Goal: Transaction & Acquisition: Book appointment/travel/reservation

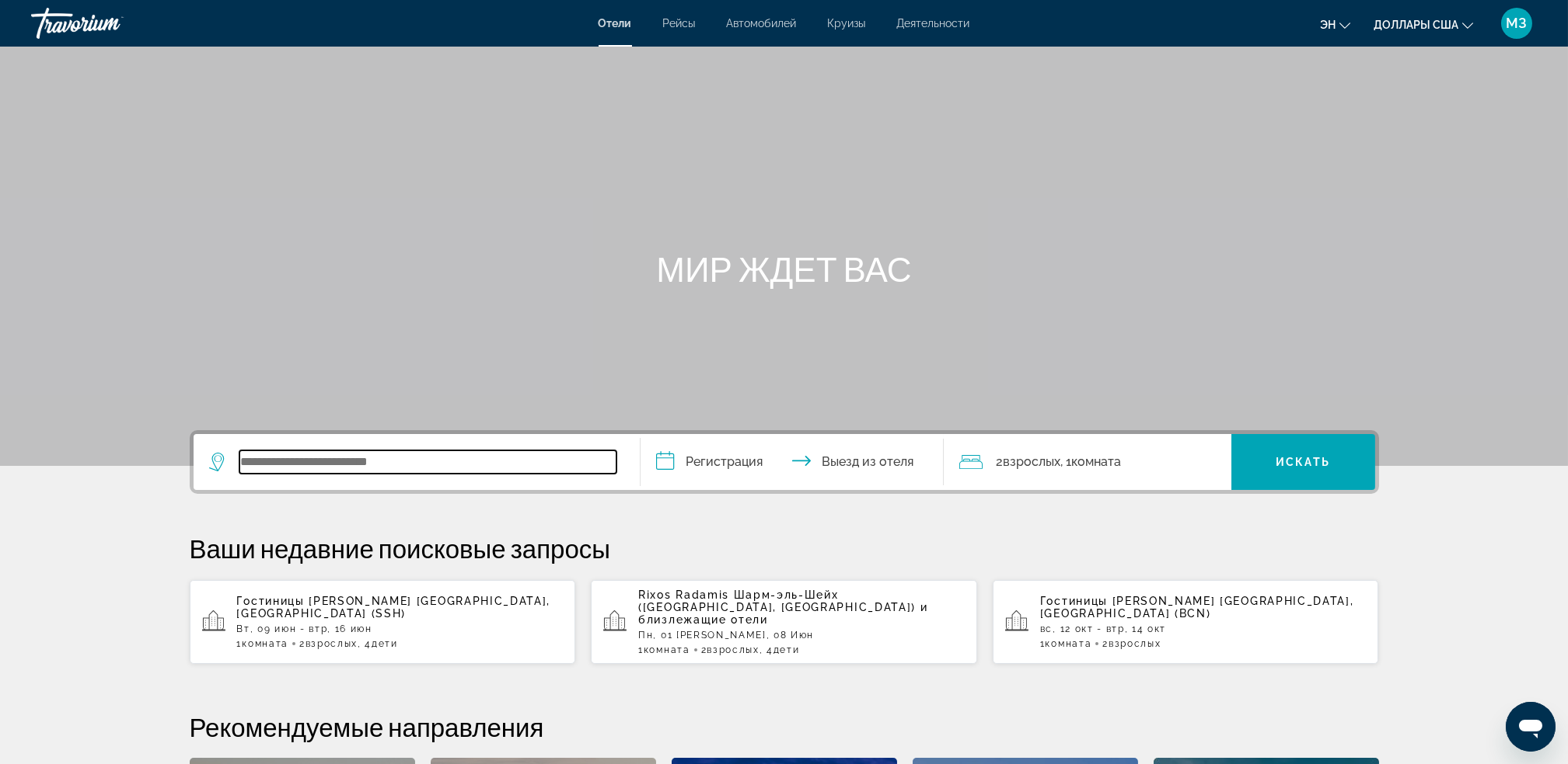
click at [352, 470] on input "Виджет поиска" at bounding box center [428, 462] width 377 height 24
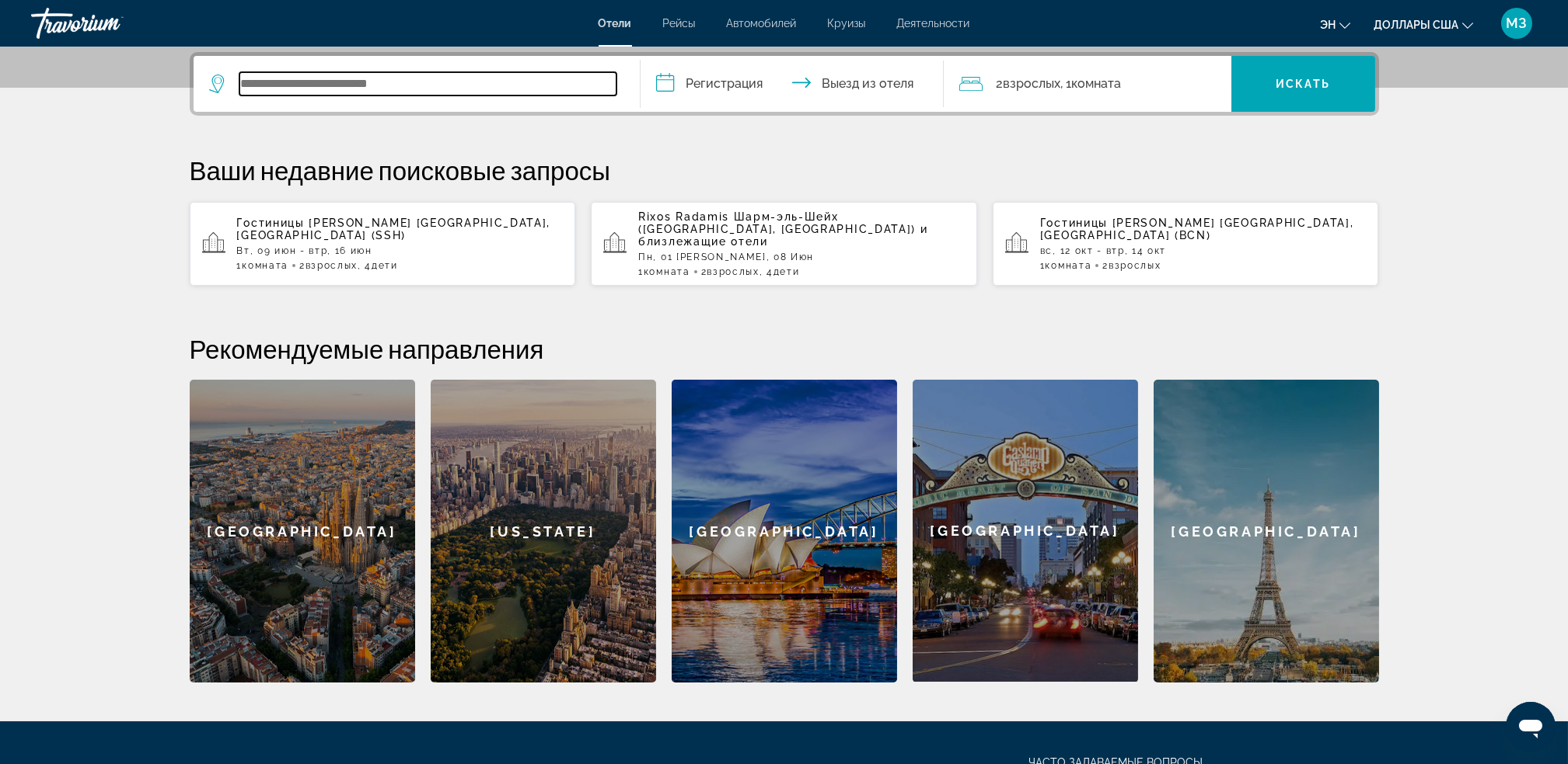
scroll to position [379, 0]
type input "*"
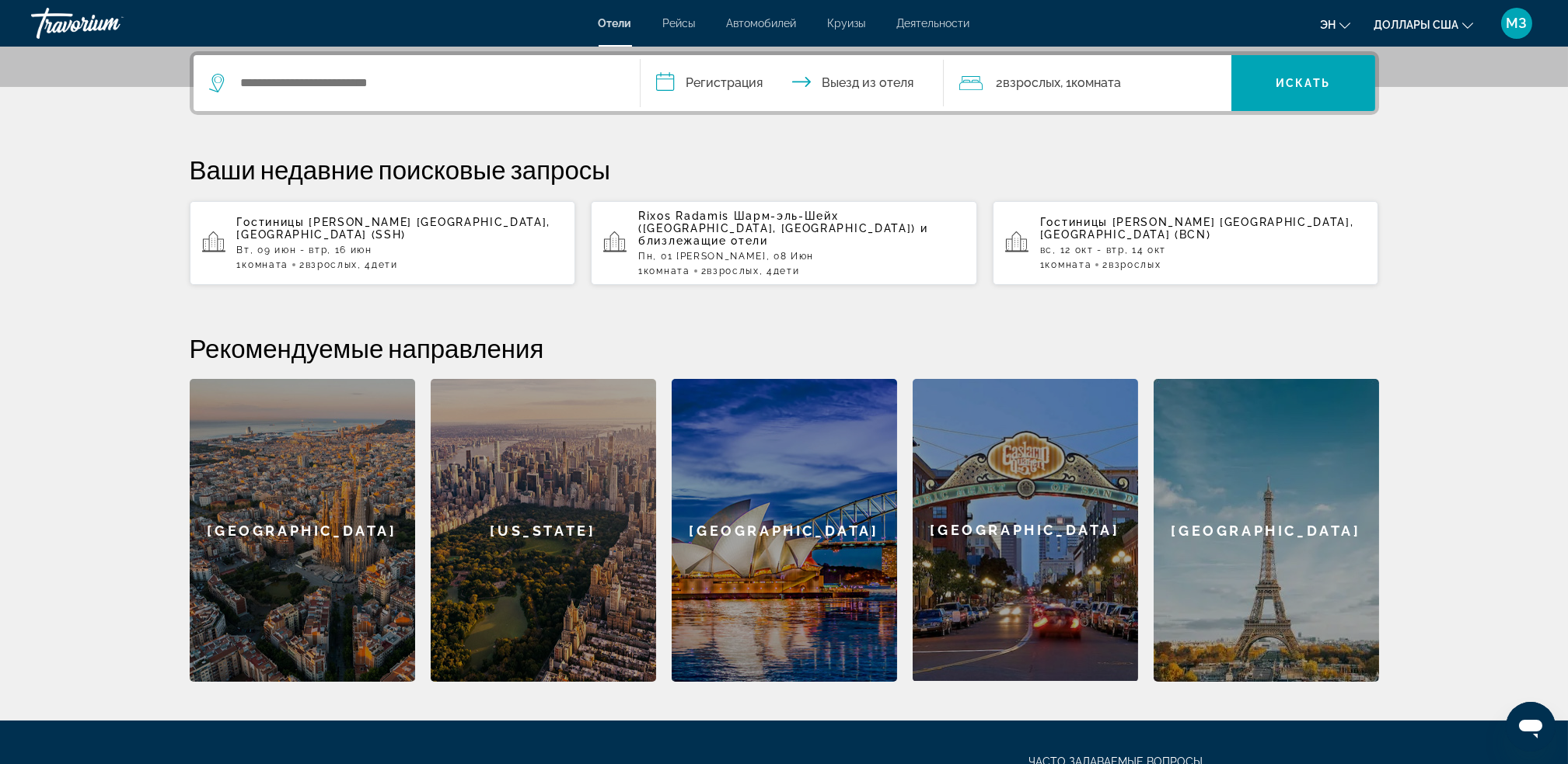
click at [250, 96] on div "Виджет поиска" at bounding box center [416, 83] width 415 height 56
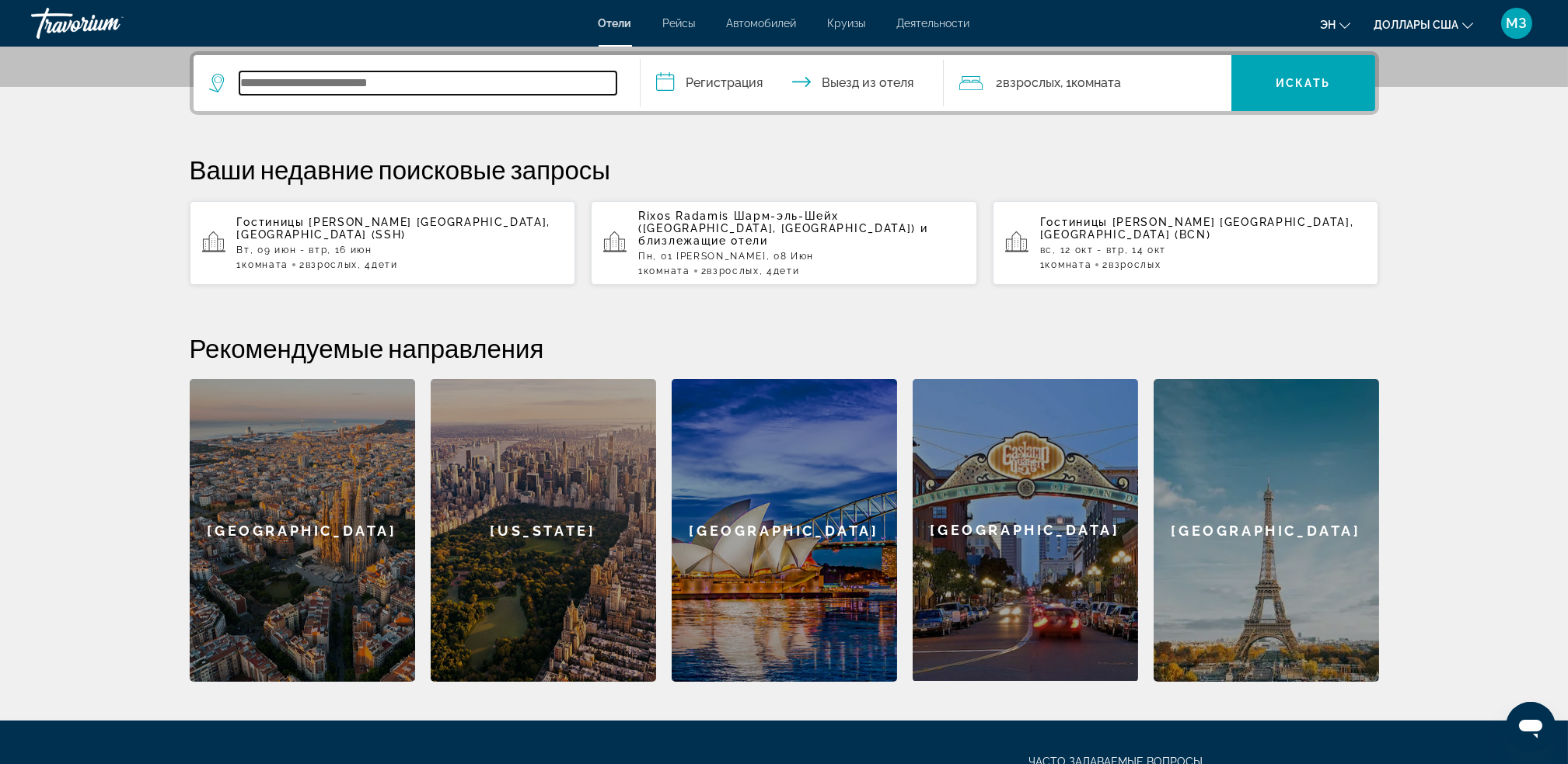
click at [325, 90] on input "Виджет поиска" at bounding box center [428, 83] width 377 height 24
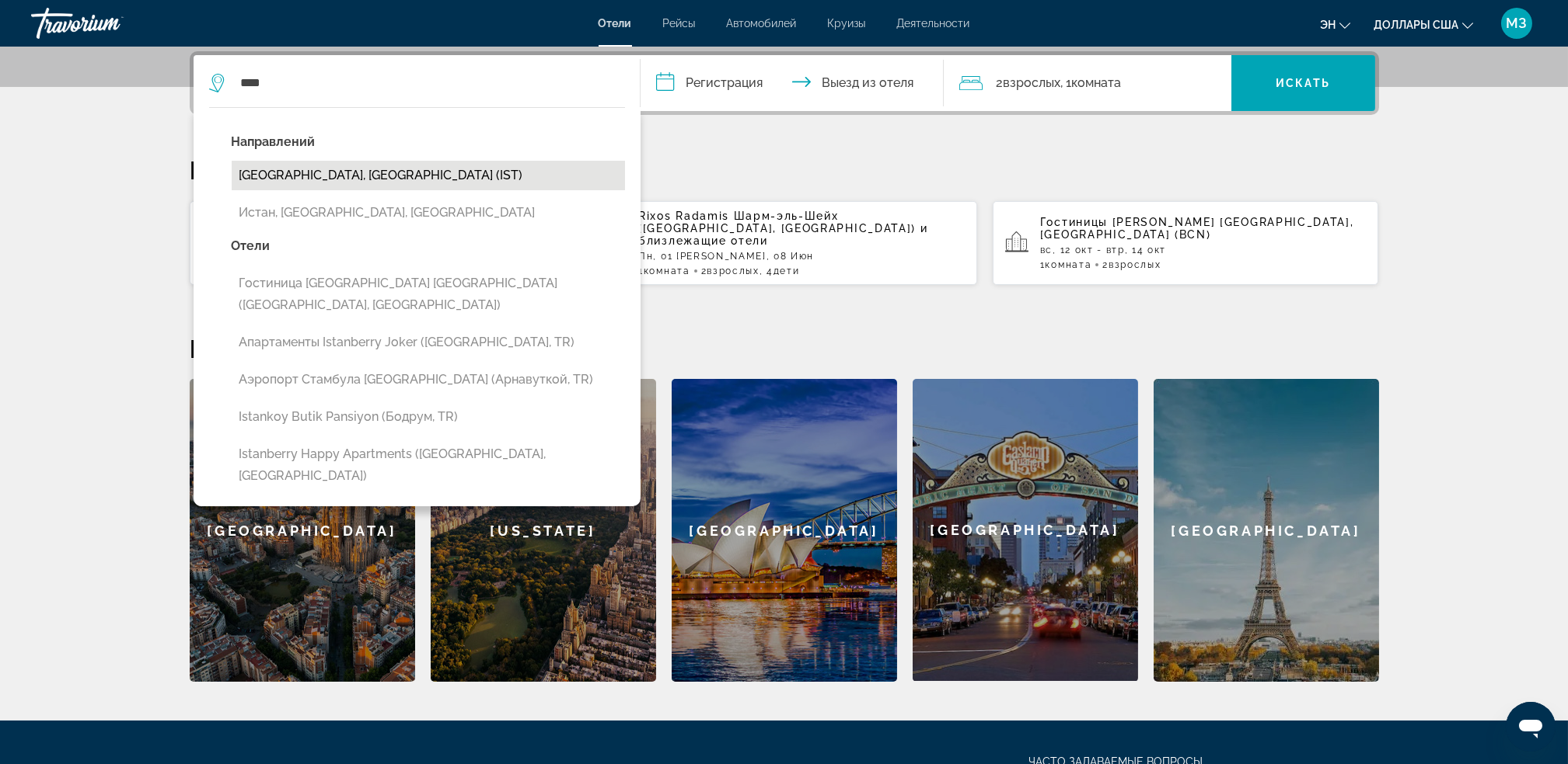
click at [328, 176] on button "[GEOGRAPHIC_DATA], [GEOGRAPHIC_DATA] (IST)" at bounding box center [428, 175] width 394 height 29
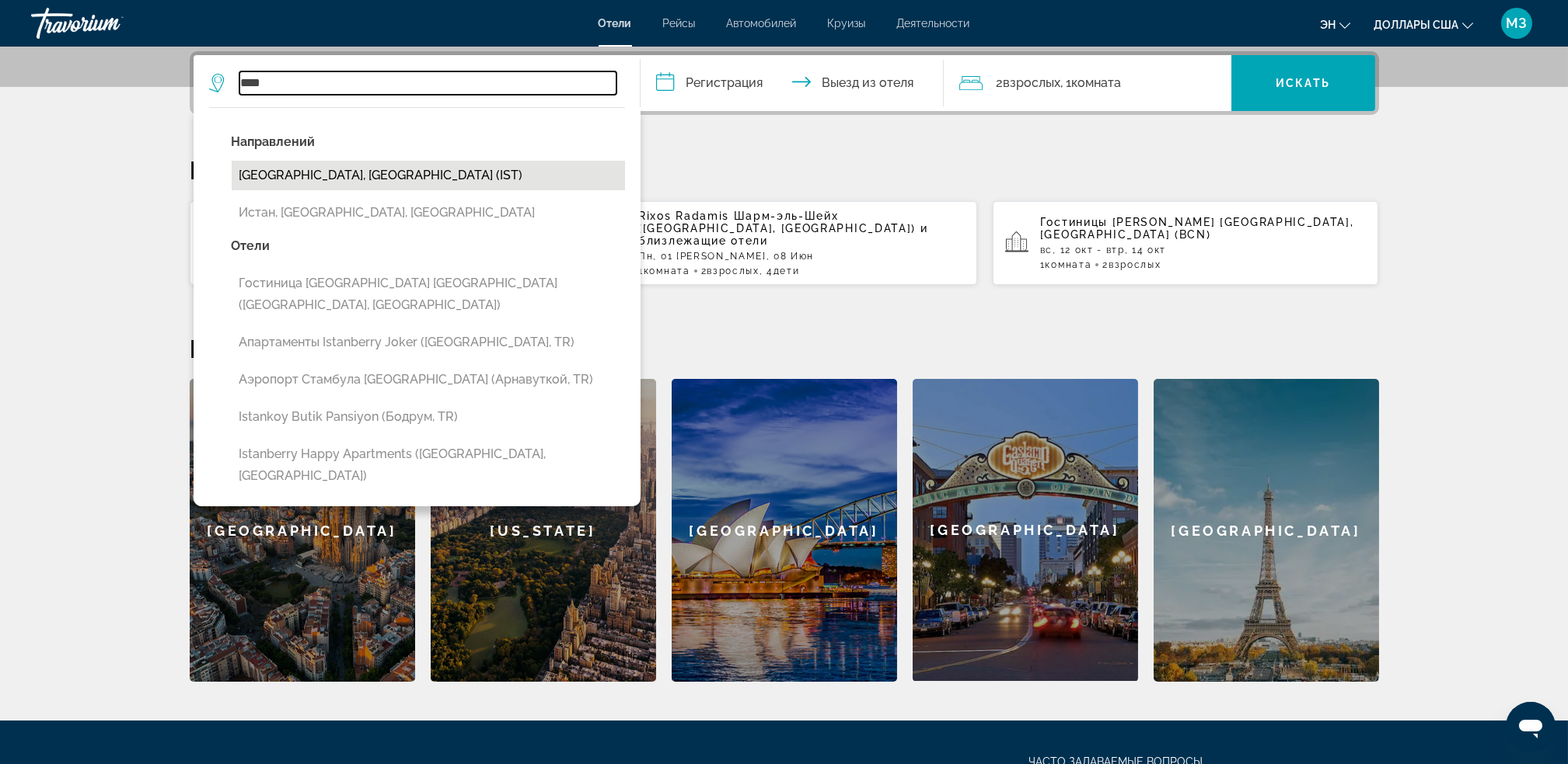
type input "**********"
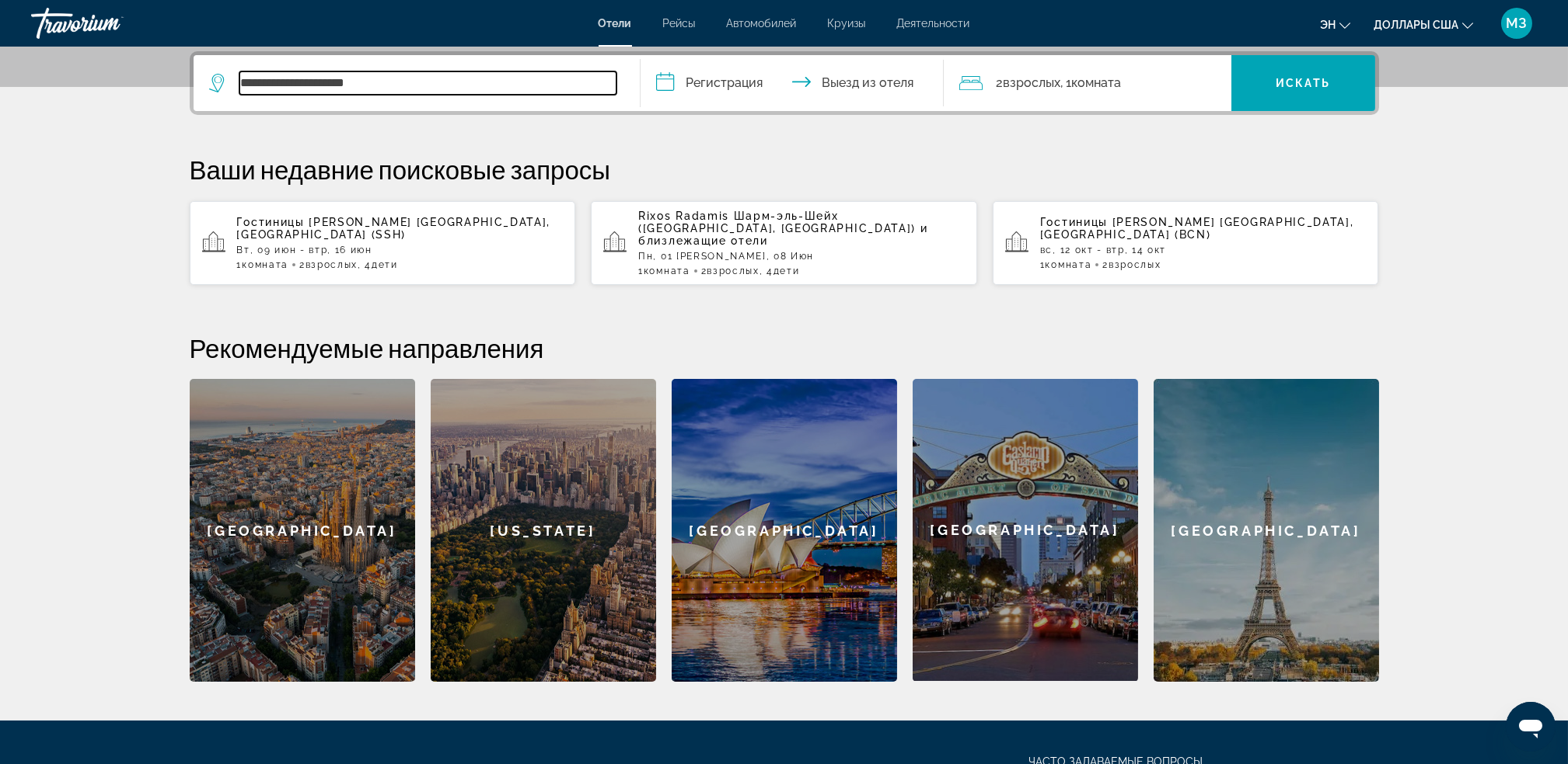
click at [365, 88] on input "**********" at bounding box center [428, 83] width 377 height 24
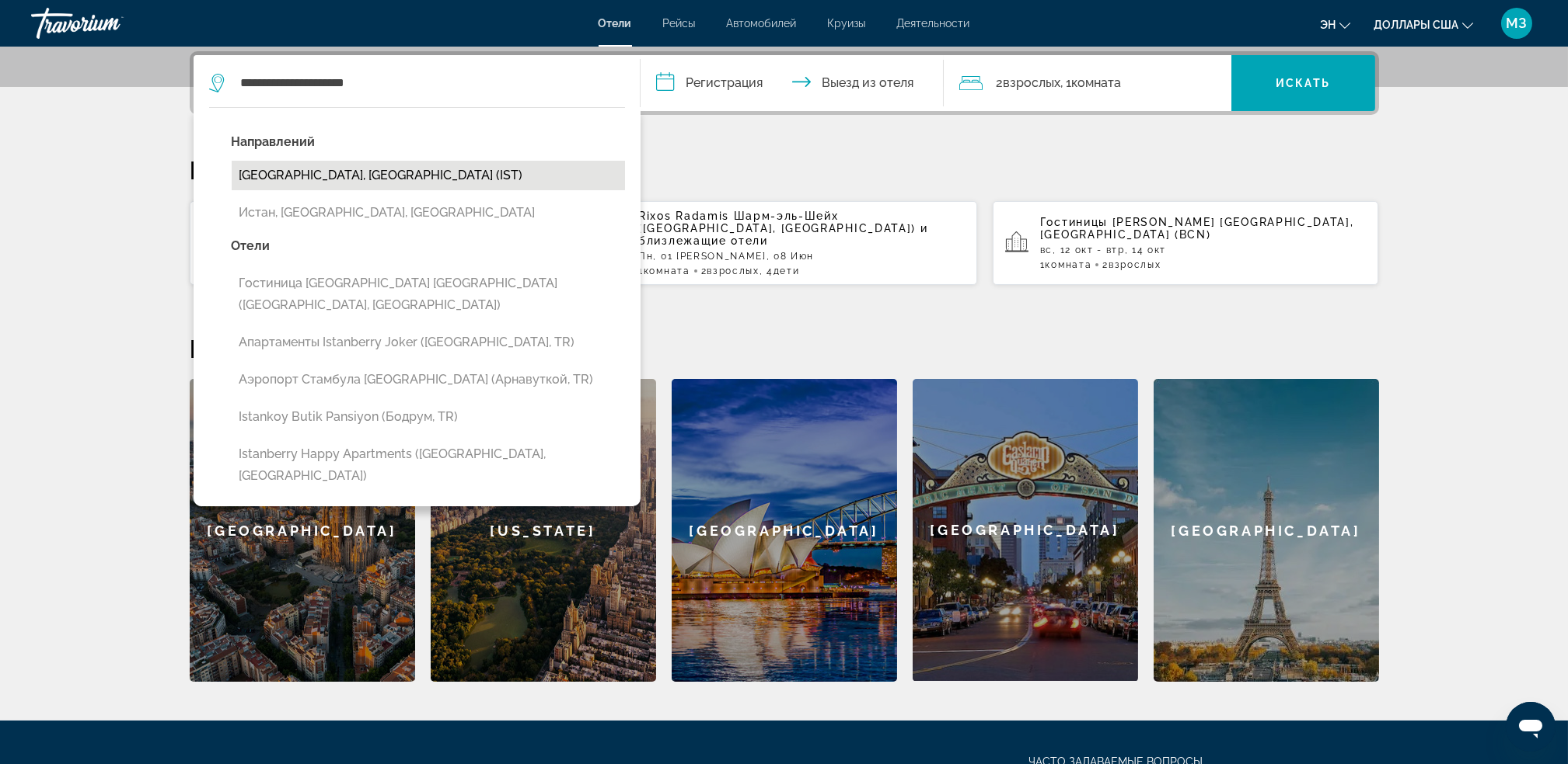
click at [284, 180] on button "[GEOGRAPHIC_DATA], [GEOGRAPHIC_DATA] (IST)" at bounding box center [428, 175] width 394 height 29
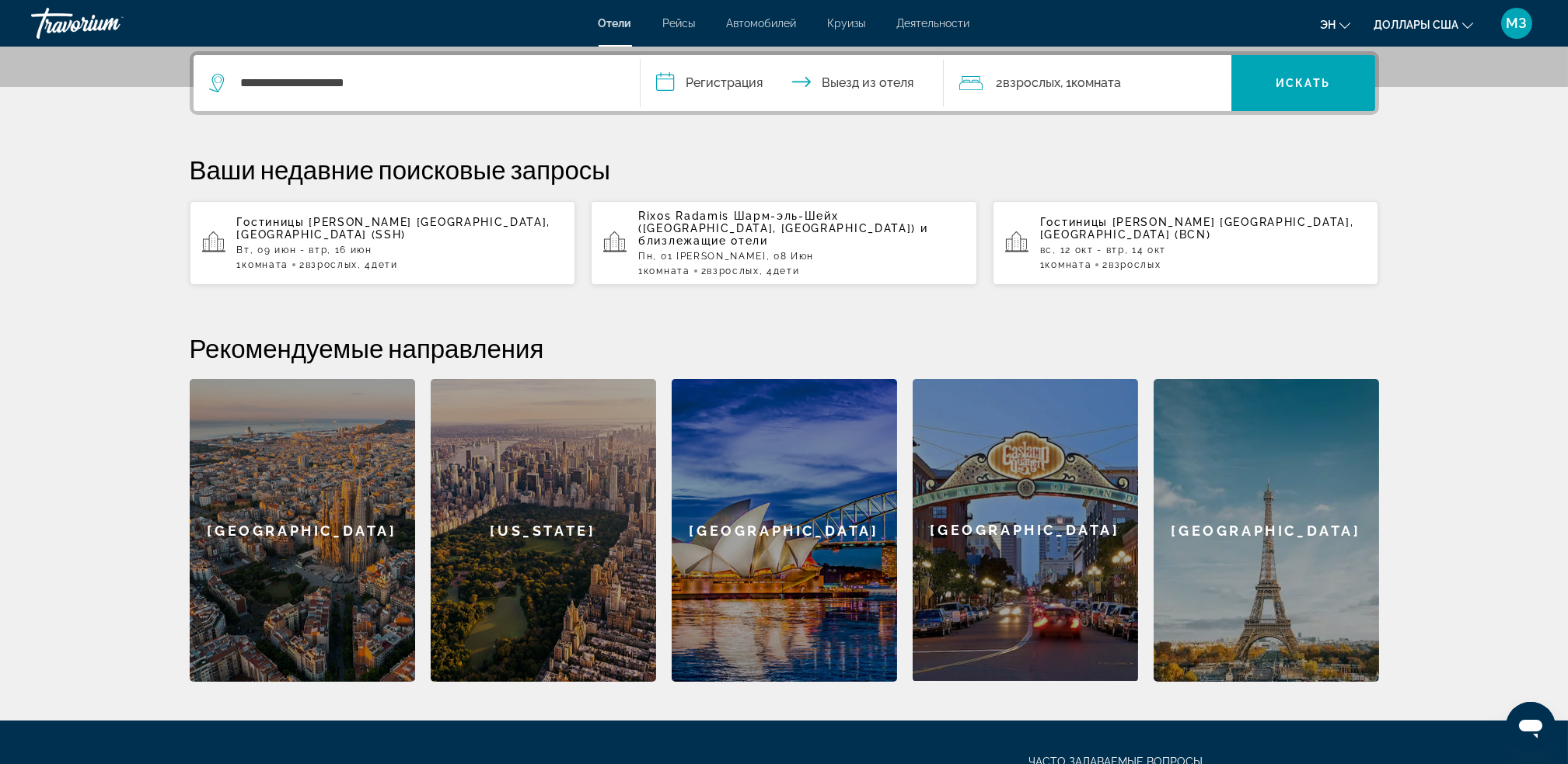
click at [744, 77] on input "**********" at bounding box center [795, 86] width 310 height 60
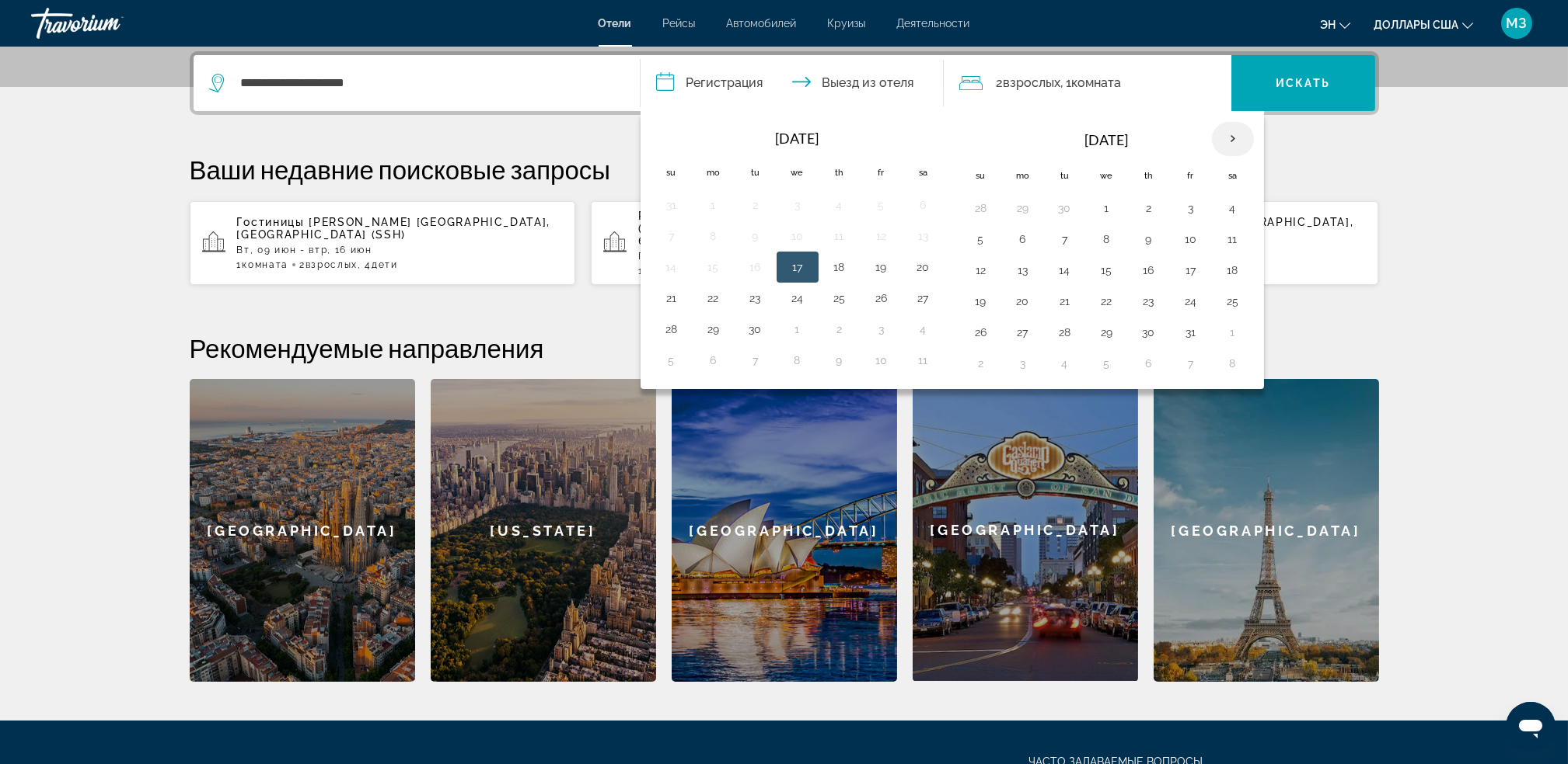
click at [1222, 138] on th "Next month" at bounding box center [1233, 139] width 42 height 34
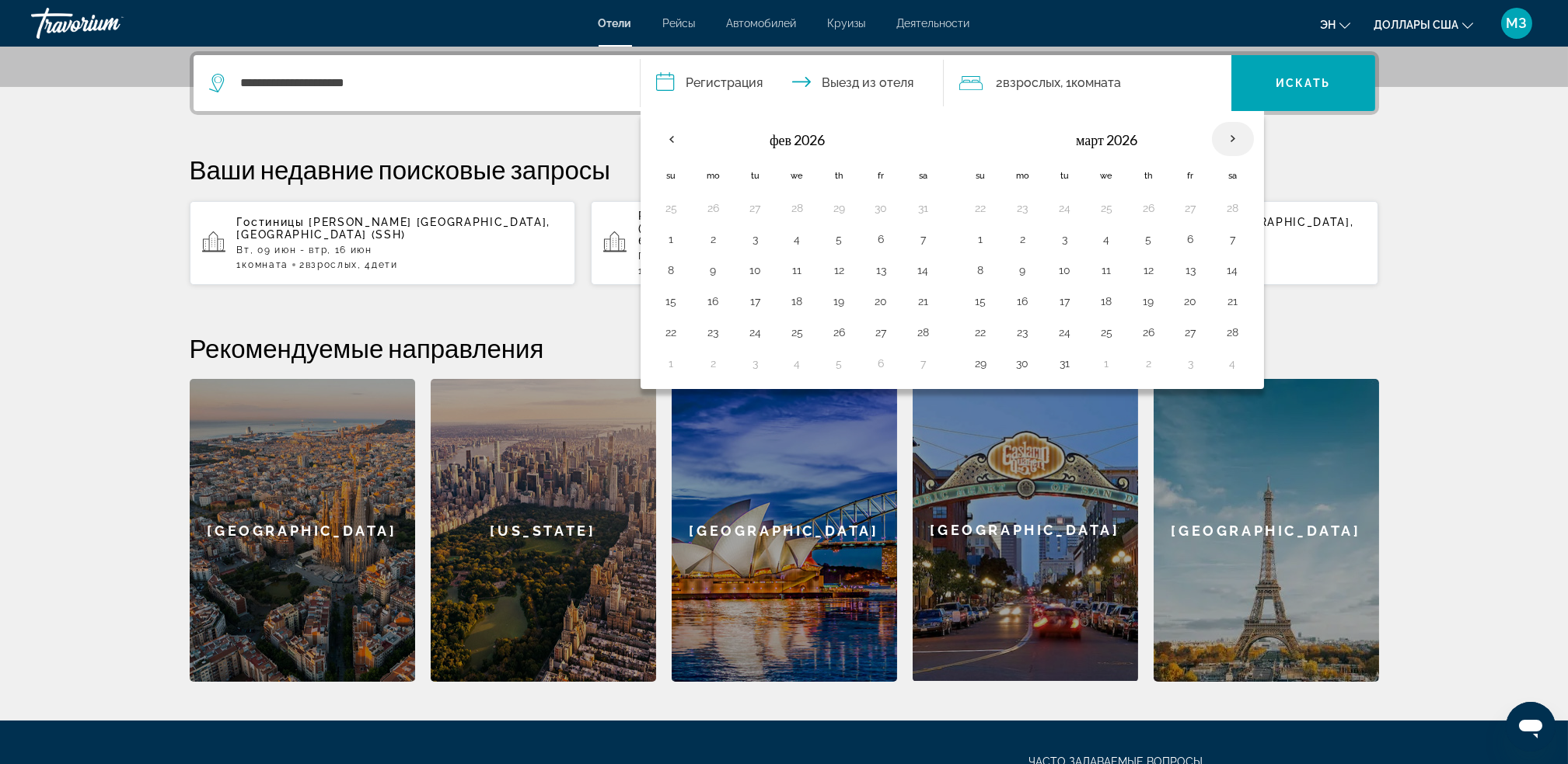
click at [1222, 138] on th "Next month" at bounding box center [1233, 139] width 42 height 34
click at [761, 277] on button "14" at bounding box center [755, 270] width 25 height 22
click at [707, 300] on button "20" at bounding box center [713, 301] width 25 height 22
type input "**********"
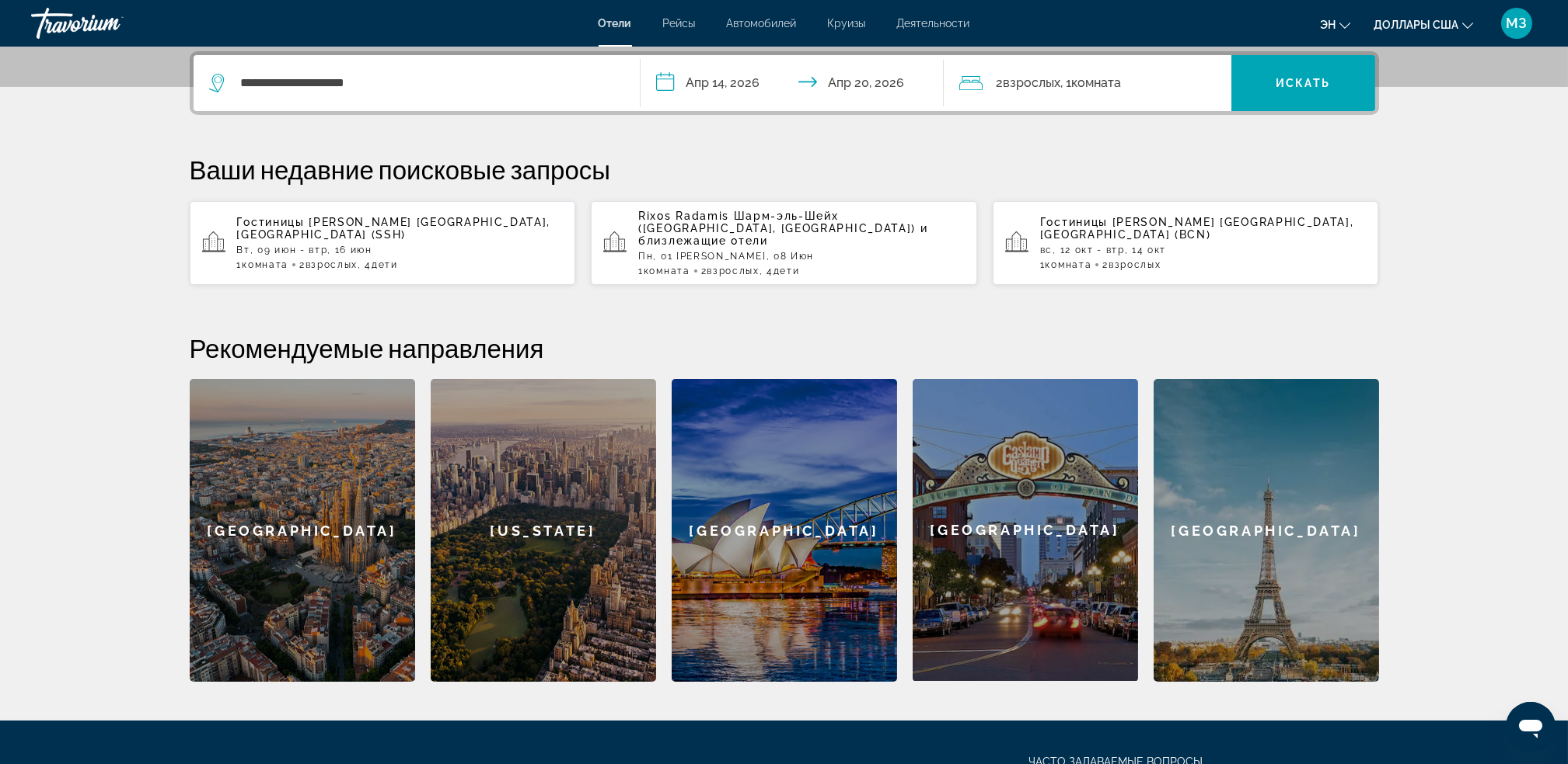
click at [1139, 85] on div "2 Adult Взрослых , 1 Комната rooms" at bounding box center [1095, 83] width 272 height 22
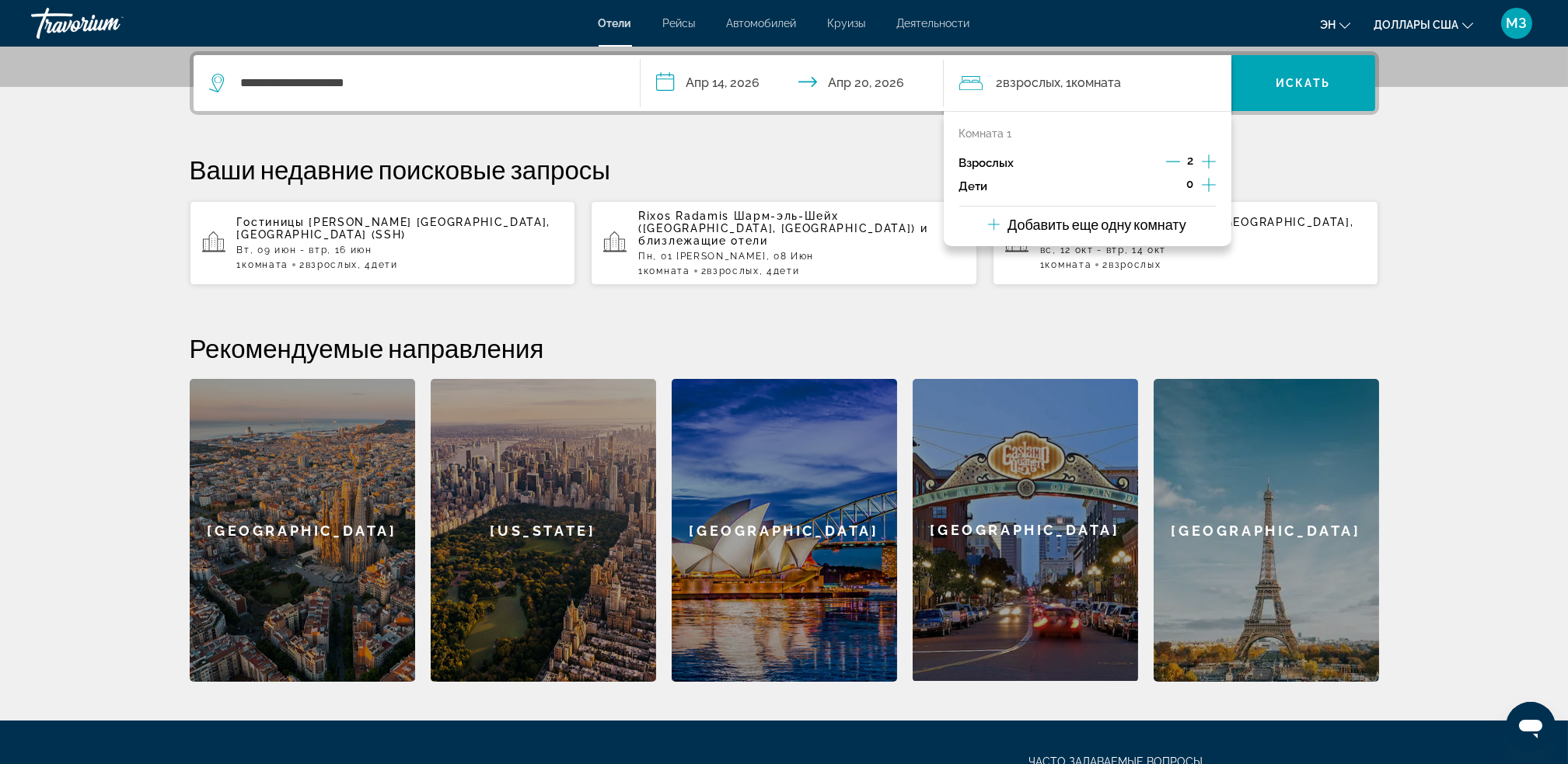
click at [1173, 217] on p "Добавить еще одну комнату" at bounding box center [1096, 224] width 178 height 17
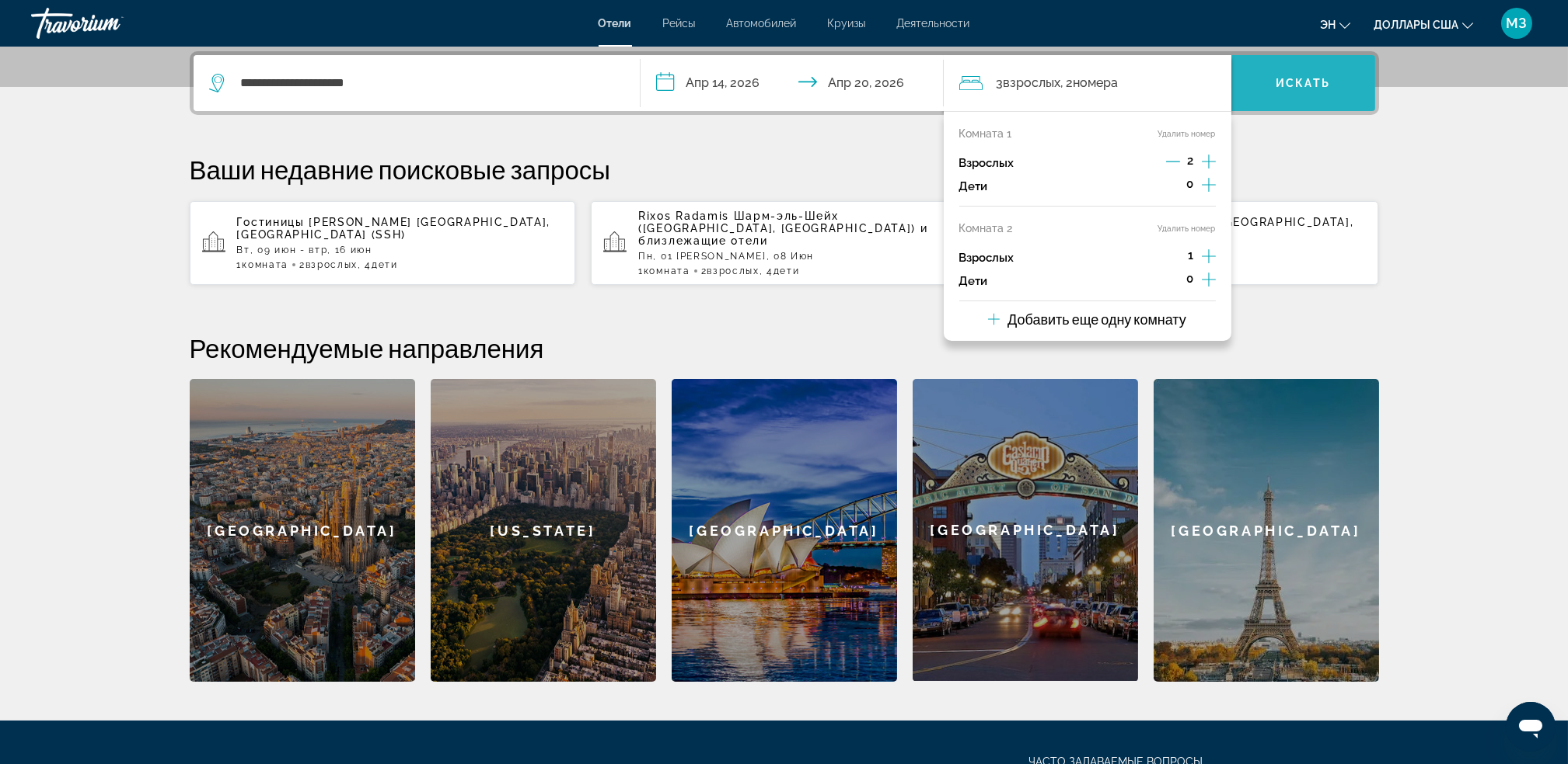
click at [1346, 79] on span "Виджет поиска" at bounding box center [1303, 83] width 143 height 37
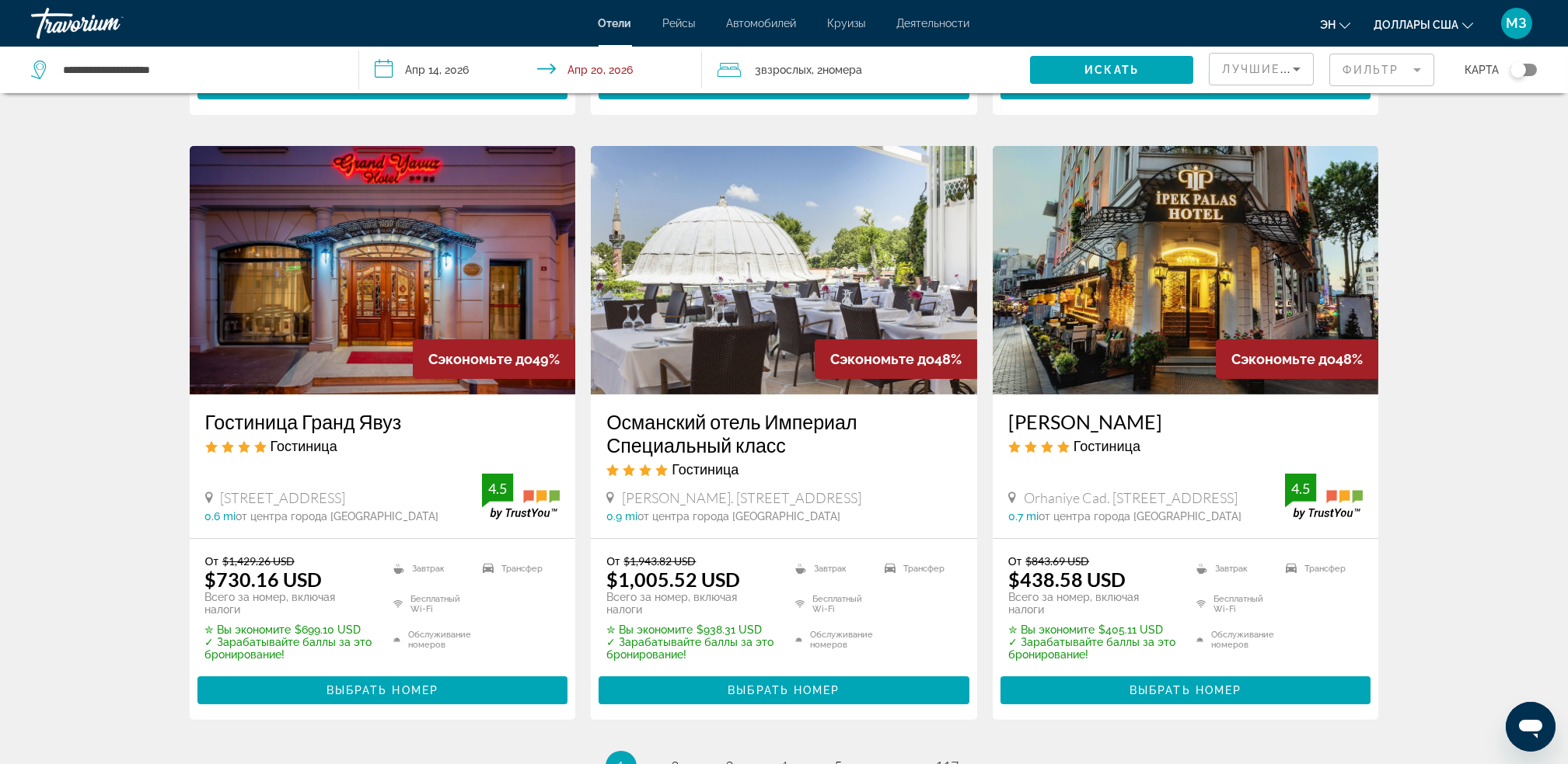
scroll to position [1823, 0]
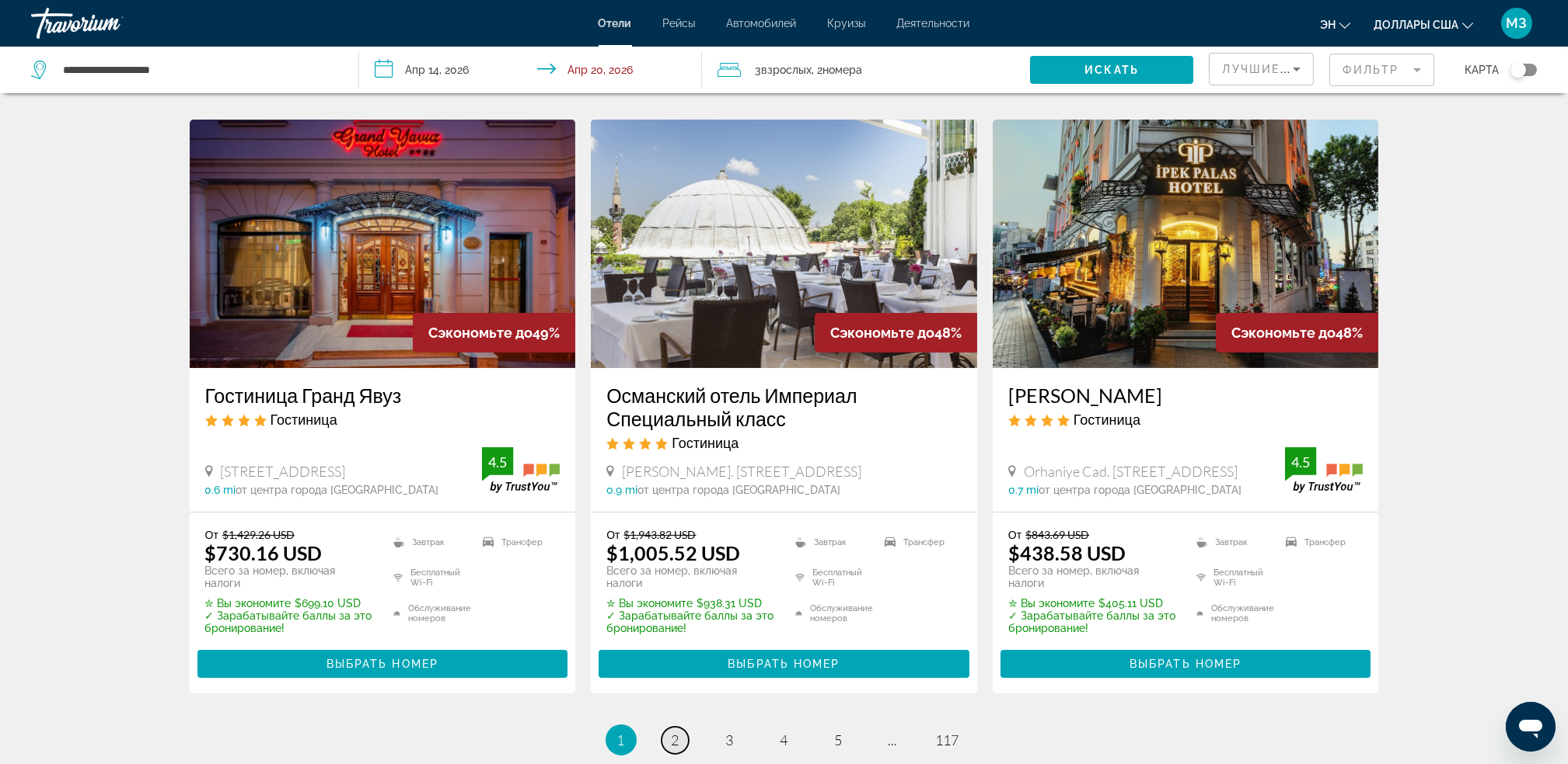
click at [667, 732] on link "страница 2" at bounding box center [675, 740] width 27 height 27
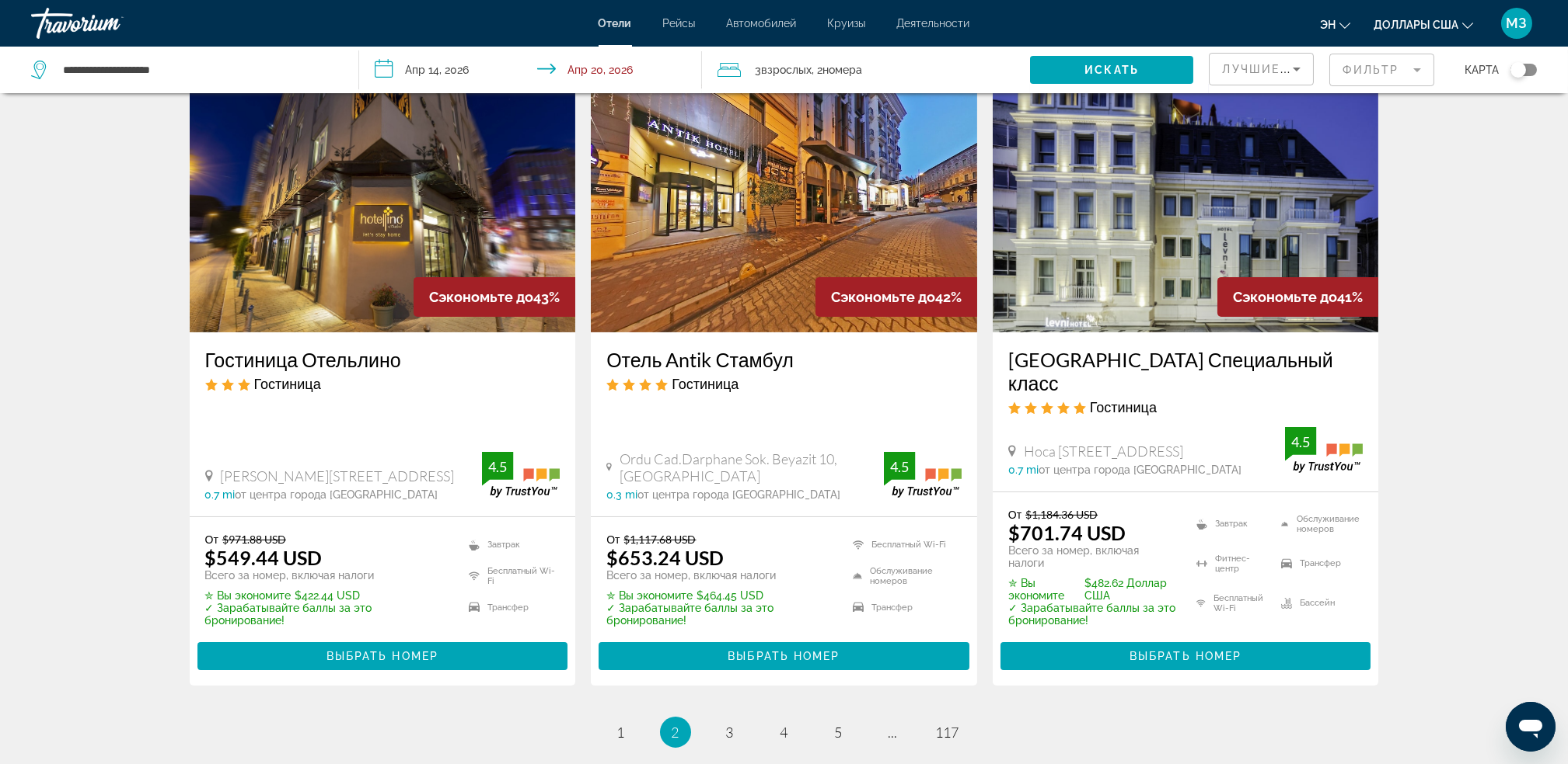
scroll to position [1929, 0]
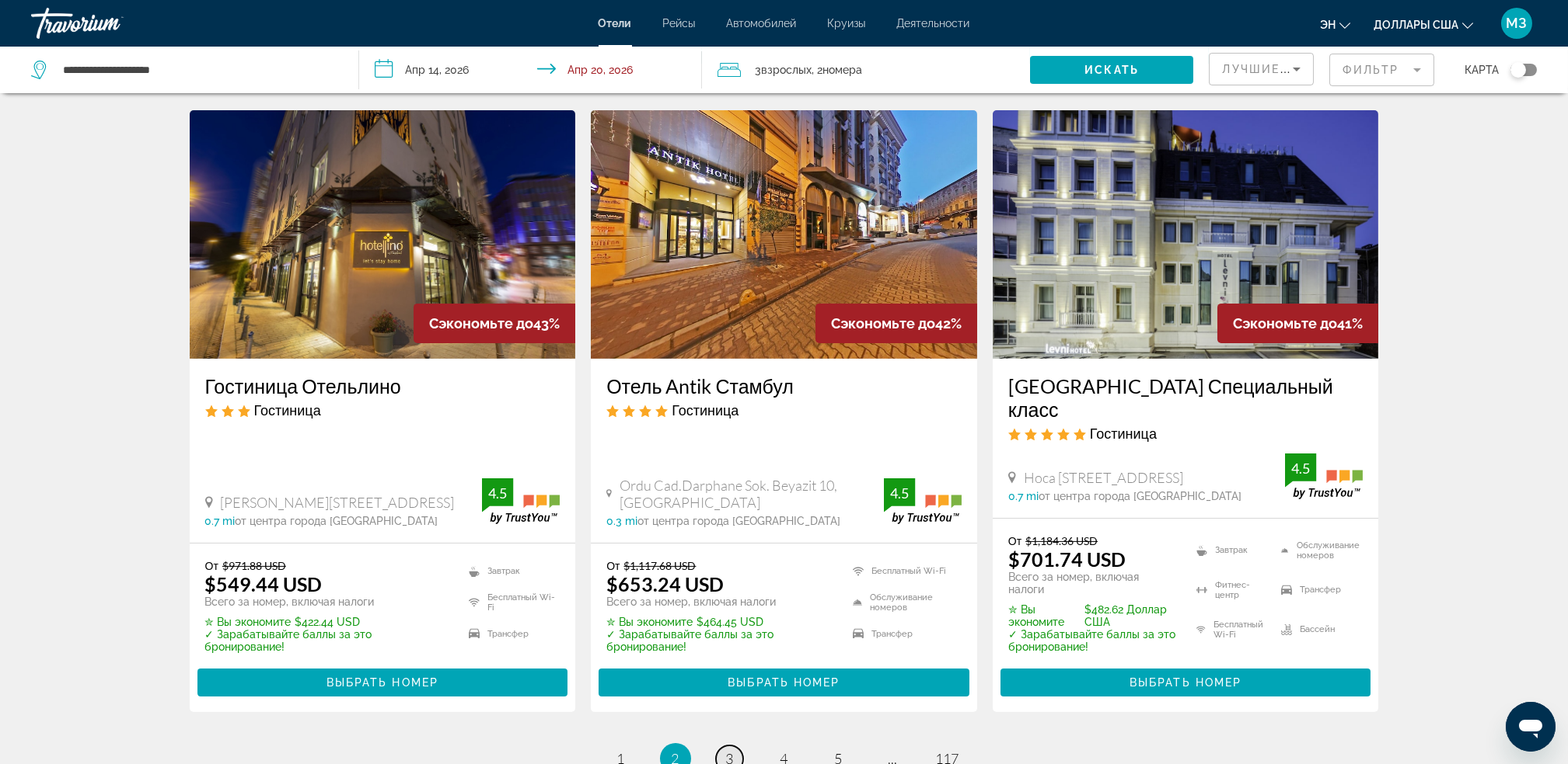
click at [728, 750] on span "3" at bounding box center [730, 758] width 8 height 17
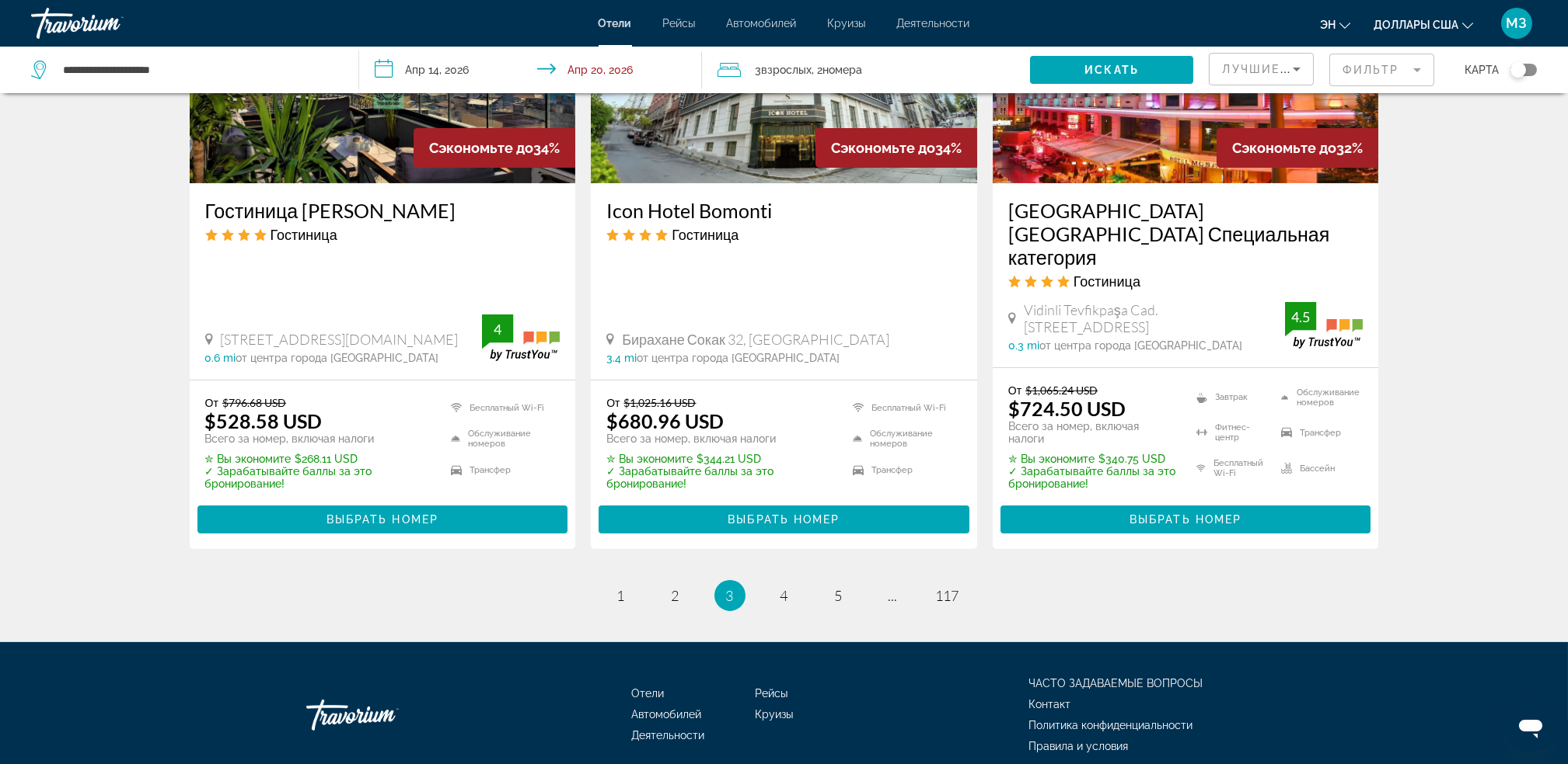
scroll to position [2090, 0]
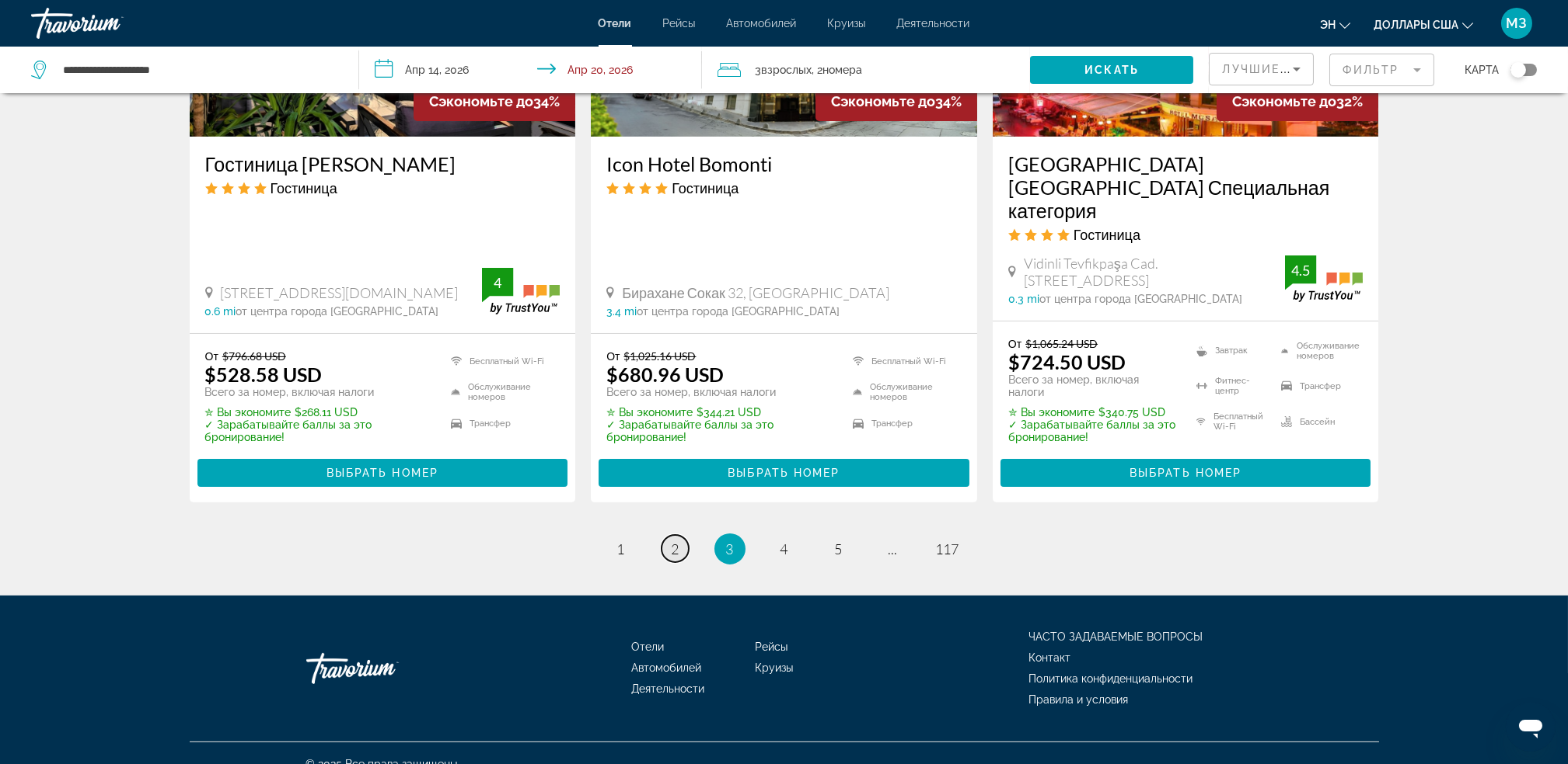
click at [666, 535] on link "страница 2" at bounding box center [675, 548] width 27 height 27
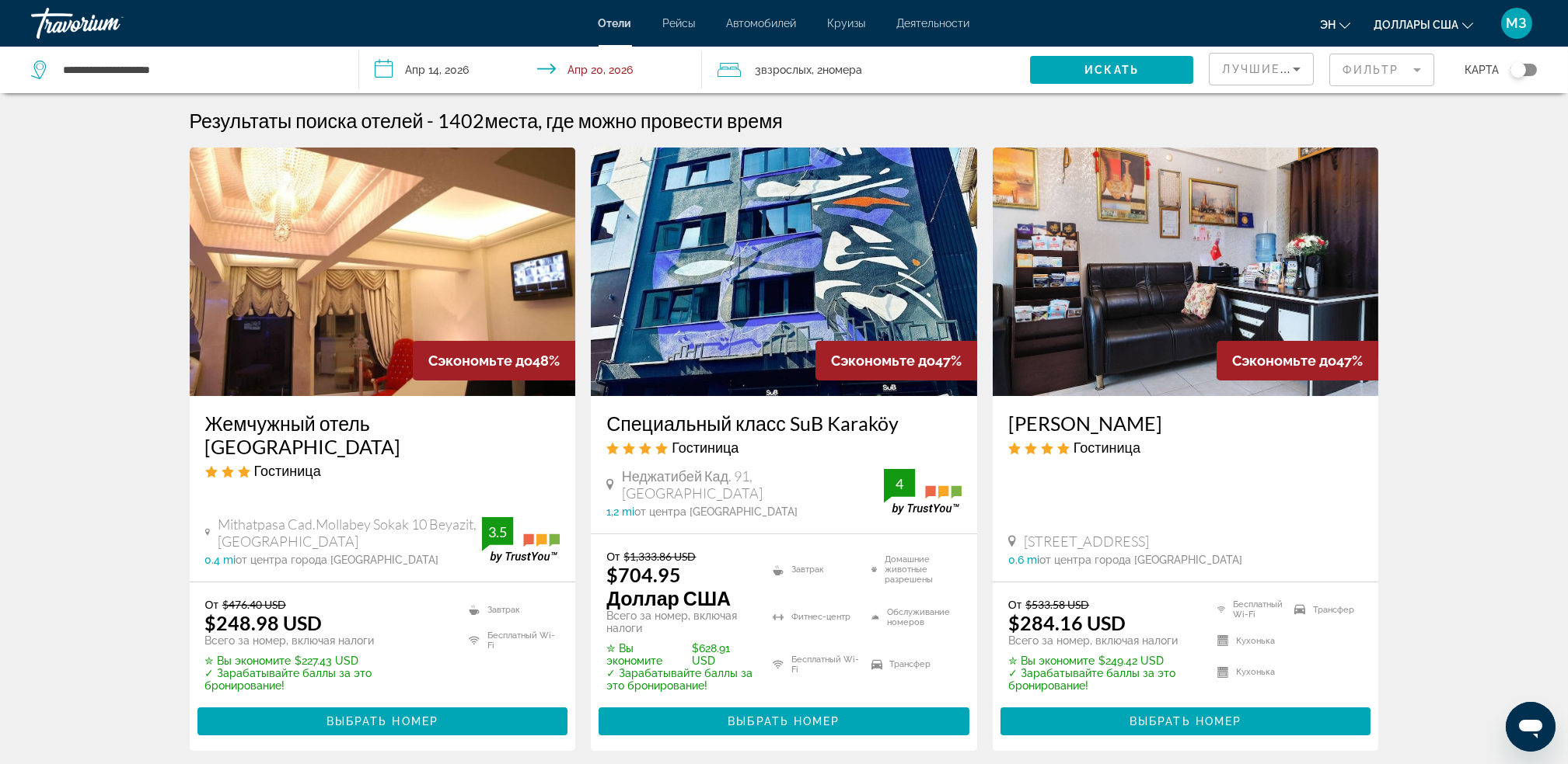
click at [1384, 72] on mat-form-field "Фильтр" at bounding box center [1381, 70] width 105 height 33
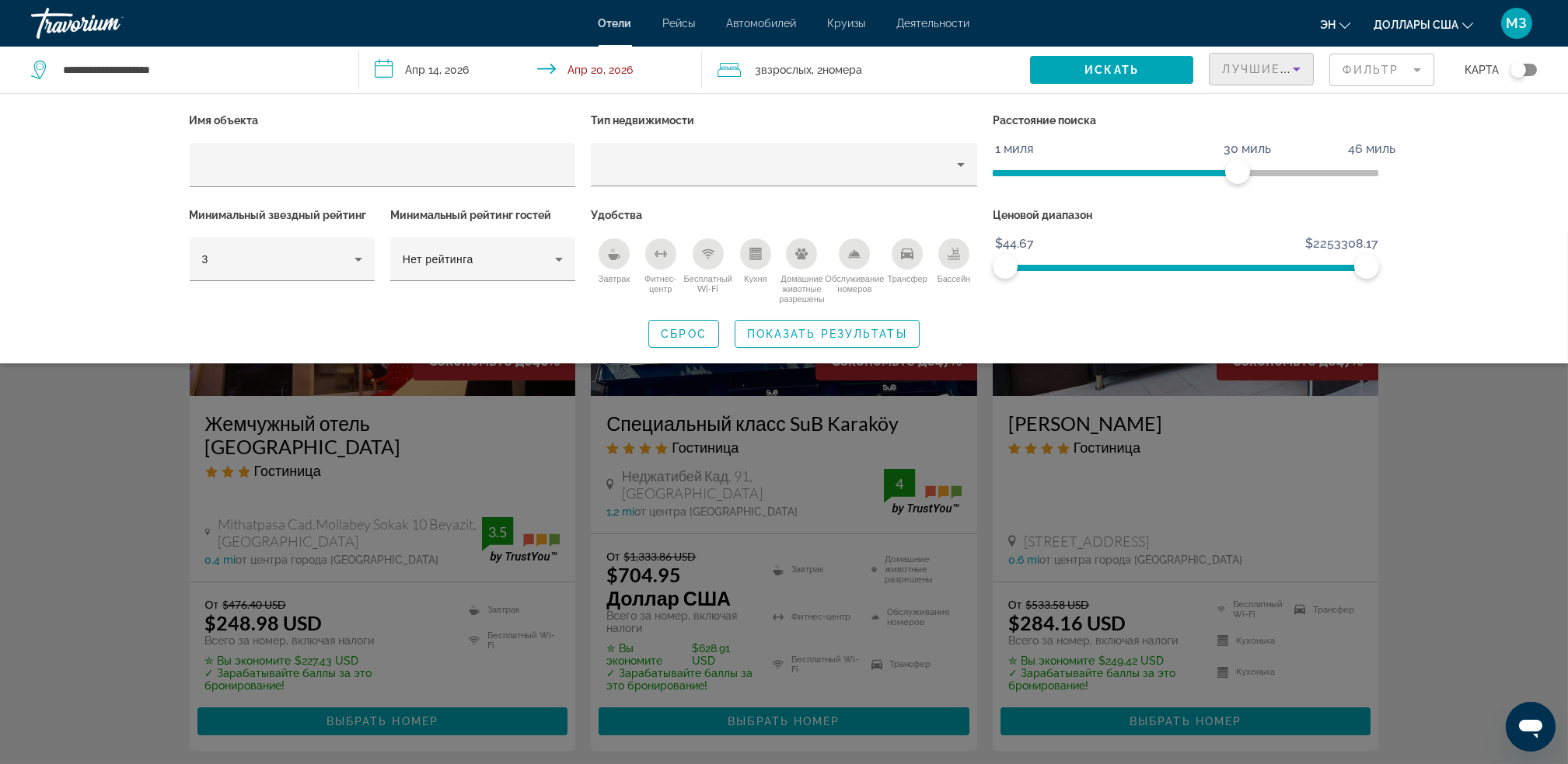
click at [1257, 72] on span "Лучшие предложения" at bounding box center [1304, 68] width 165 height 12
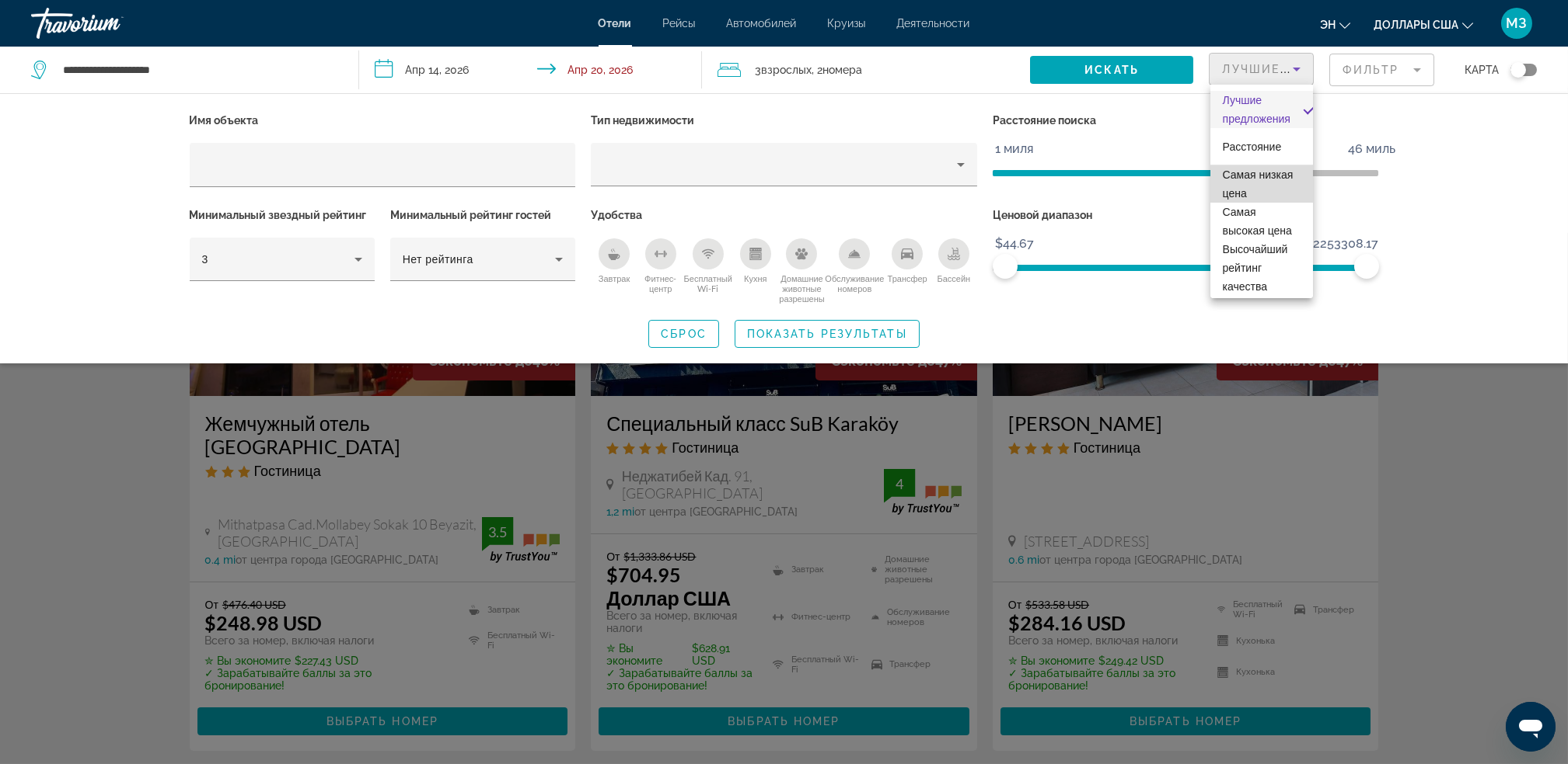
click at [1263, 174] on span "Самая низкая цена" at bounding box center [1262, 184] width 78 height 37
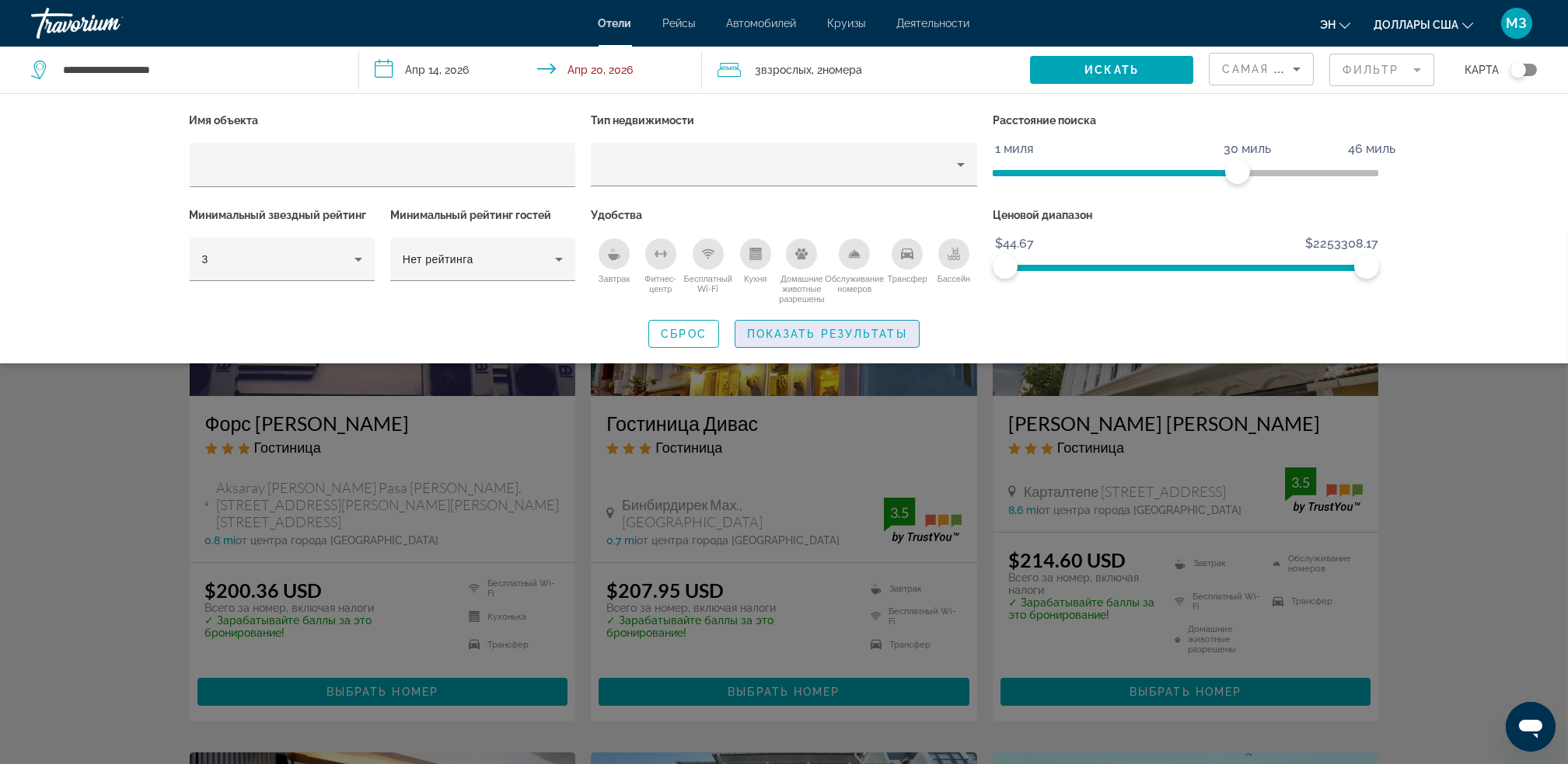
click at [801, 330] on span "Показать результаты" at bounding box center [827, 333] width 160 height 12
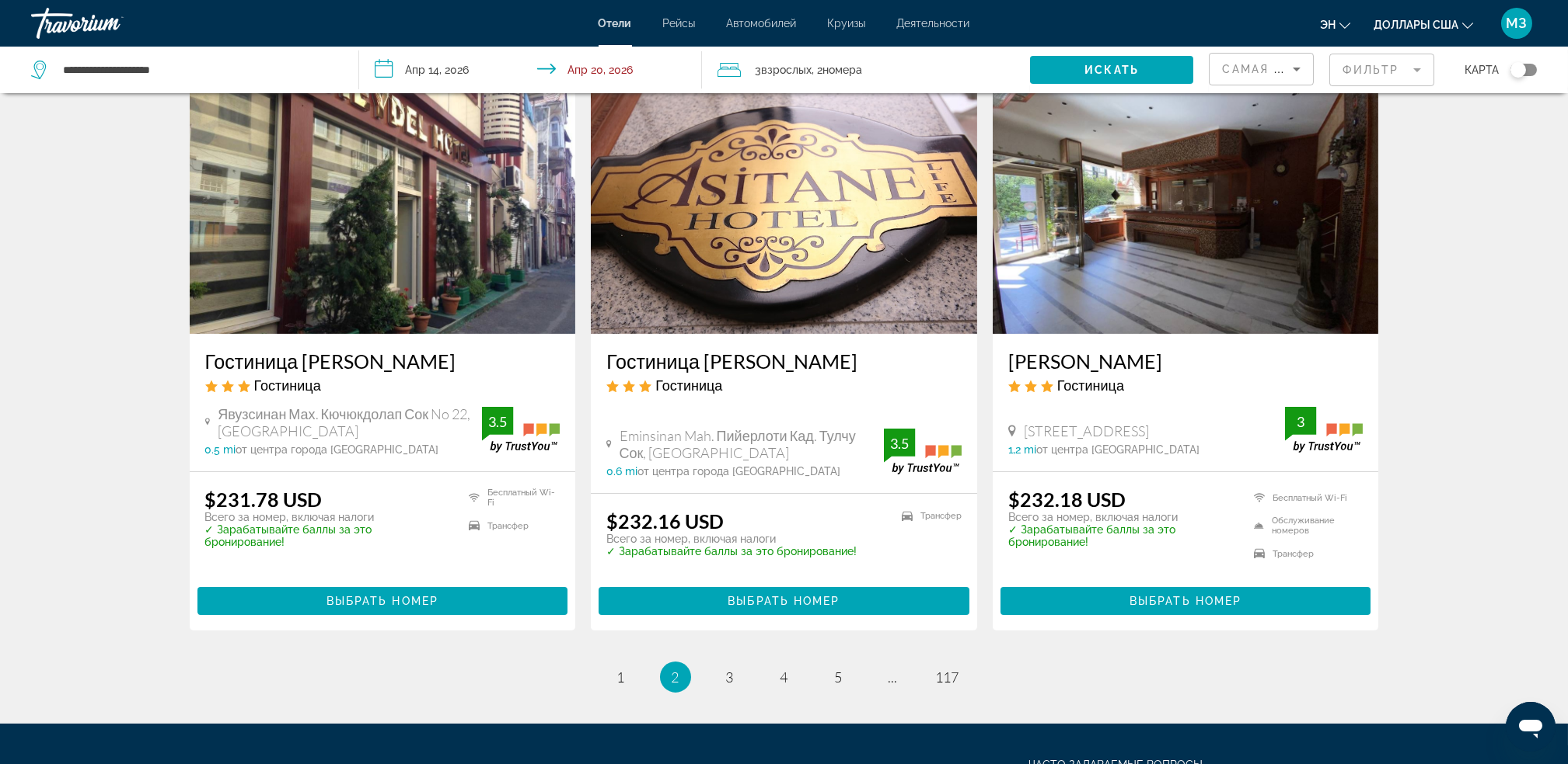
scroll to position [1822, 0]
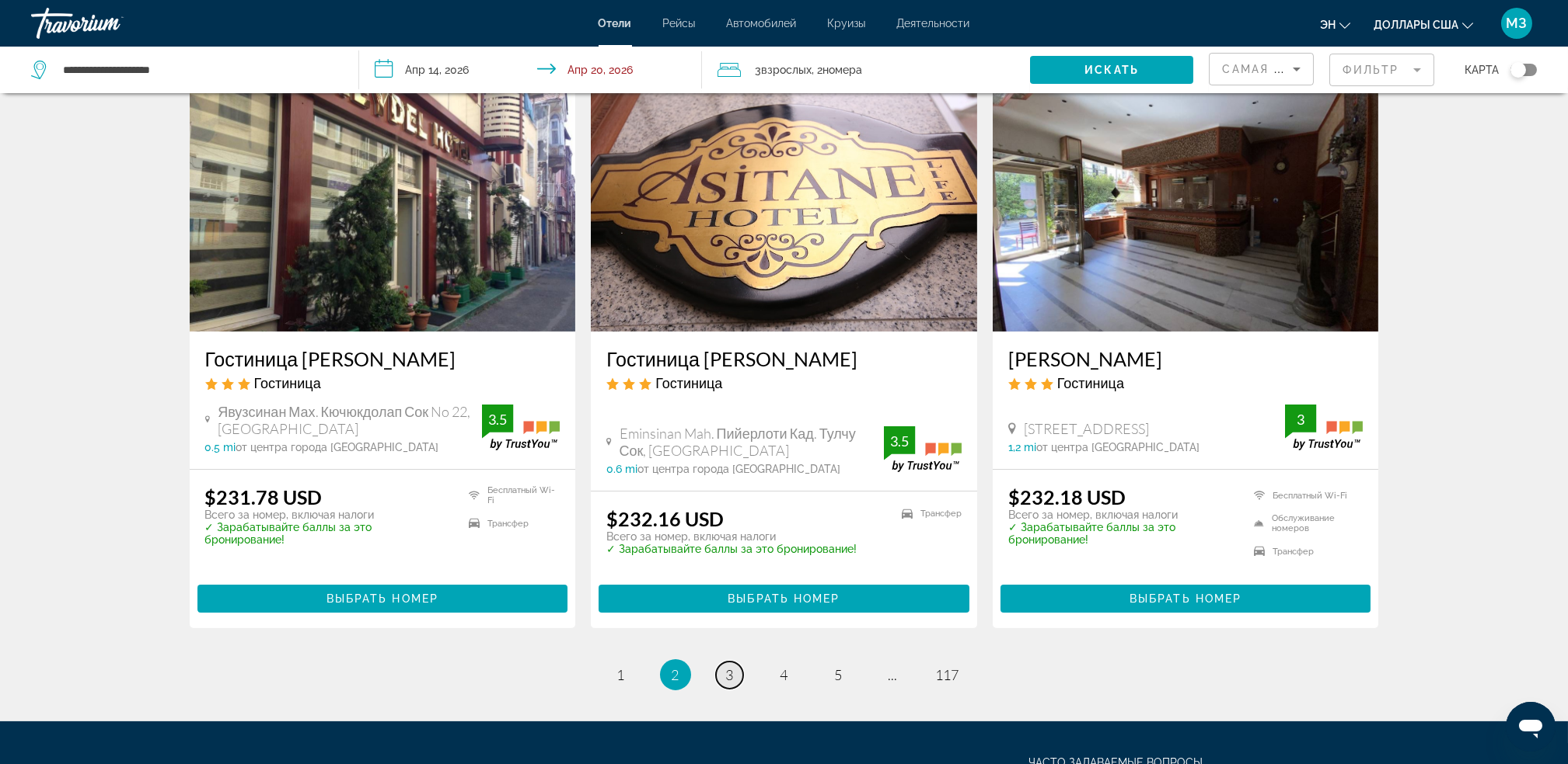
click at [730, 678] on span "3" at bounding box center [730, 674] width 8 height 17
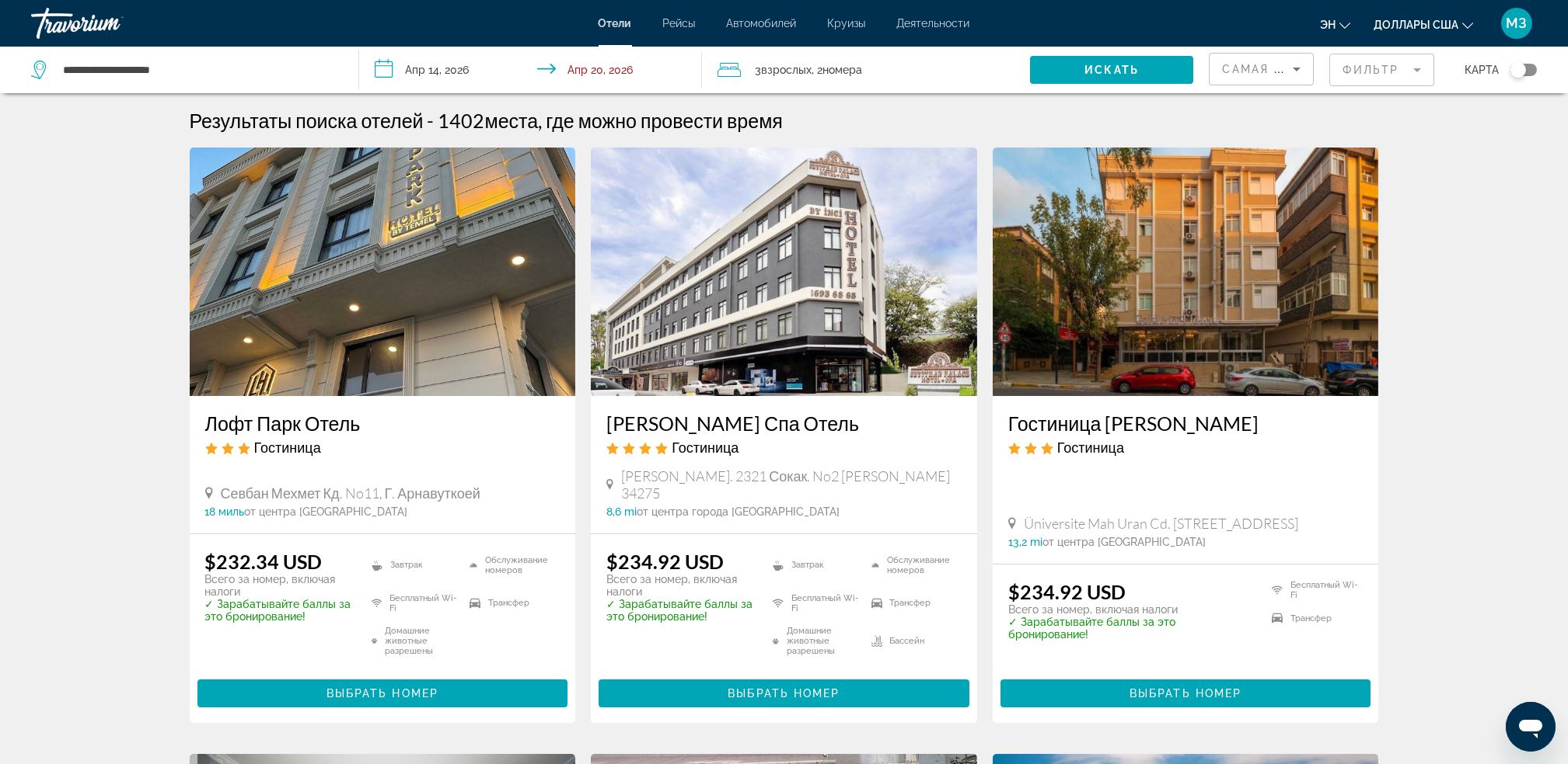
click at [266, 373] on img "Основное содержание" at bounding box center [383, 271] width 386 height 248
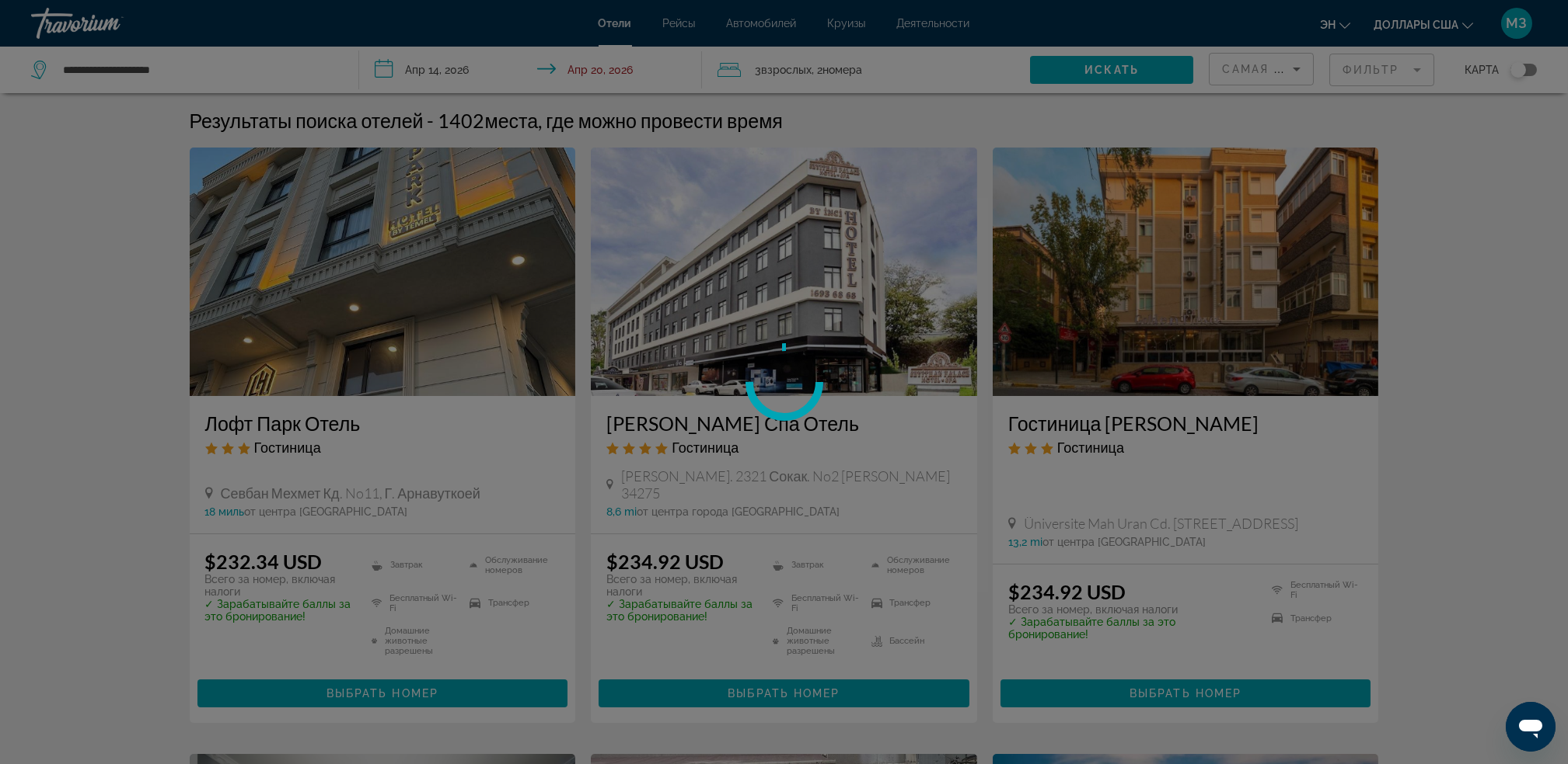
click at [266, 373] on div at bounding box center [784, 382] width 1568 height 764
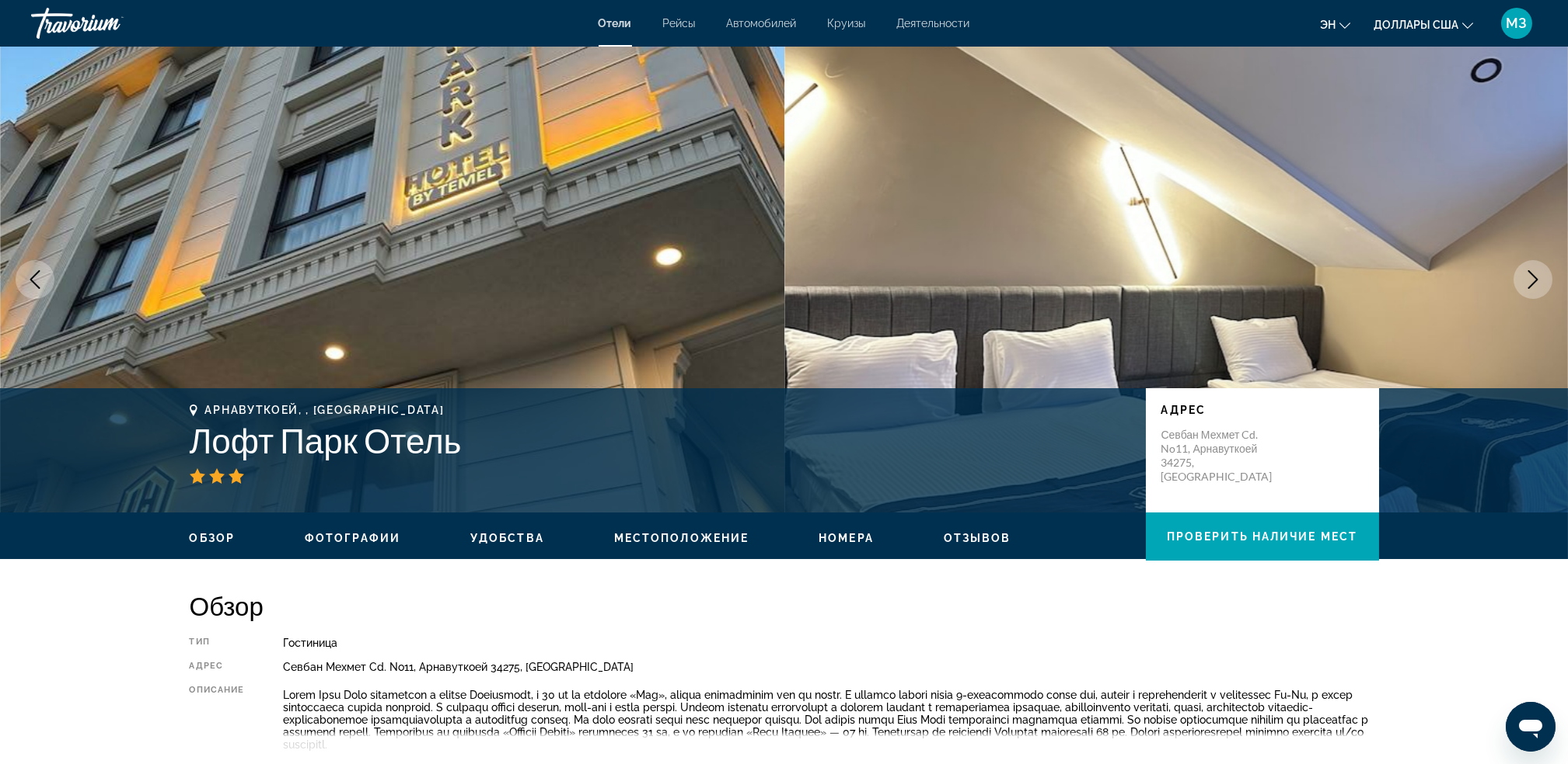
click at [1548, 271] on button "Следующее изображение" at bounding box center [1533, 279] width 39 height 39
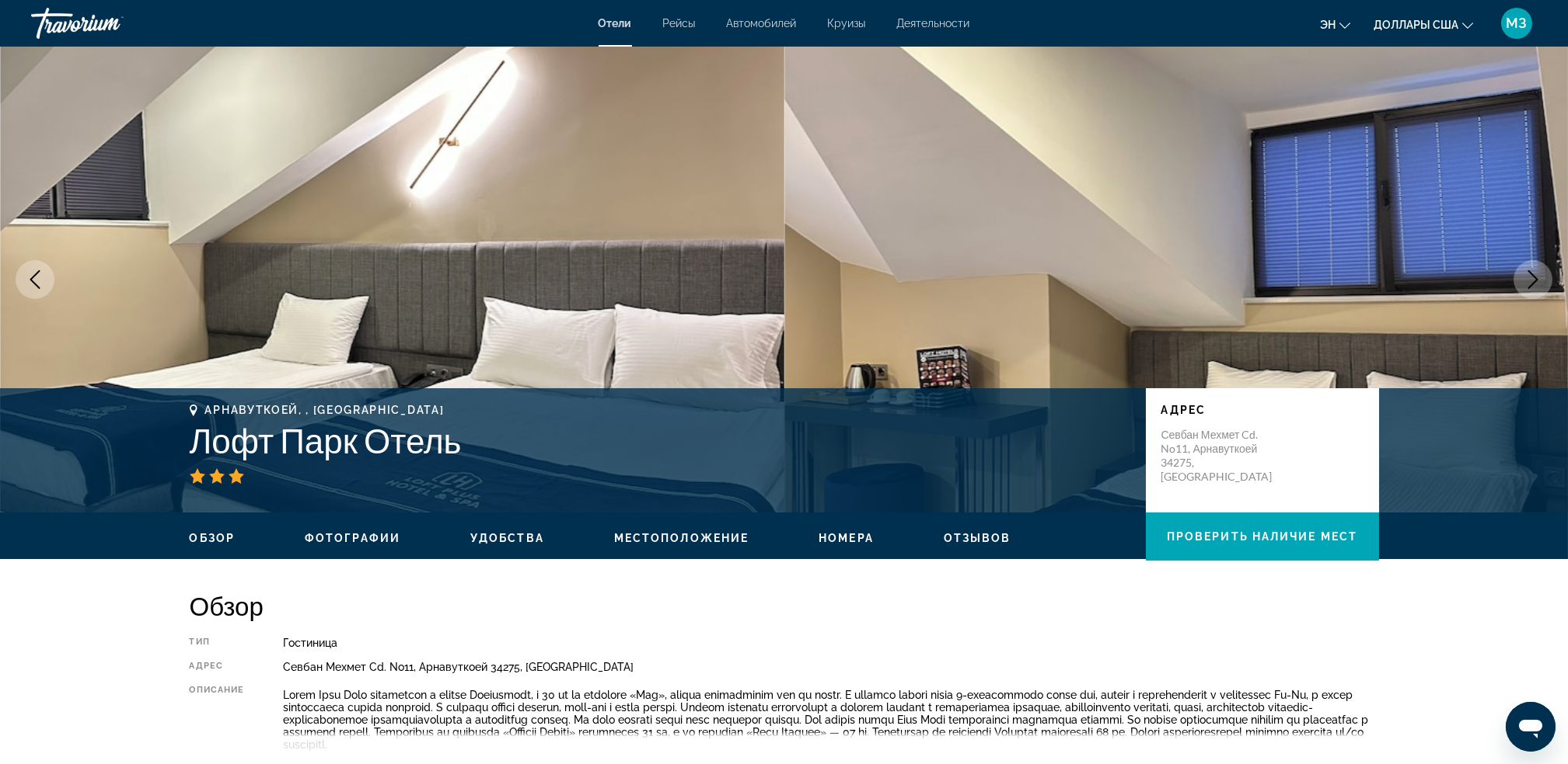
click at [1548, 271] on button "Следующее изображение" at bounding box center [1533, 279] width 39 height 39
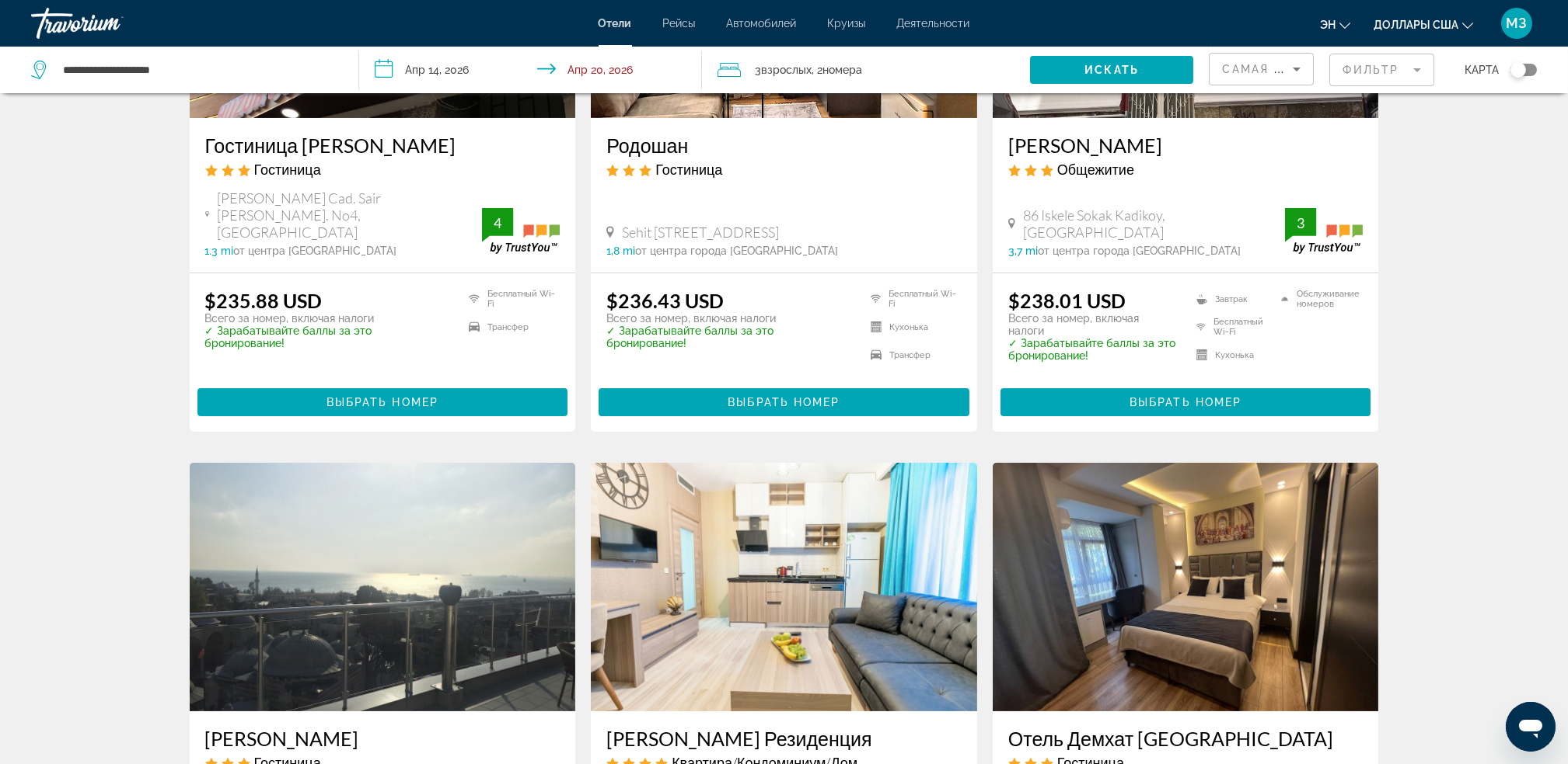
scroll to position [1321, 0]
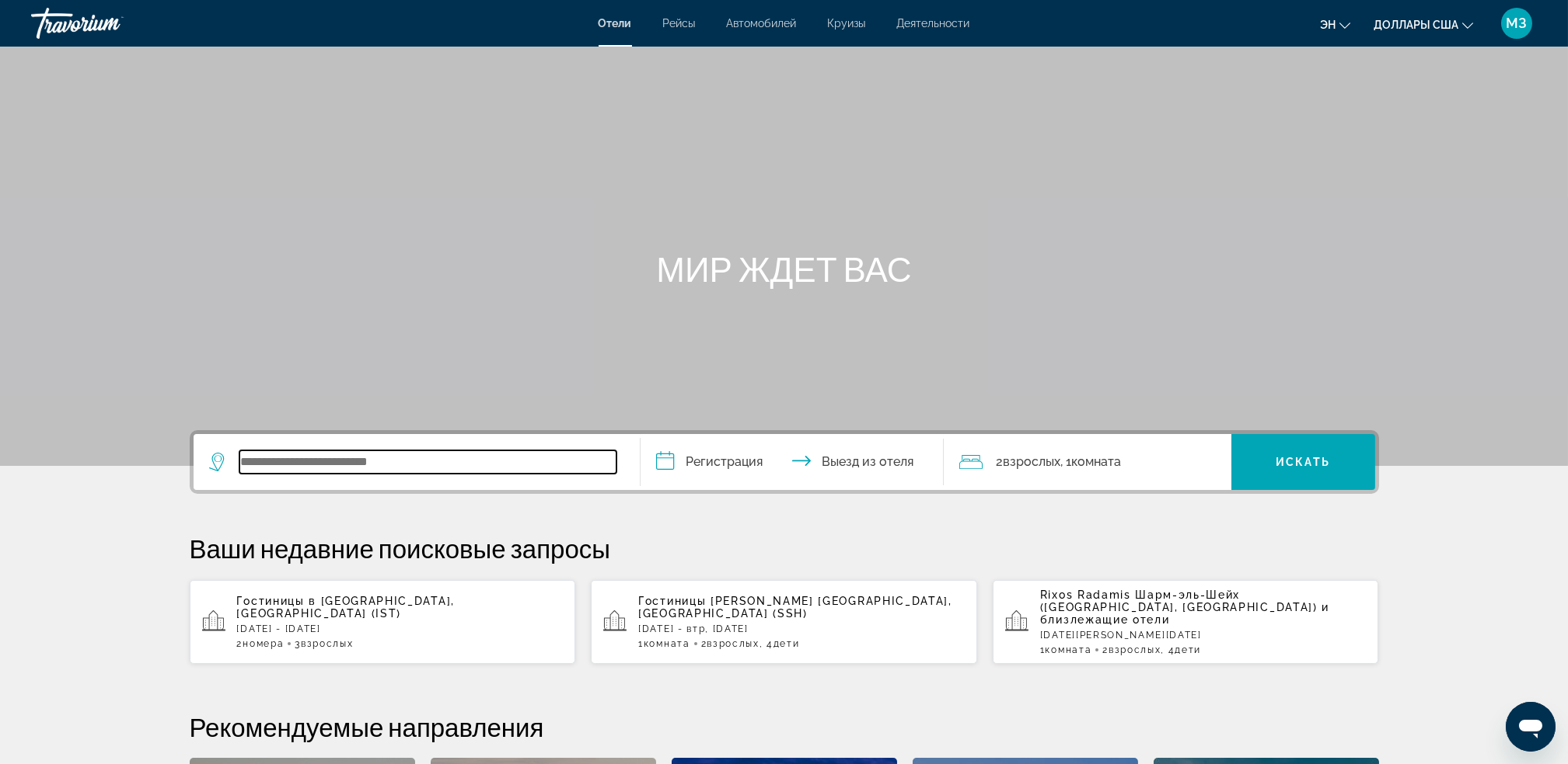
click at [278, 458] on input "Виджет поиска" at bounding box center [428, 462] width 377 height 24
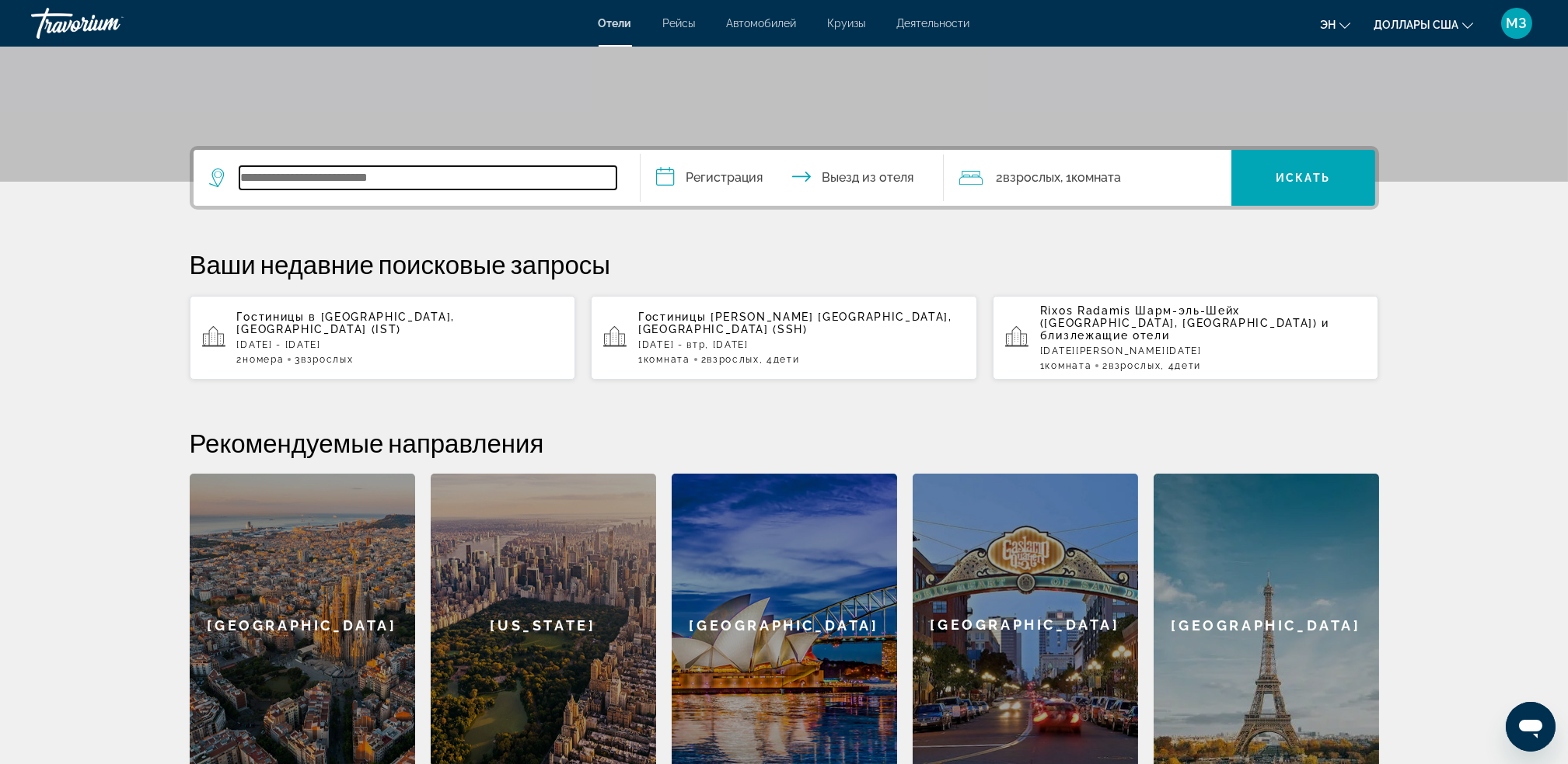
scroll to position [379, 0]
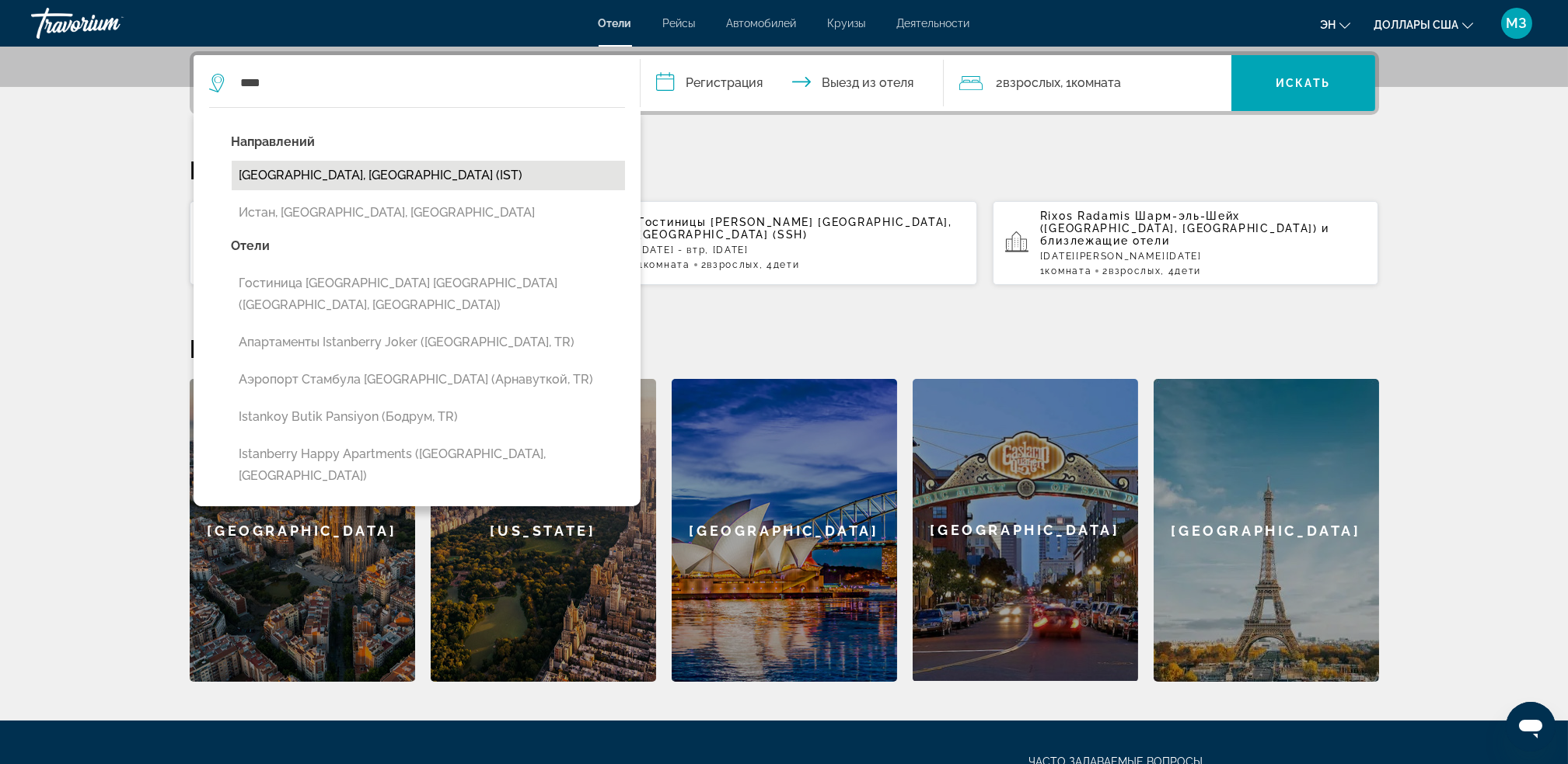
click at [342, 176] on button "[GEOGRAPHIC_DATA], [GEOGRAPHIC_DATA] (IST)" at bounding box center [428, 175] width 394 height 29
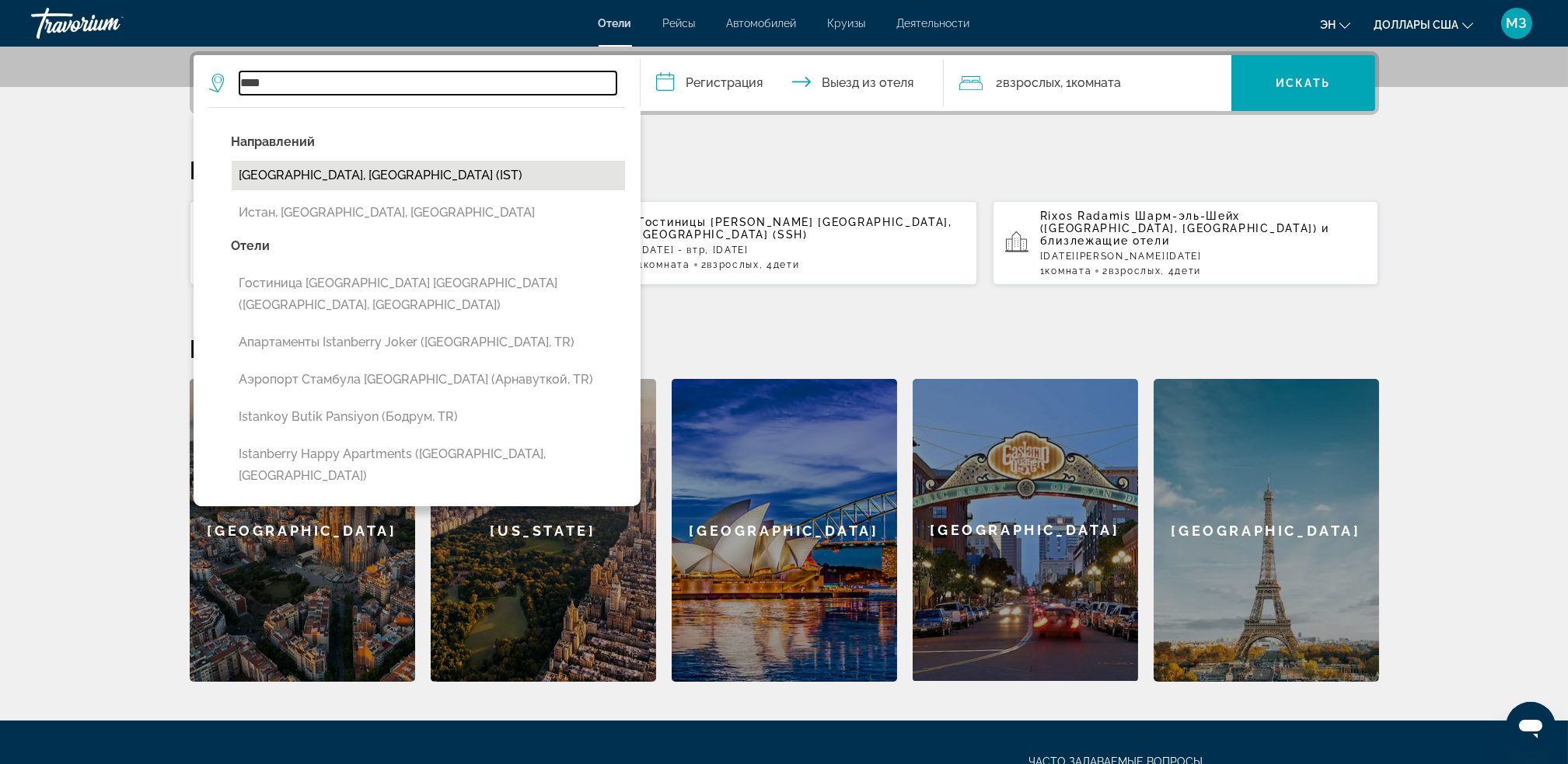
type input "**********"
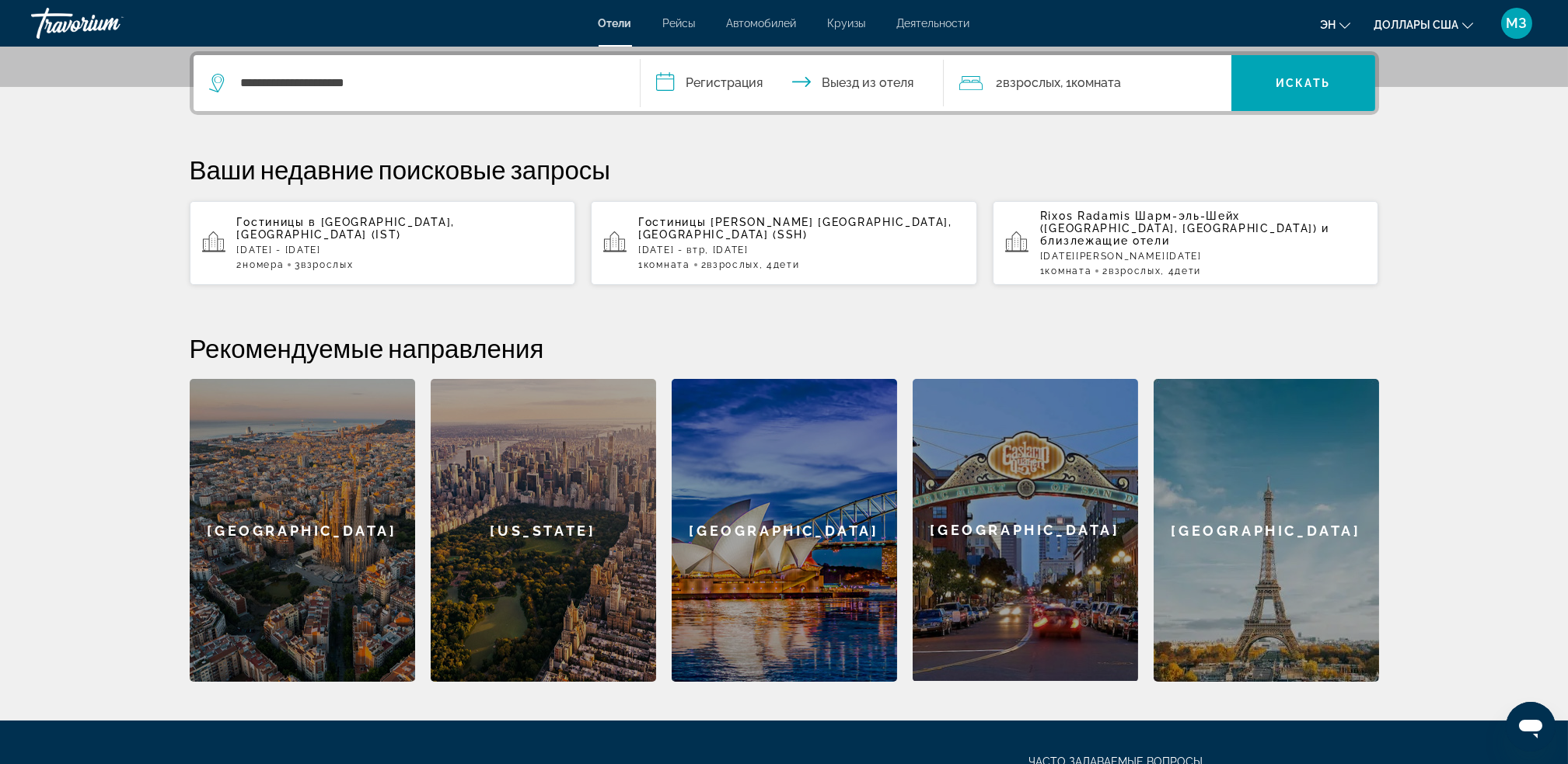
click at [691, 77] on input "**********" at bounding box center [795, 86] width 310 height 60
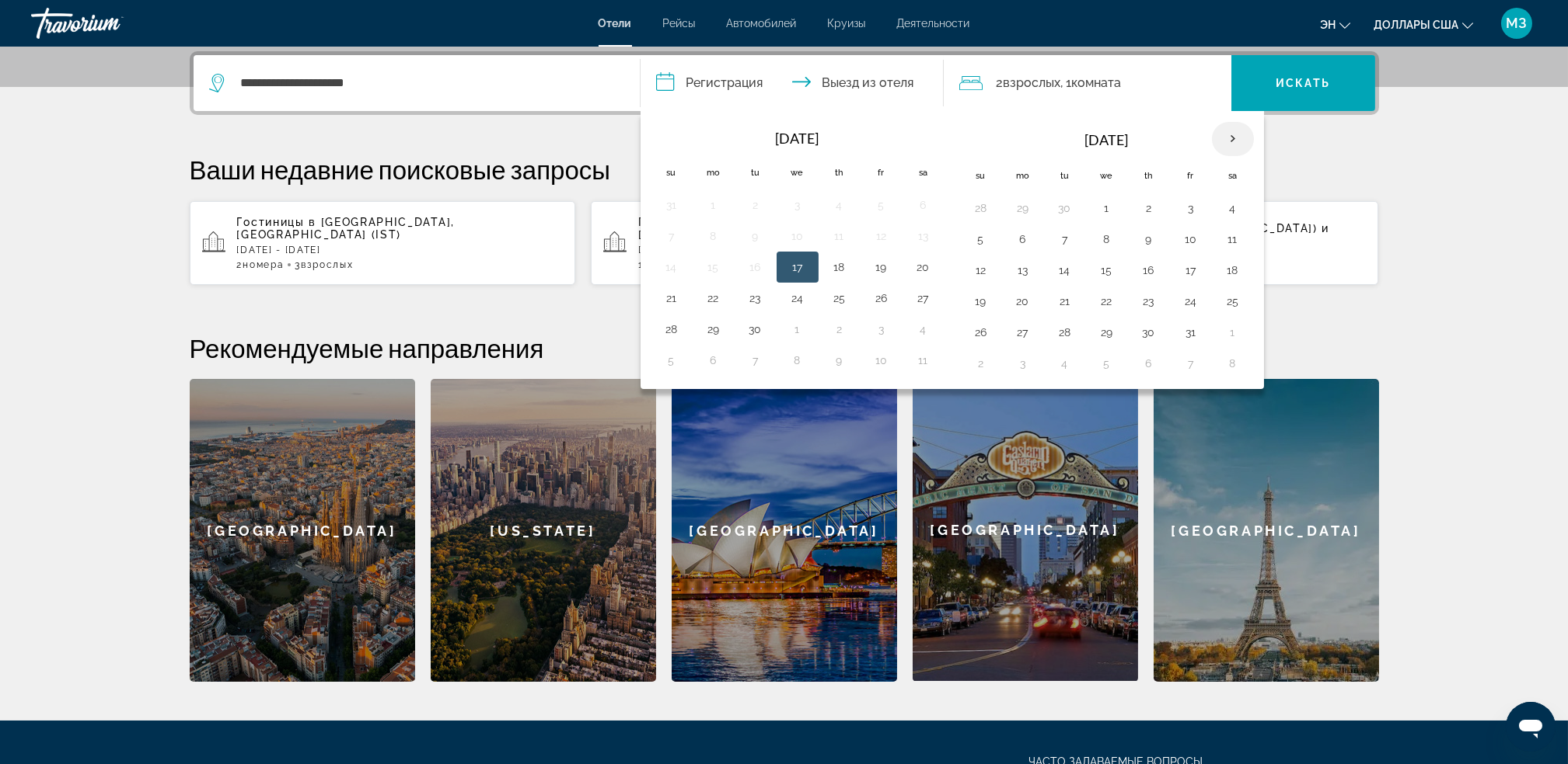
click at [1230, 146] on th "Next month" at bounding box center [1233, 139] width 42 height 34
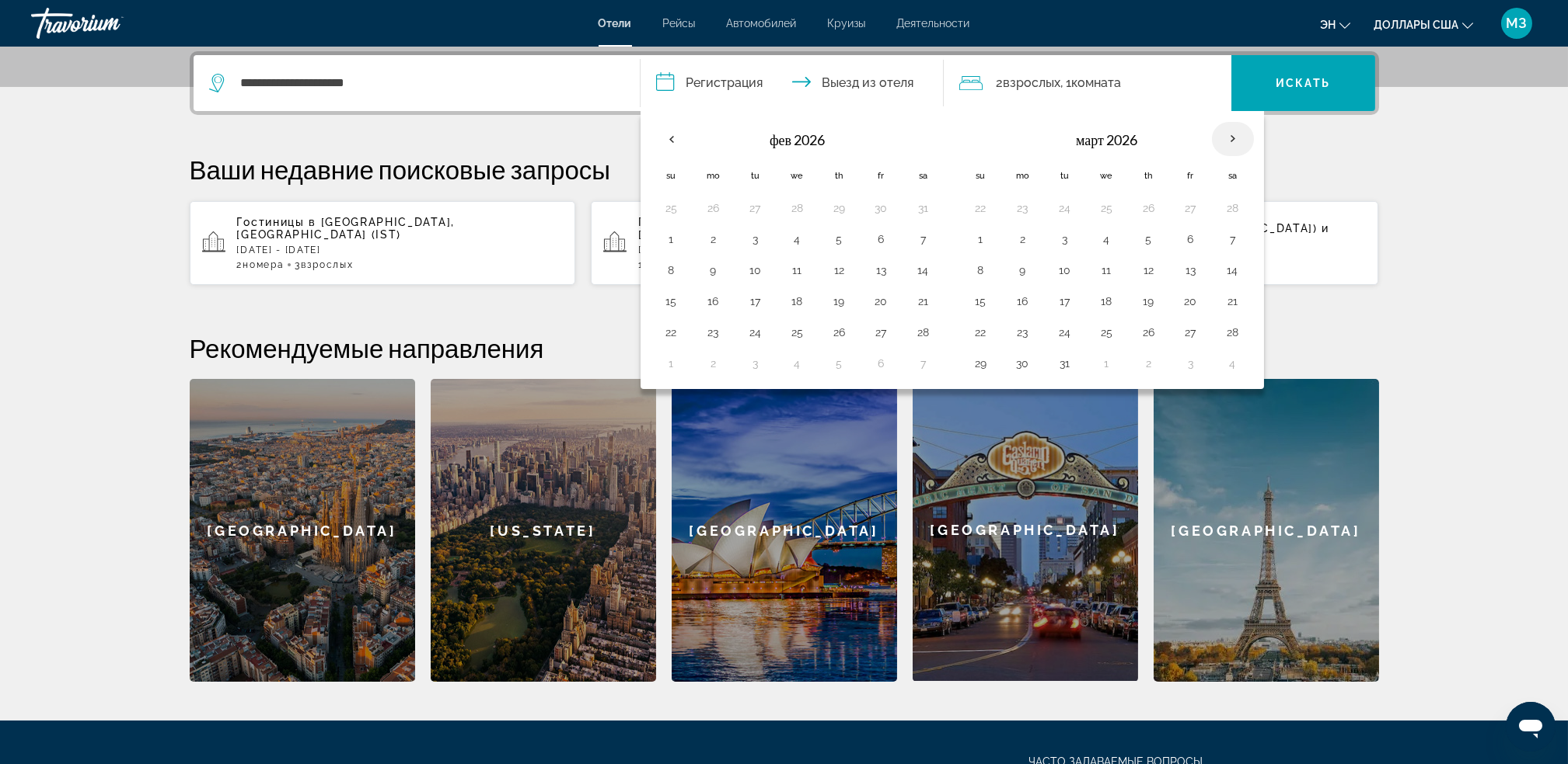
click at [1230, 146] on th "Next month" at bounding box center [1233, 139] width 42 height 34
click at [760, 333] on button "24" at bounding box center [755, 332] width 25 height 22
click at [839, 332] on button "26" at bounding box center [839, 332] width 25 height 22
type input "**********"
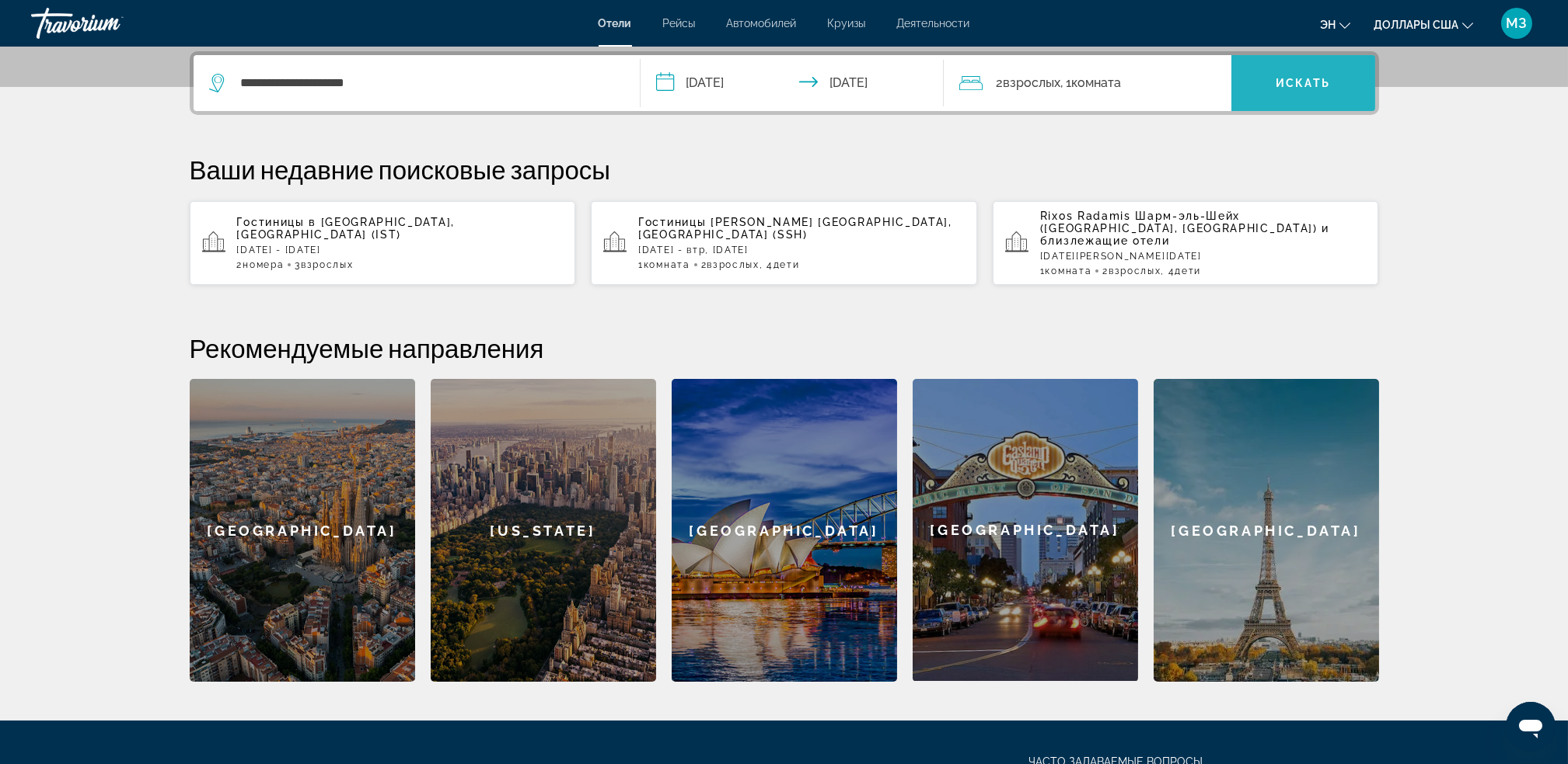
click at [1284, 90] on span "Виджет поиска" at bounding box center [1303, 83] width 143 height 37
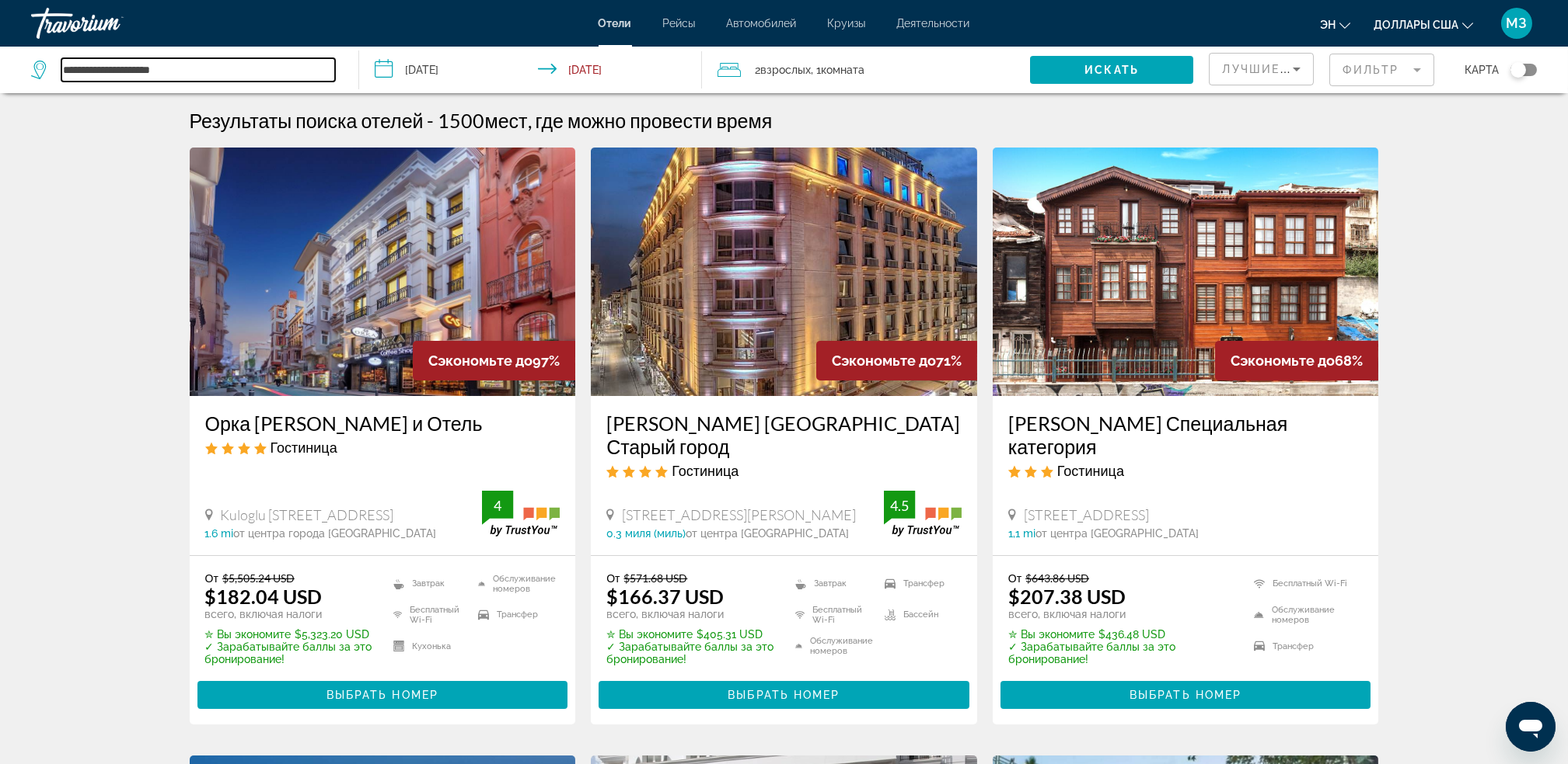
click at [254, 77] on input "**********" at bounding box center [198, 70] width 274 height 24
type input "*"
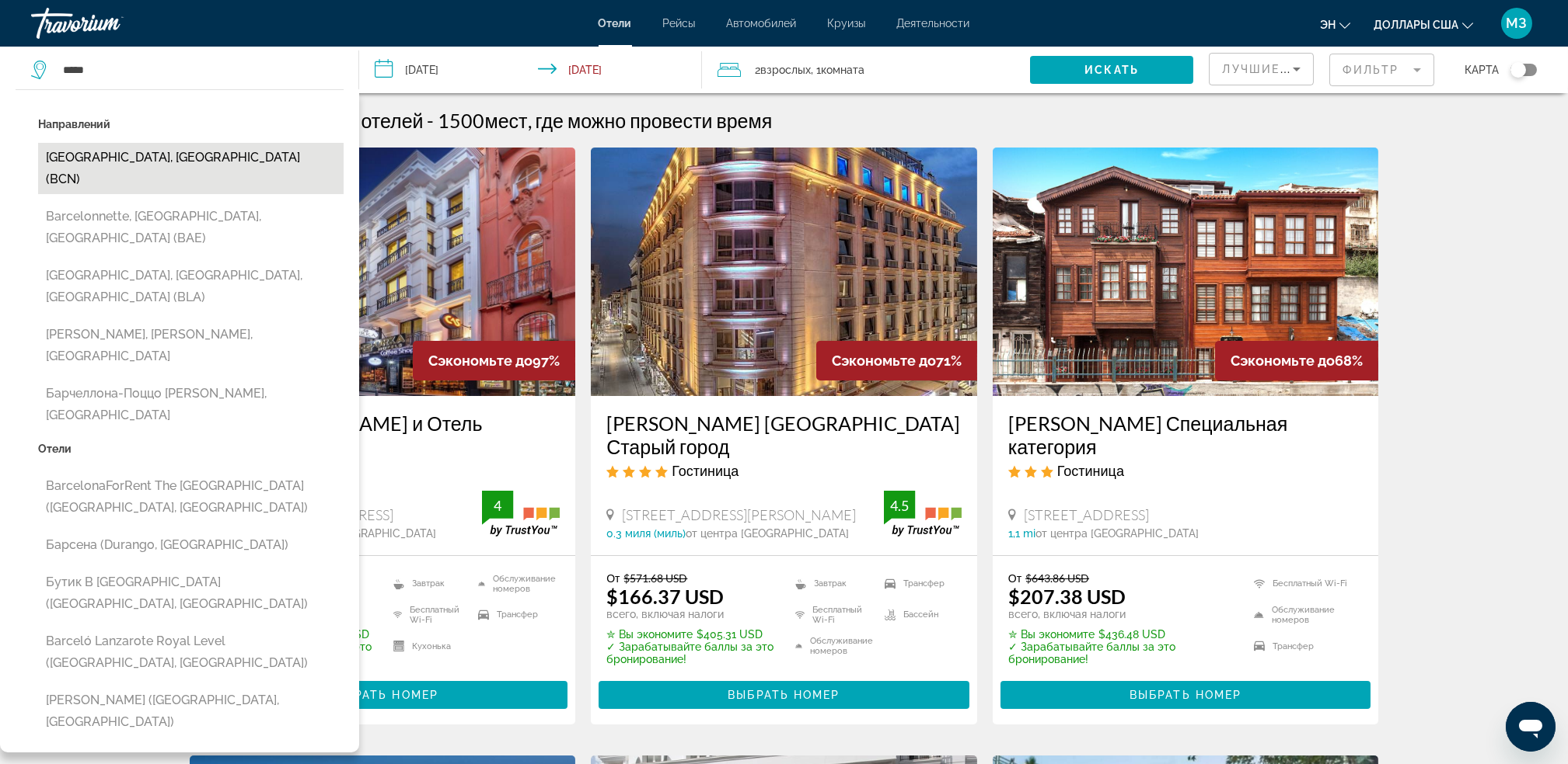
click at [152, 160] on button "[GEOGRAPHIC_DATA], [GEOGRAPHIC_DATA] (BCN)" at bounding box center [191, 168] width 306 height 51
type input "**********"
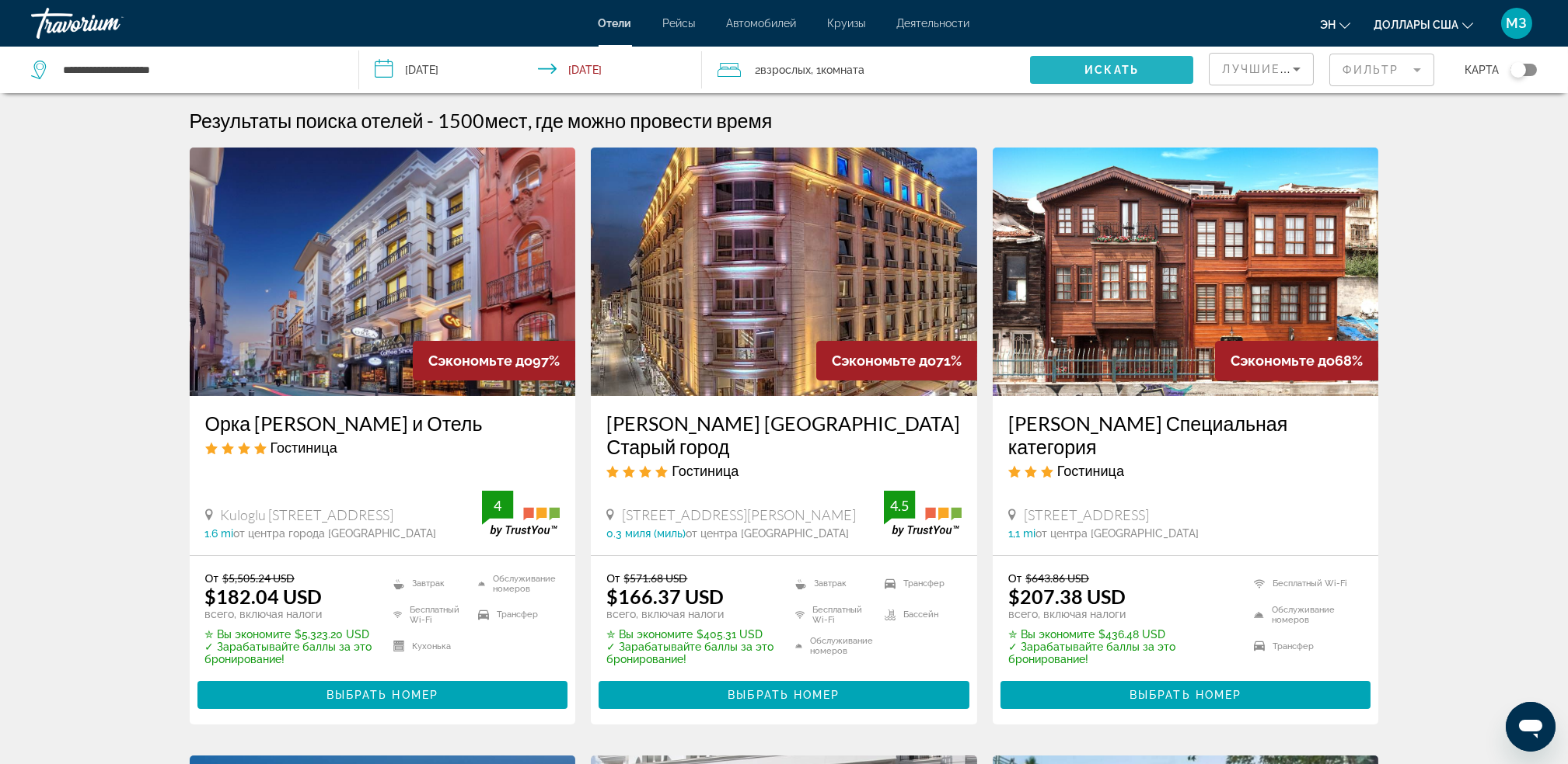
click at [1126, 70] on span "Искать" at bounding box center [1111, 69] width 55 height 12
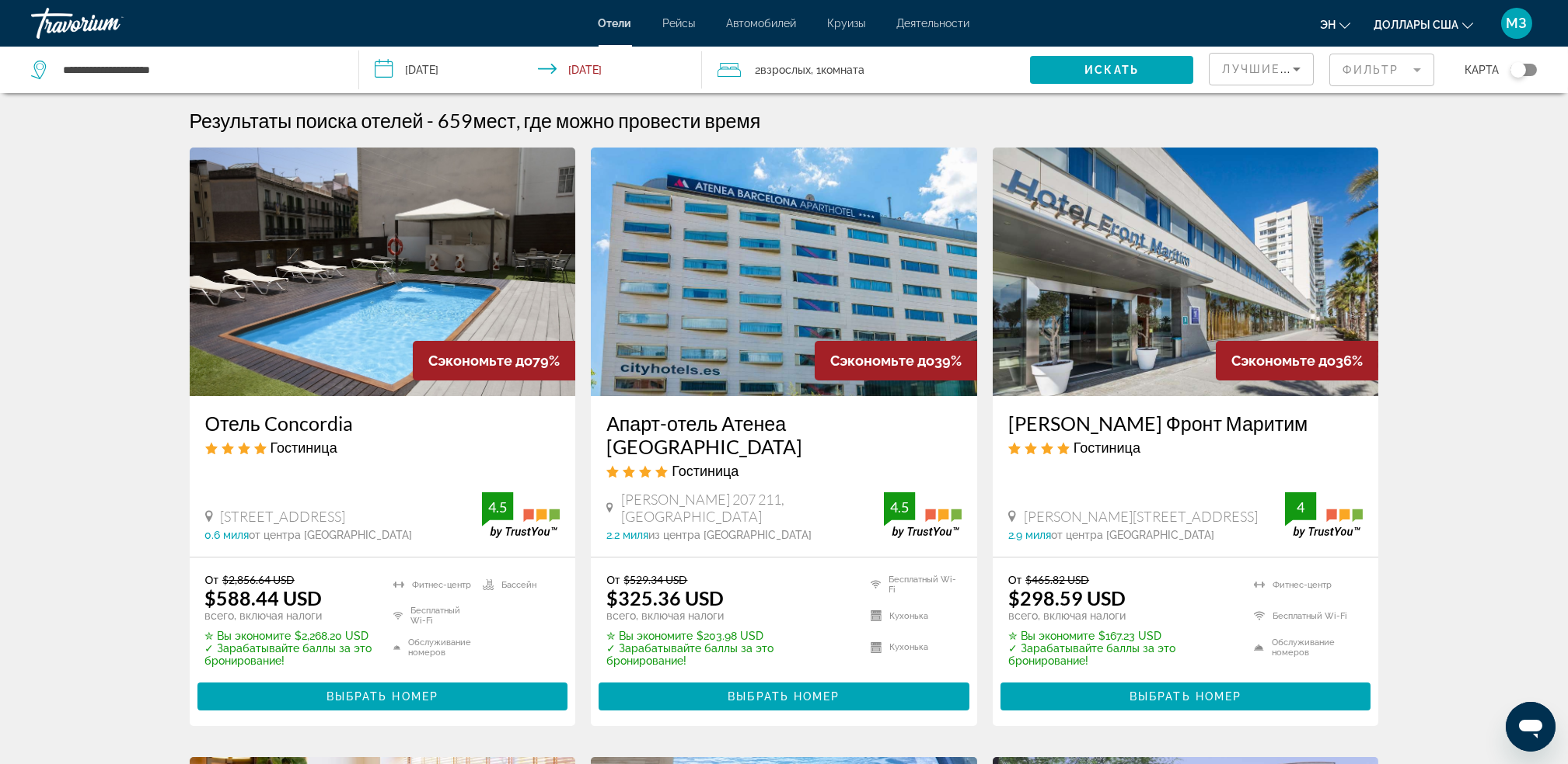
click at [1530, 66] on div "Переключить карту" at bounding box center [1523, 69] width 26 height 12
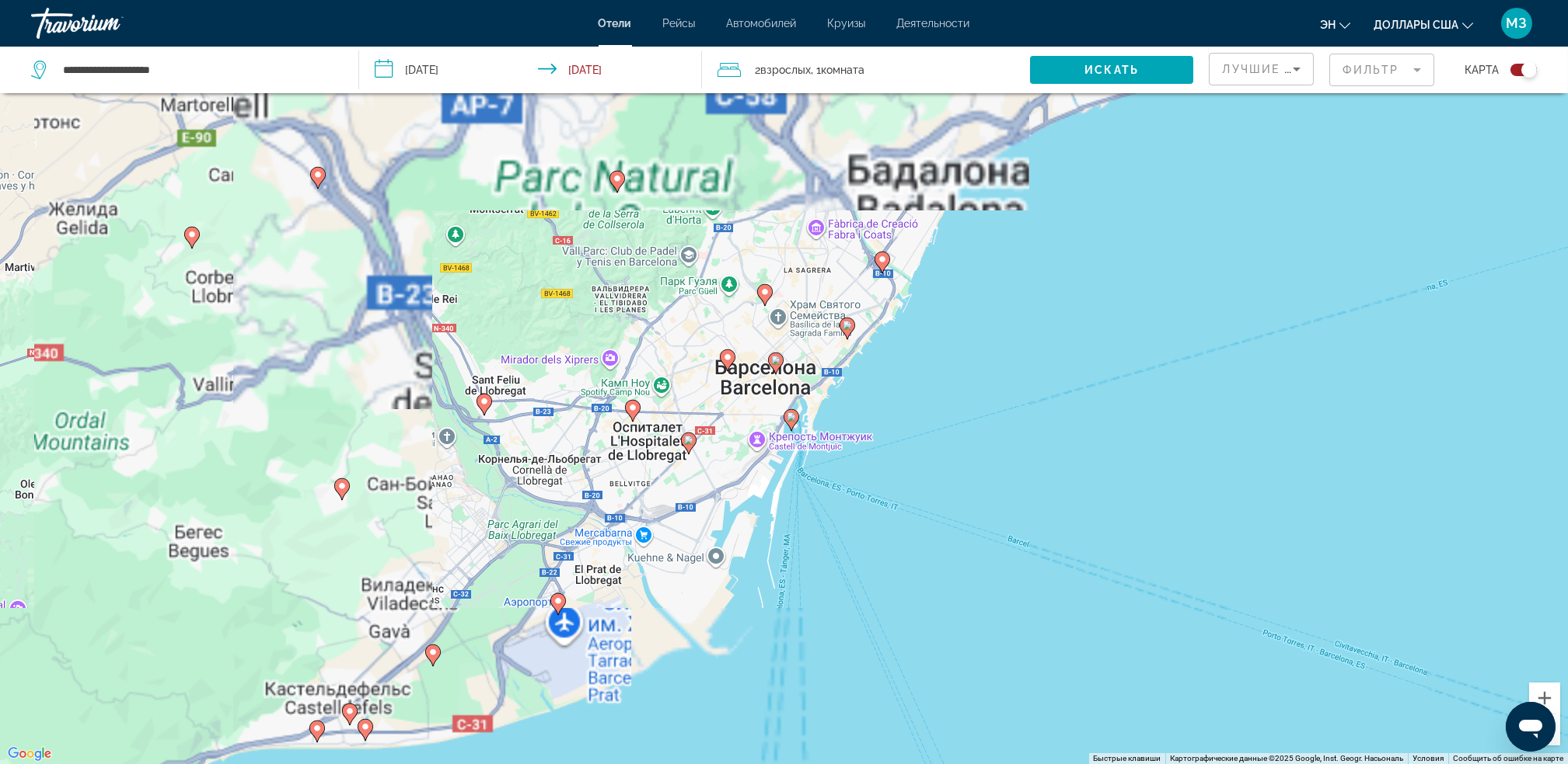
drag, startPoint x: 744, startPoint y: 359, endPoint x: 718, endPoint y: 498, distance: 141.4
click at [718, 498] on div "Чтобы активировать перетаскивание с помощью клавиатуры, нажмите Alt + Ввод. Пос…" at bounding box center [784, 382] width 1568 height 764
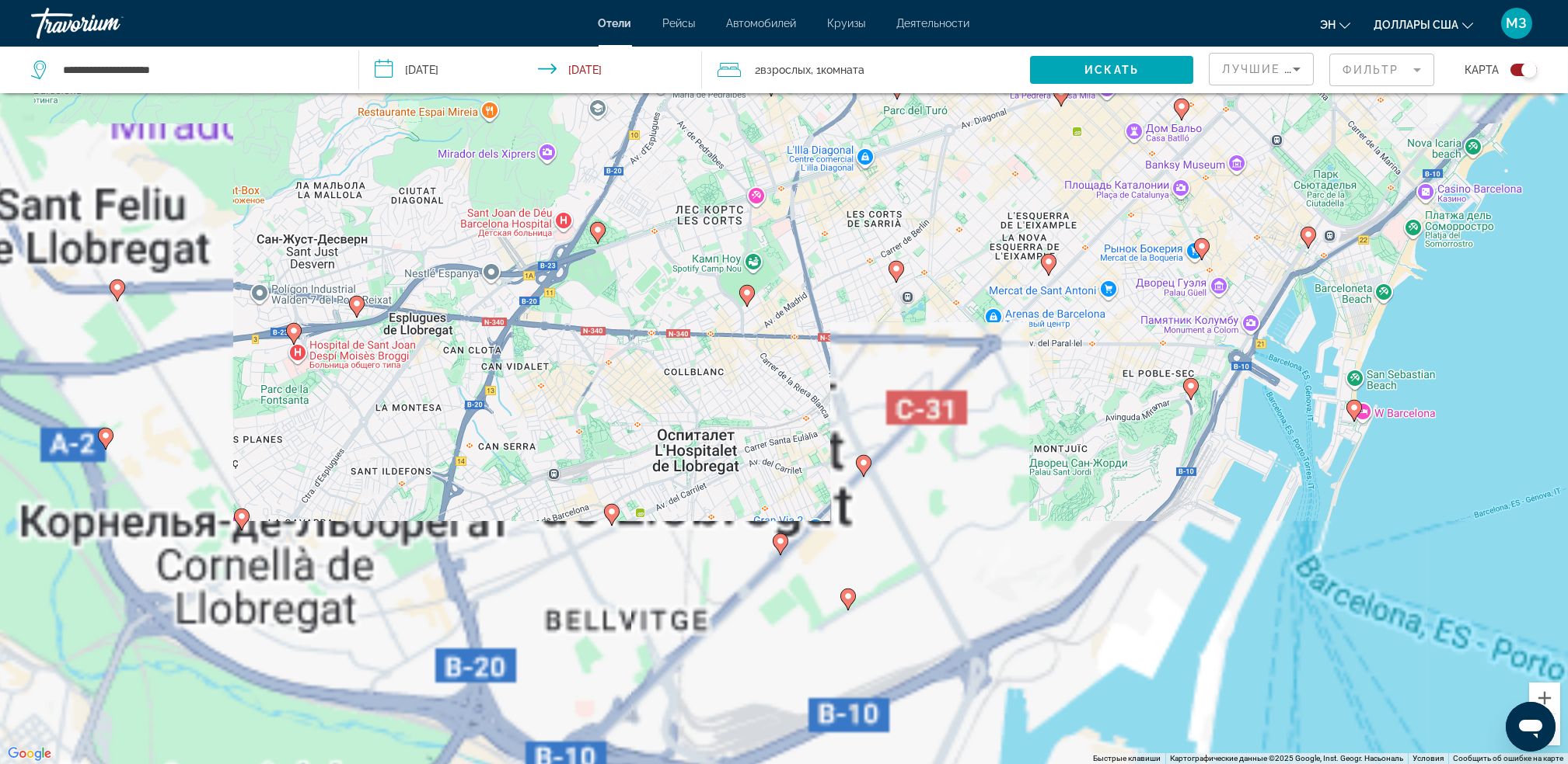
drag, startPoint x: 900, startPoint y: 411, endPoint x: 979, endPoint y: 28, distance: 391.1
click at [979, 28] on div "**********" at bounding box center [784, 289] width 1568 height 764
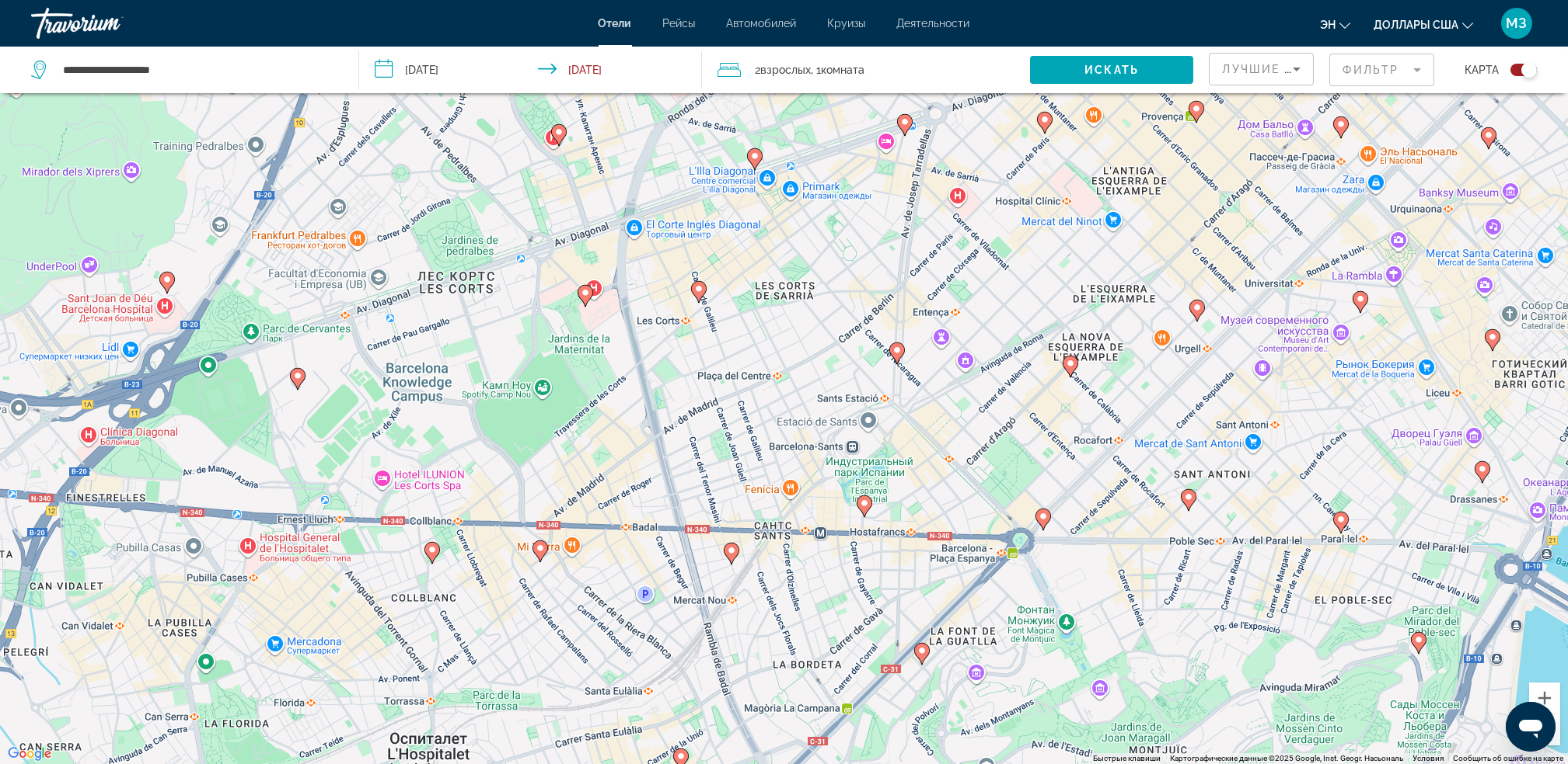
drag, startPoint x: 990, startPoint y: 569, endPoint x: 800, endPoint y: 716, distance: 240.2
click at [800, 716] on div "Чтобы активировать перетаскивание с помощью клавиатуры, нажмите Alt + Ввод. Пос…" at bounding box center [784, 382] width 1568 height 764
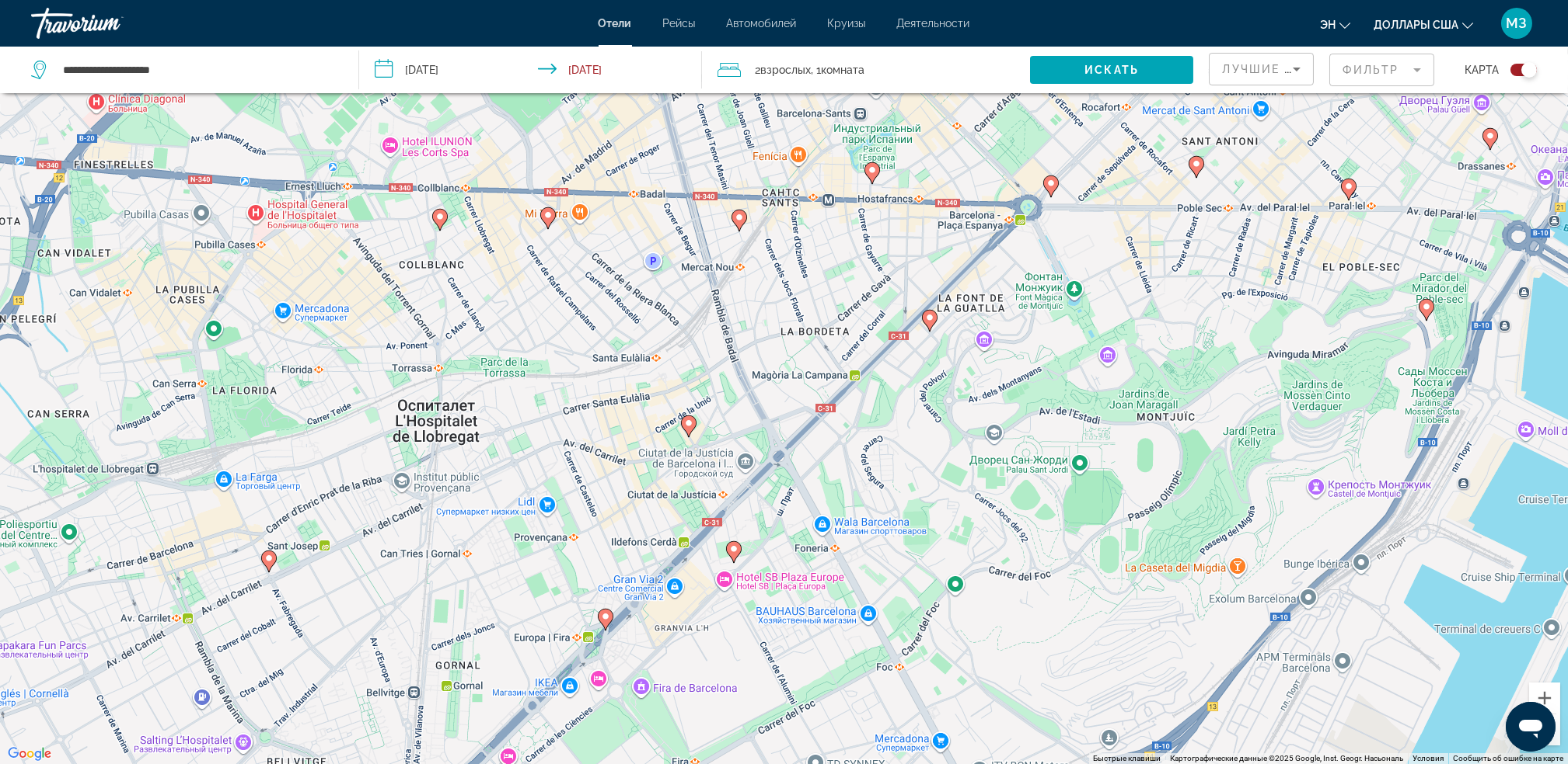
drag, startPoint x: 972, startPoint y: 509, endPoint x: 984, endPoint y: 174, distance: 335.2
click at [984, 174] on div "Чтобы активировать перетаскивание с помощью клавиатуры, нажмите Alt + Ввод. Пос…" at bounding box center [784, 382] width 1568 height 764
click at [1030, 371] on div "Чтобы активировать перетаскивание с помощью клавиатуры, нажмите Alt + Ввод. Пос…" at bounding box center [784, 382] width 1568 height 764
click at [927, 315] on image "Основное содержание" at bounding box center [928, 317] width 9 height 9
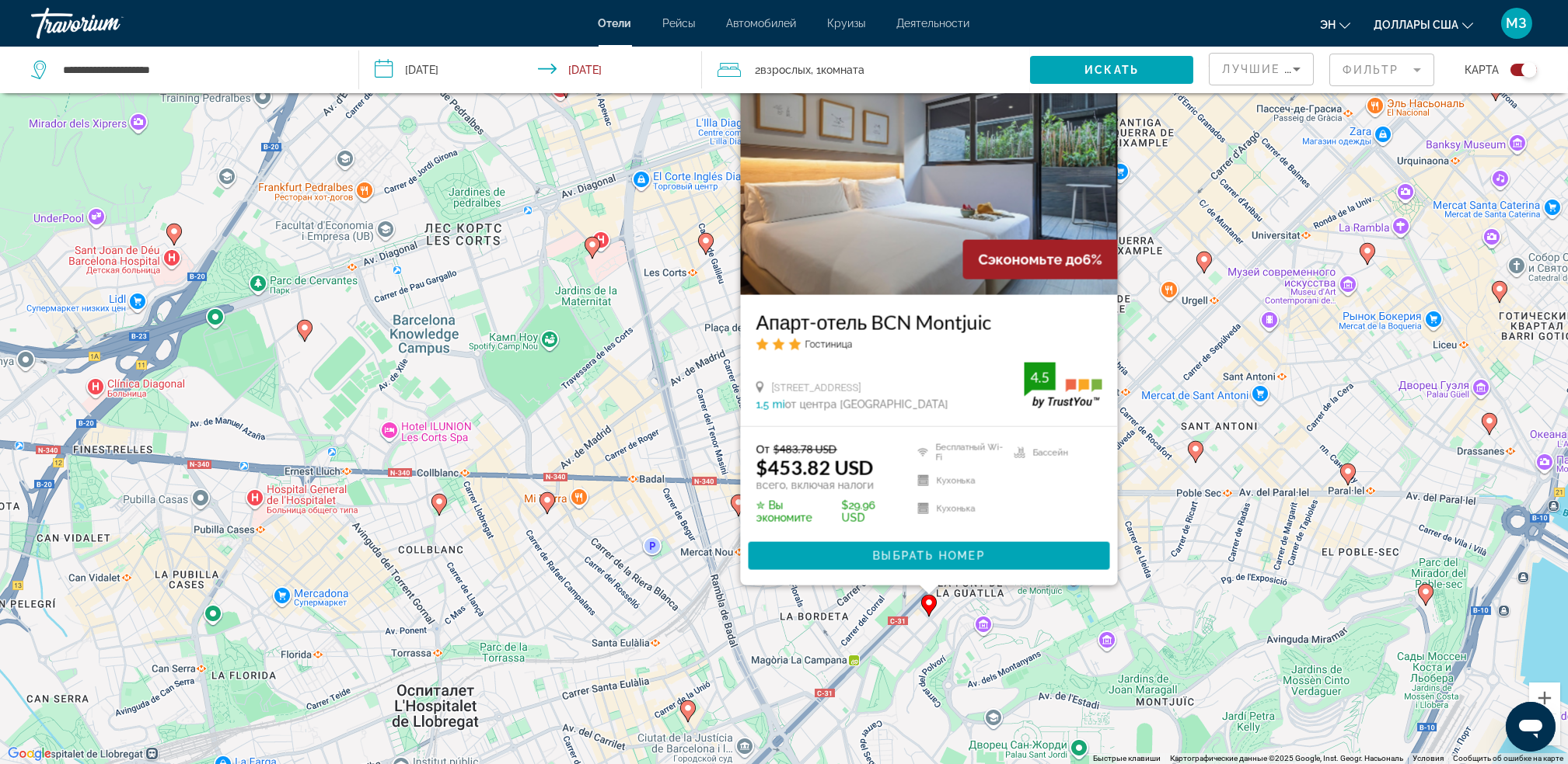
click at [1175, 477] on div "Чтобы активировать перетаскивание с помощью клавиатуры, нажмите Alt + Ввод. Пос…" at bounding box center [784, 382] width 1568 height 764
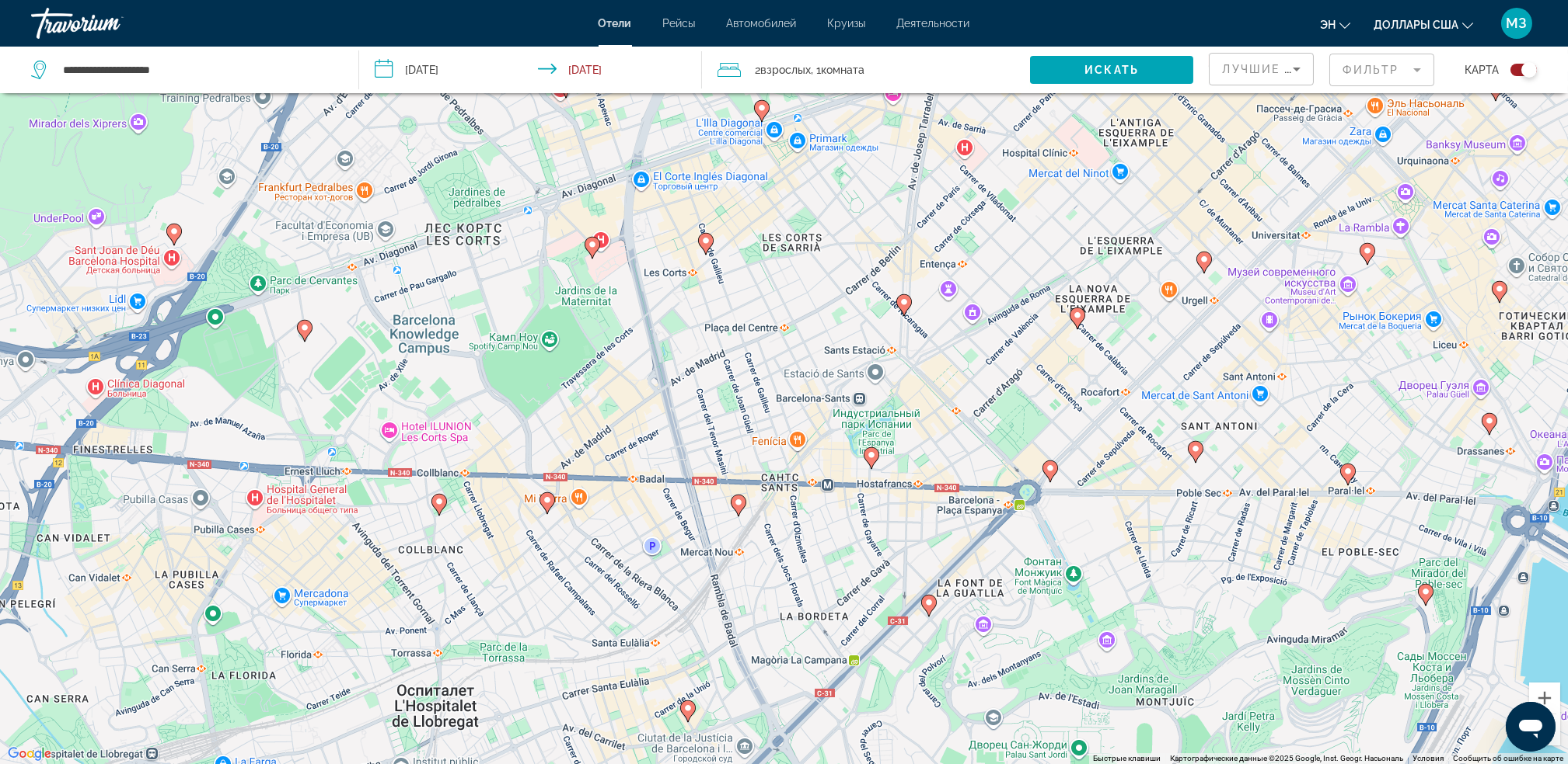
click at [1052, 481] on gmp-advanced-marker "Основное содержание" at bounding box center [1050, 472] width 15 height 24
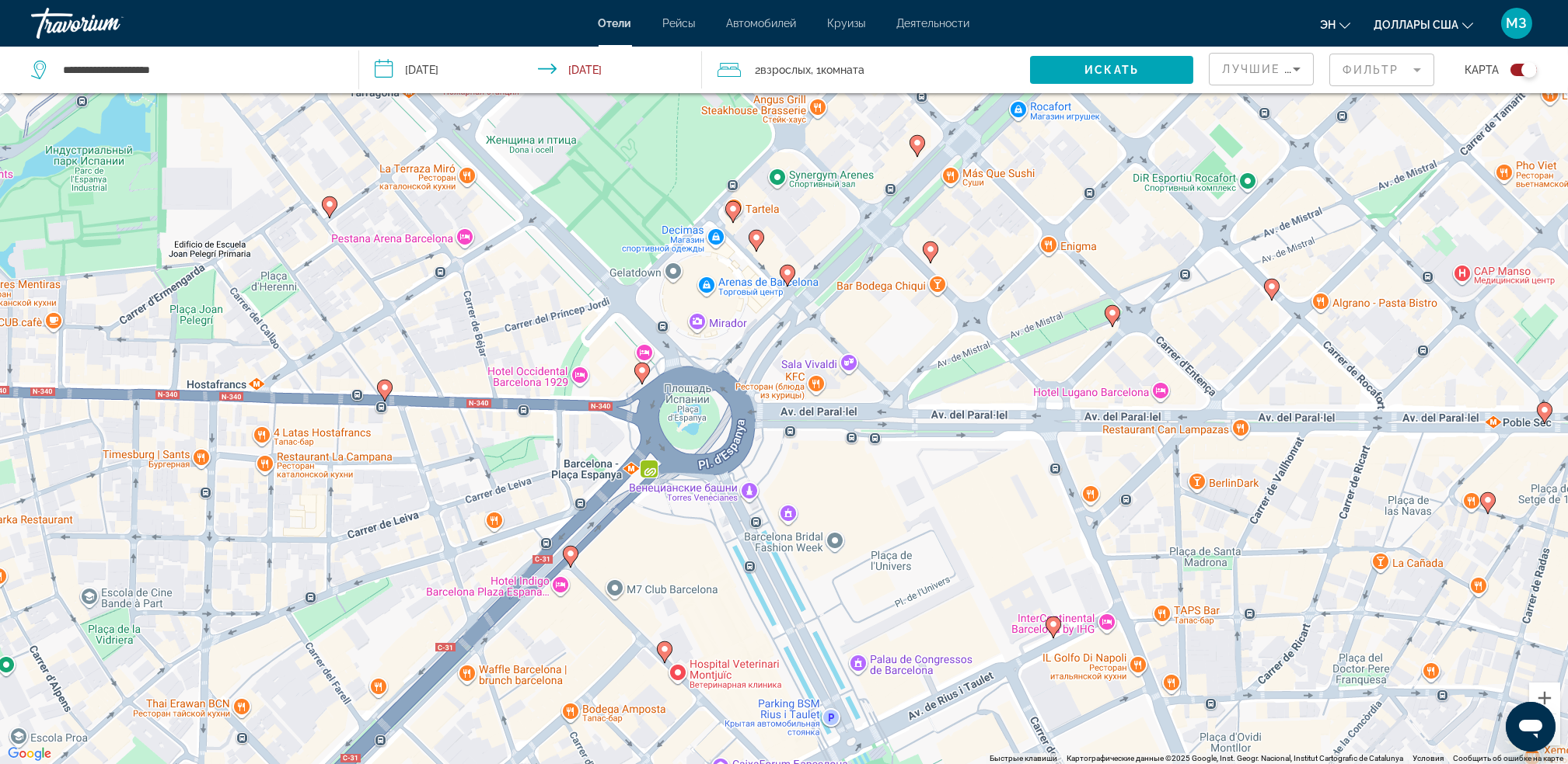
click at [757, 244] on icon "Основное содержание" at bounding box center [755, 240] width 14 height 20
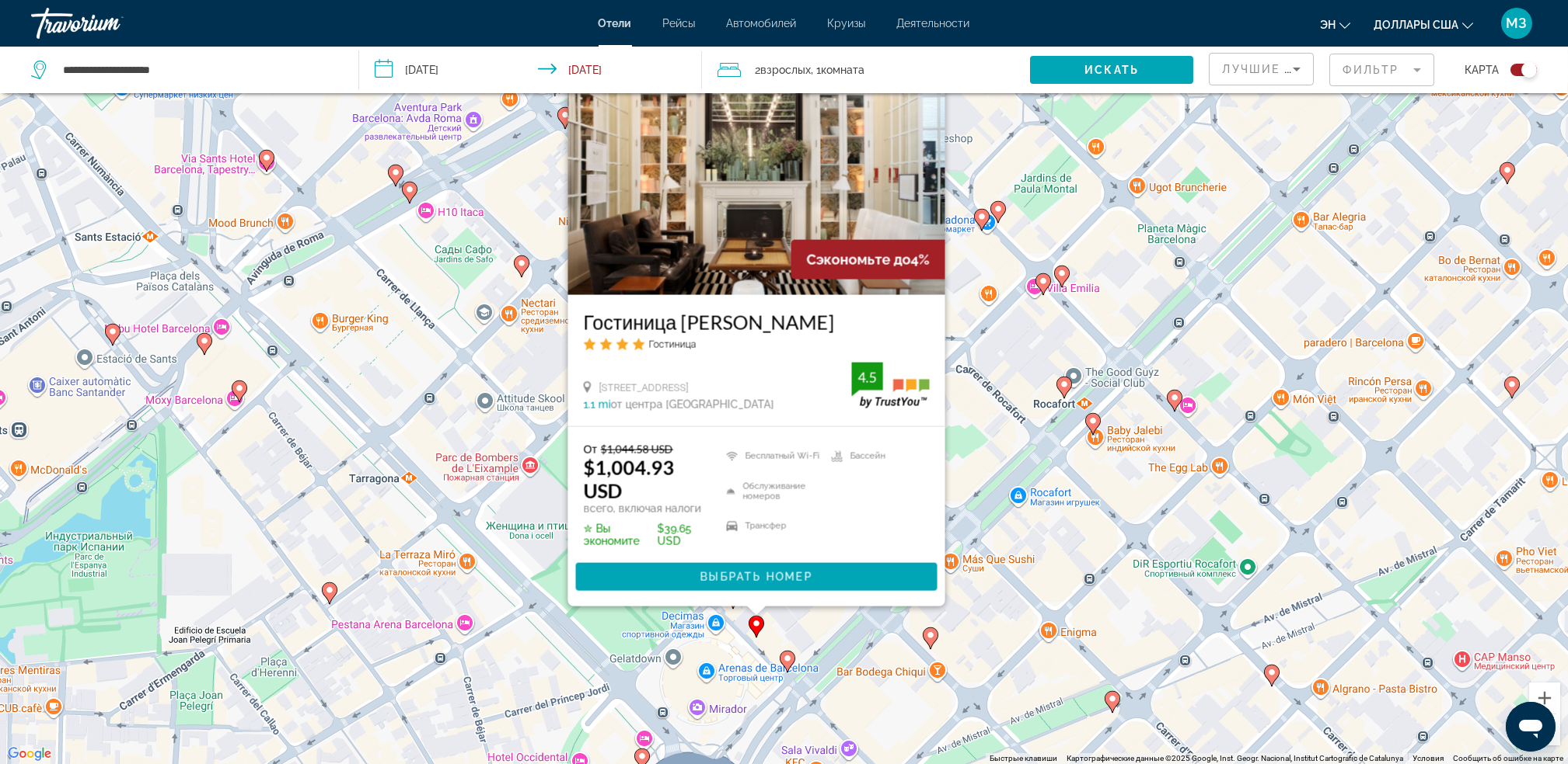
click at [792, 659] on icon "Основное содержание" at bounding box center [786, 661] width 14 height 20
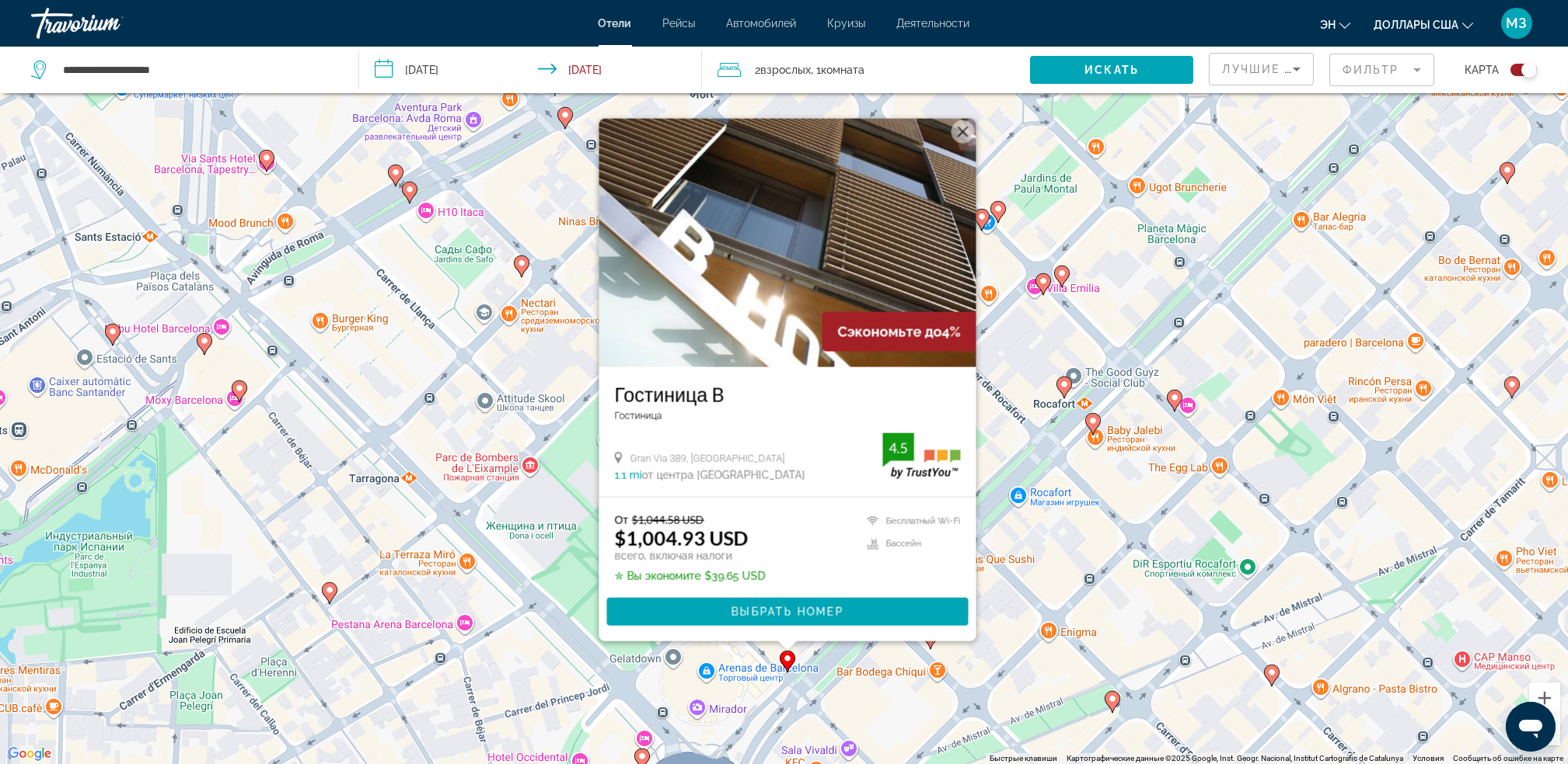
click at [680, 670] on div "Чтобы активировать перетаскивание с помощью клавиатуры, нажмите Alt + Ввод. Пос…" at bounding box center [784, 382] width 1568 height 764
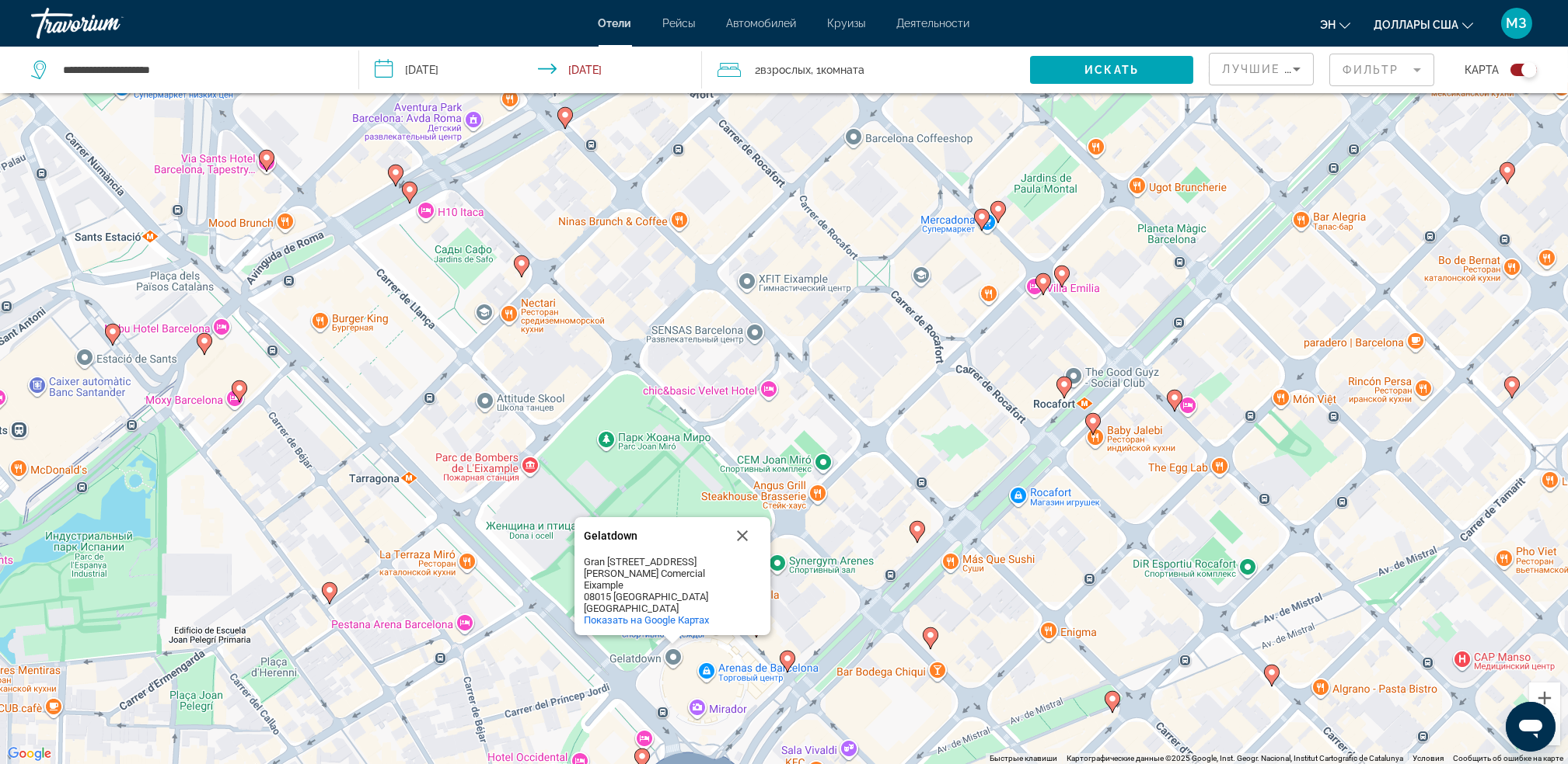
click at [610, 686] on div "Чтобы активировать перетаскивание с помощью клавиатуры, нажмите Alt + Ввод. Пос…" at bounding box center [784, 382] width 1568 height 764
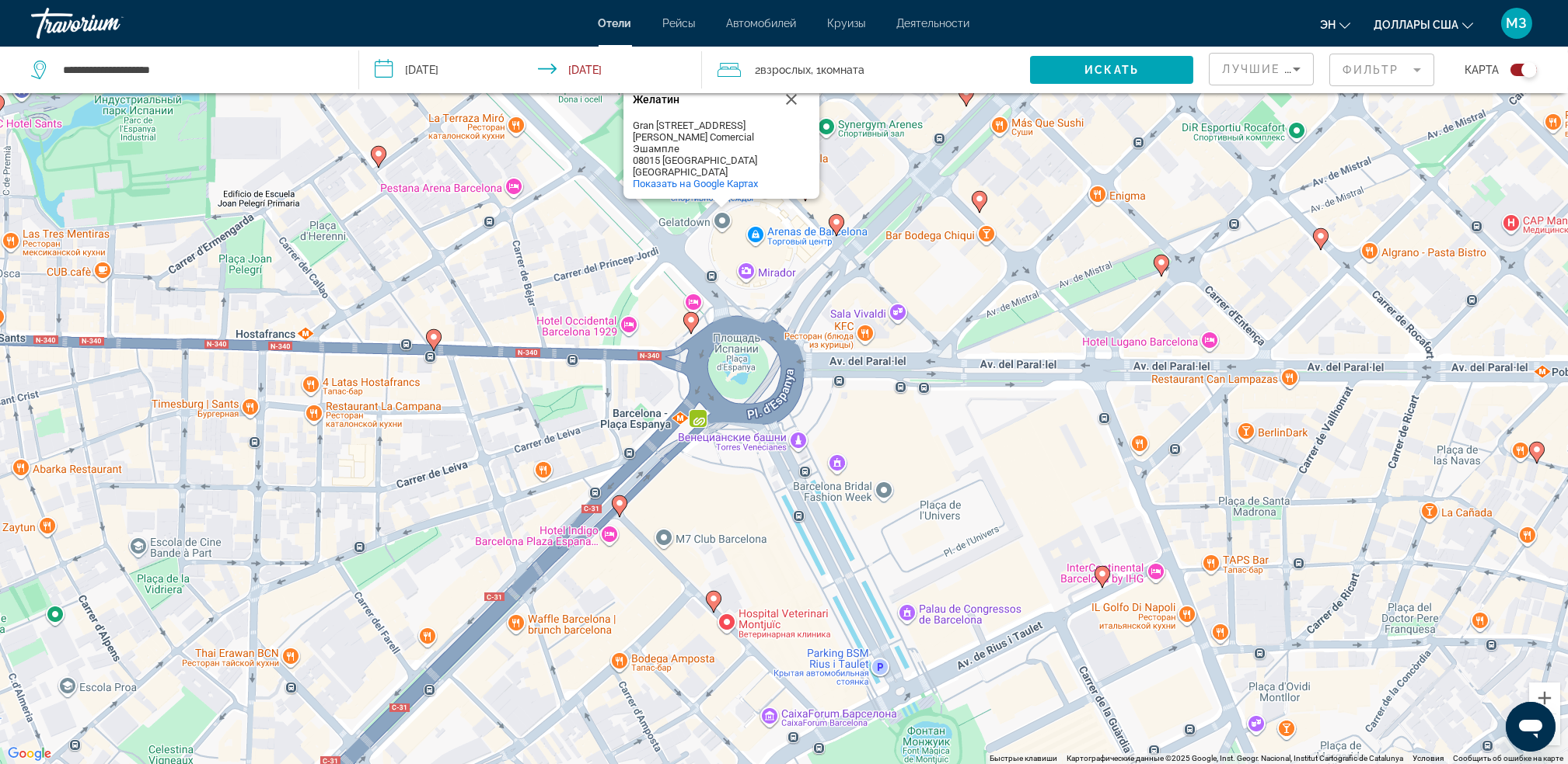
drag, startPoint x: 610, startPoint y: 686, endPoint x: 661, endPoint y: 235, distance: 453.9
click at [661, 235] on div "Чтобы активировать перетаскивание с помощью клавиатуры, нажмите Alt + Ввод. Пос…" at bounding box center [784, 382] width 1568 height 764
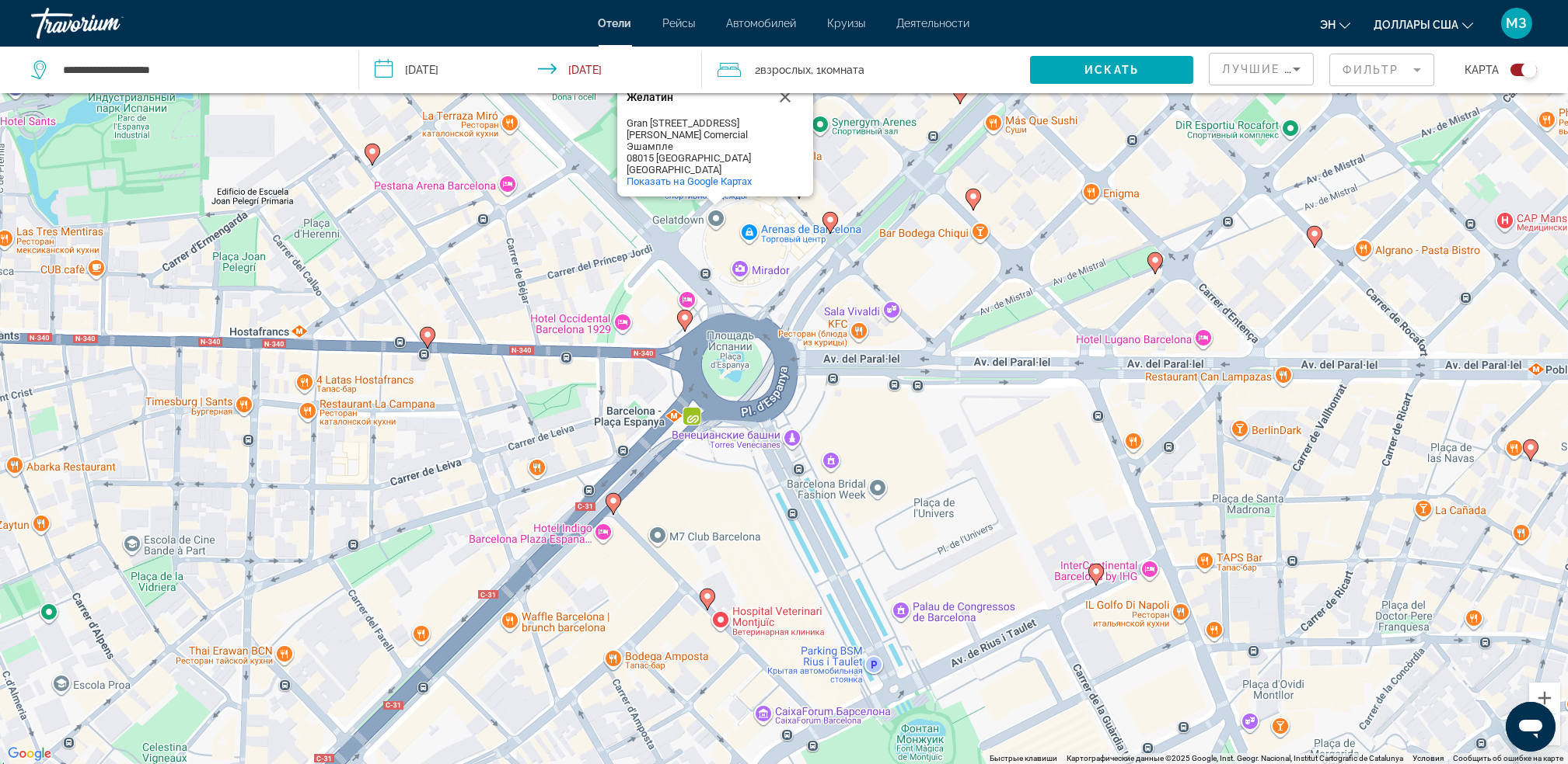
click at [612, 503] on image "Основное содержание" at bounding box center [613, 500] width 9 height 9
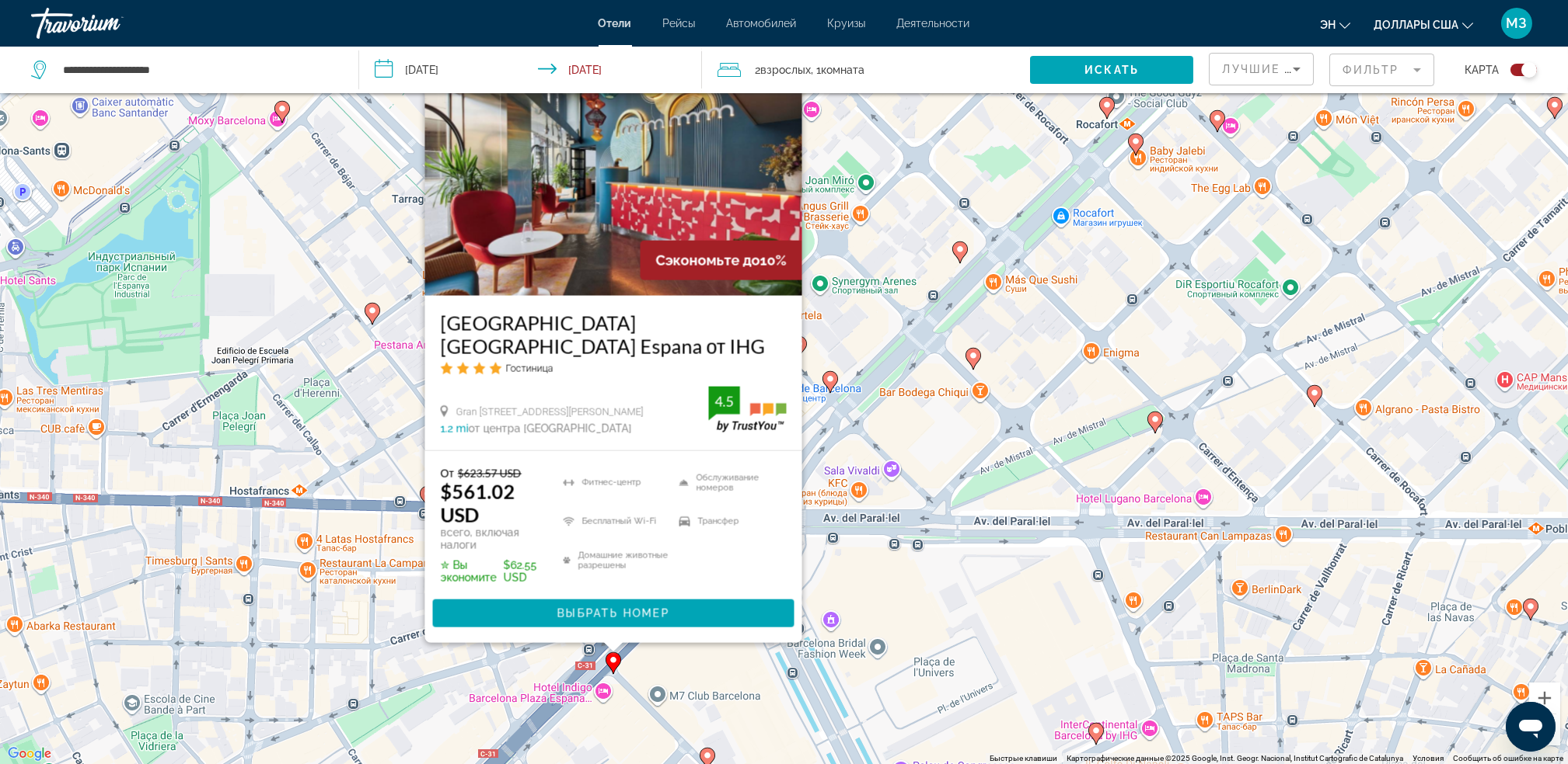
click at [654, 691] on div "Чтобы активировать перетаскивание с помощью клавиатуры, нажмите Alt + Ввод. Пос…" at bounding box center [784, 382] width 1568 height 764
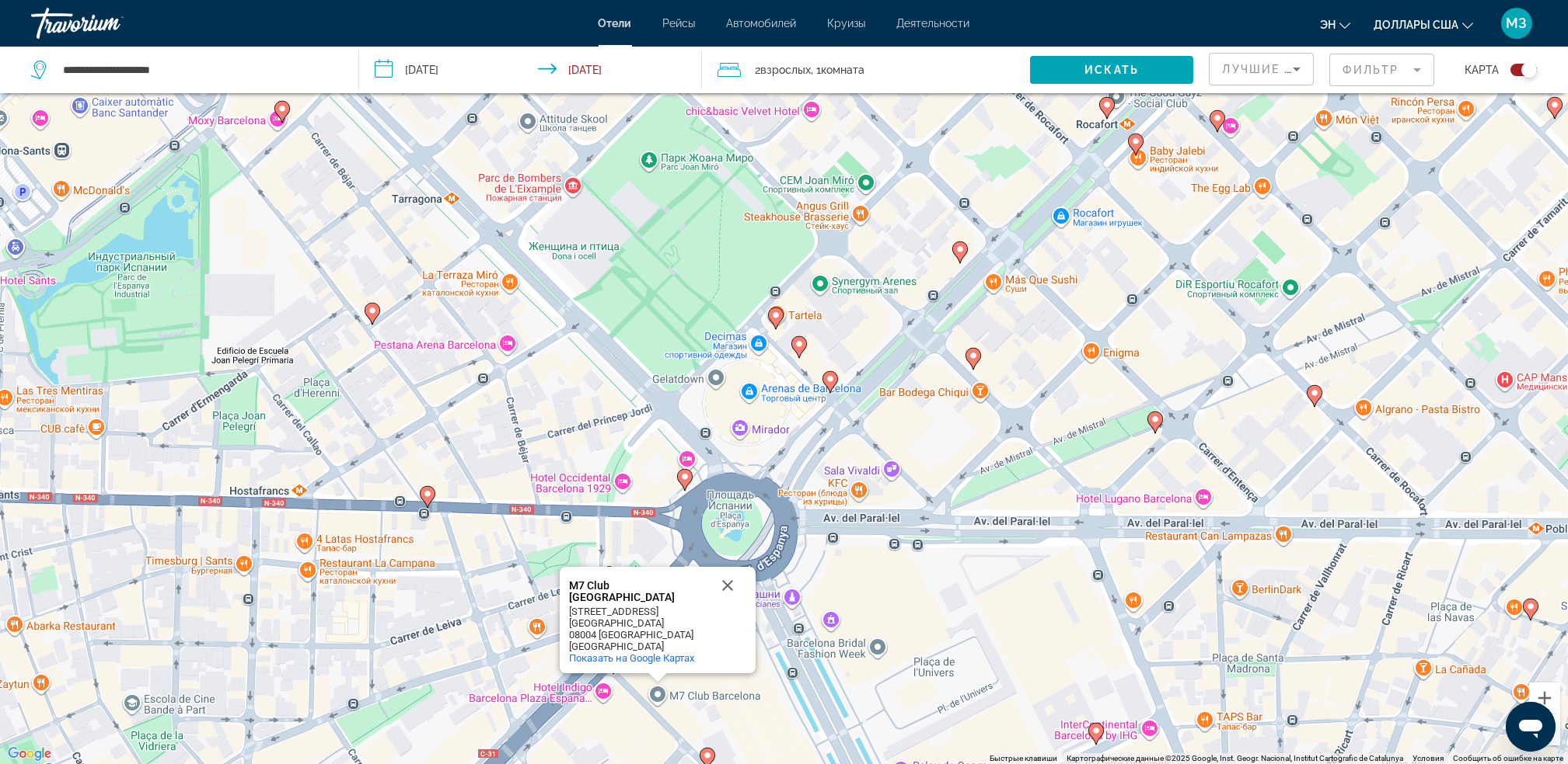
click at [620, 718] on div "Чтобы активировать перетаскивание с помощью клавиатуры, нажмите Alt + Ввод. Пос…" at bounding box center [784, 382] width 1568 height 764
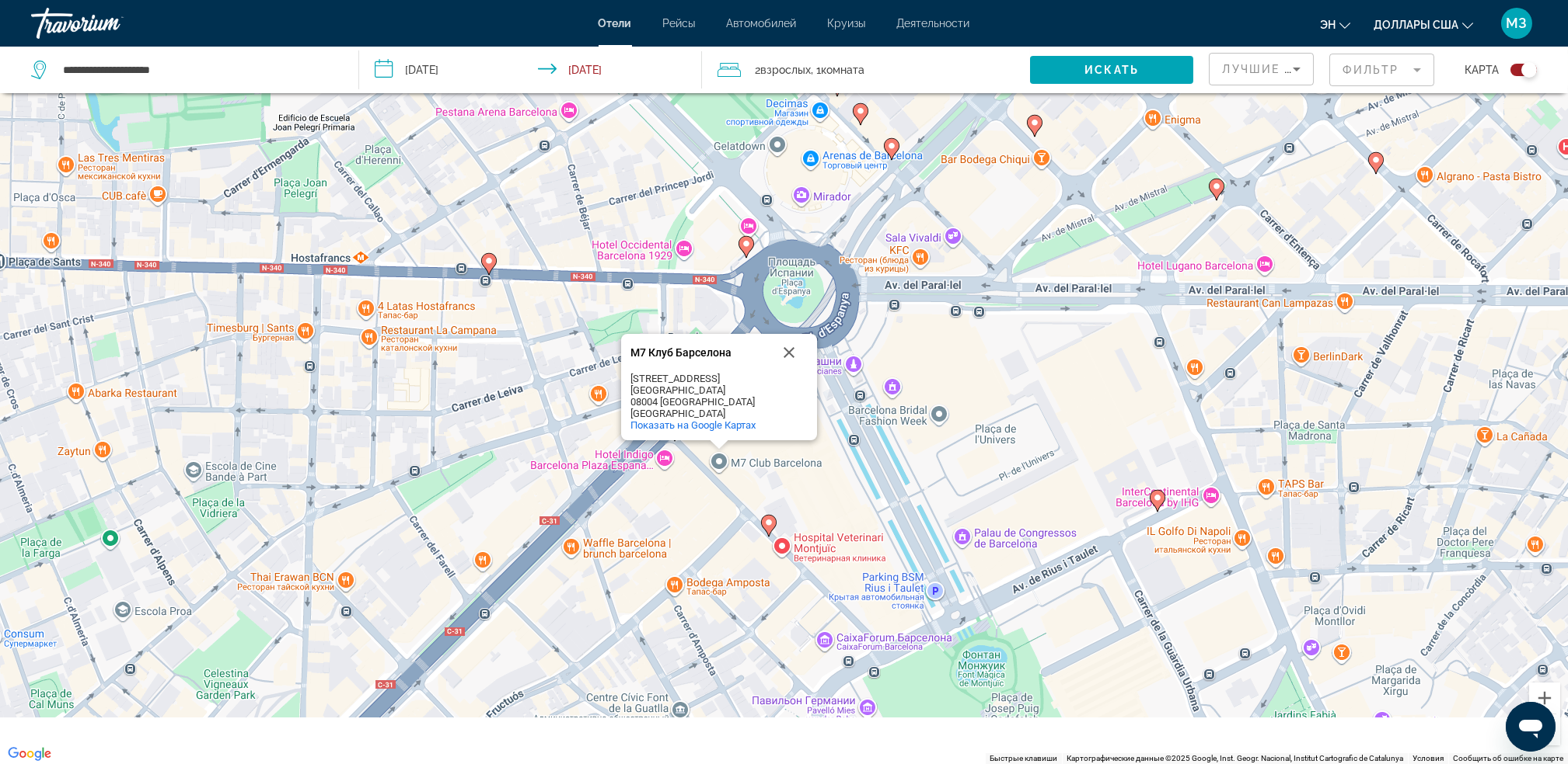
drag, startPoint x: 620, startPoint y: 719, endPoint x: 681, endPoint y: 484, distance: 242.8
click at [681, 484] on div "Чтобы активировать перетаскивание с помощью клавиатуры, нажмите Alt + Ввод. Пос…" at bounding box center [784, 382] width 1568 height 764
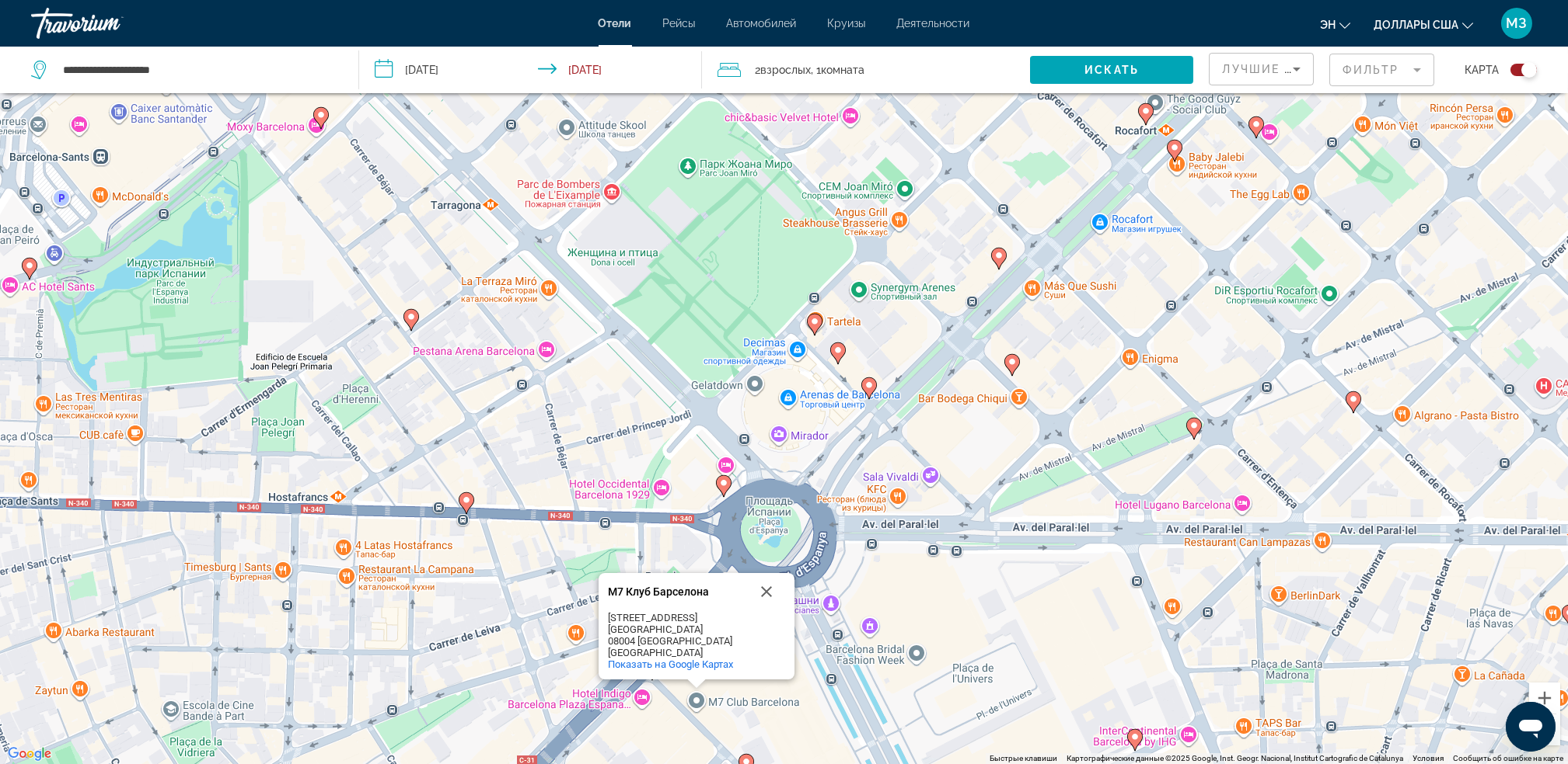
drag, startPoint x: 713, startPoint y: 527, endPoint x: 728, endPoint y: 746, distance: 219.5
click at [728, 746] on div "Чтобы активировать перетаскивание с помощью клавиатуры, нажмите Alt + Ввод. Пос…" at bounding box center [784, 382] width 1568 height 764
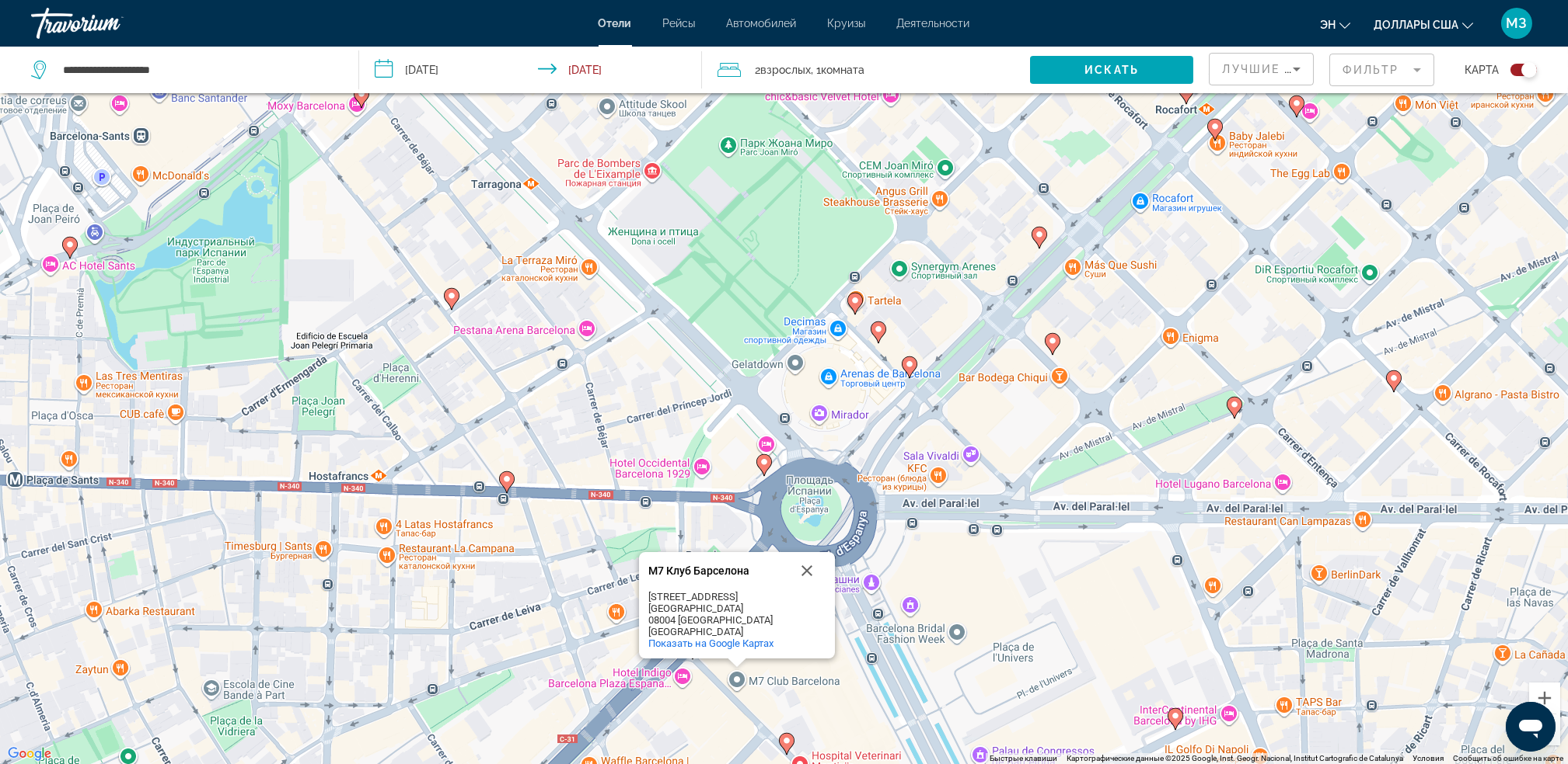
click at [503, 479] on image "Основное содержание" at bounding box center [506, 479] width 9 height 9
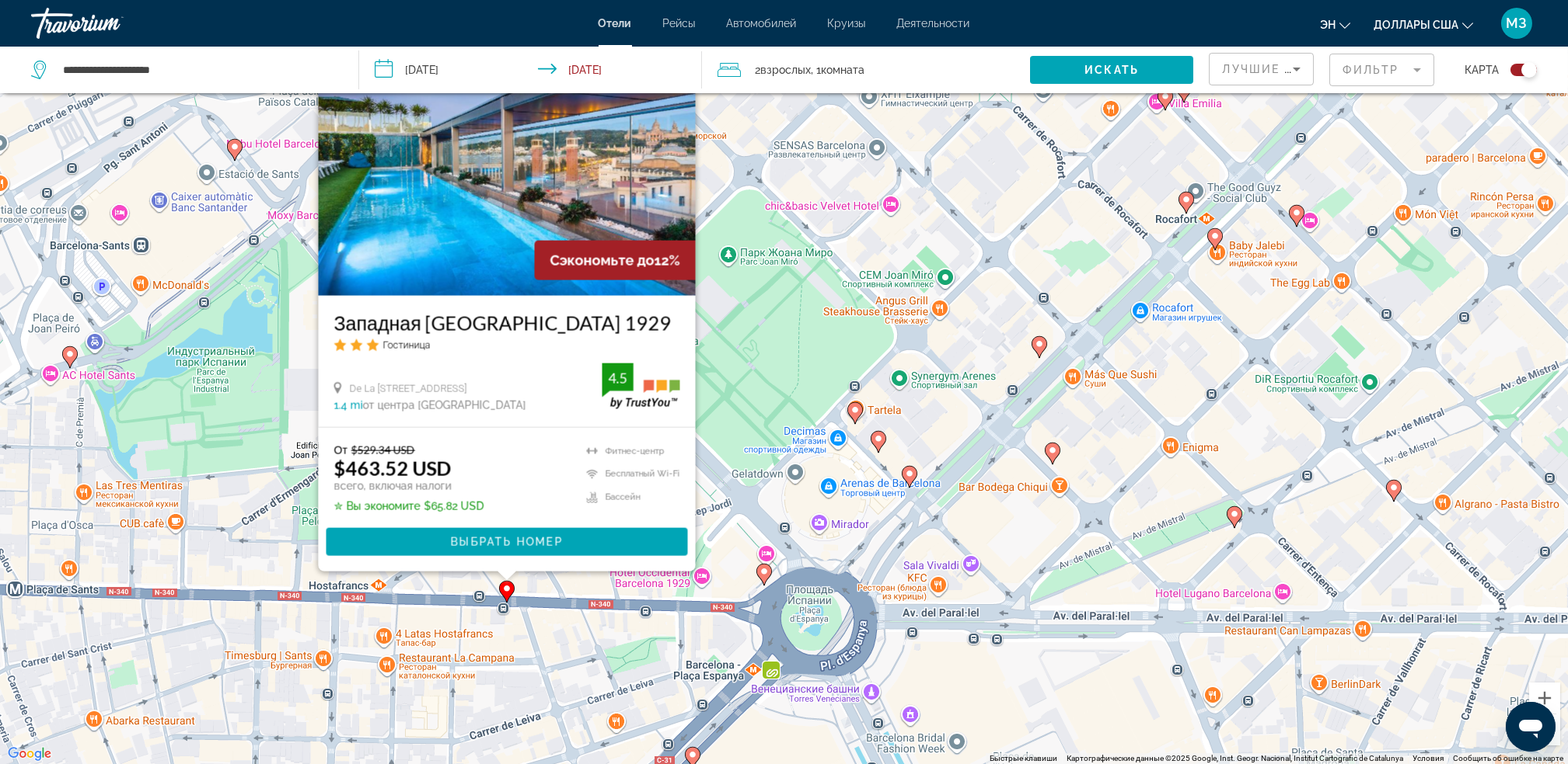
click at [597, 626] on div "Чтобы активировать перетаскивание с помощью клавиатуры, нажмите Alt + Ввод. Пос…" at bounding box center [784, 382] width 1568 height 764
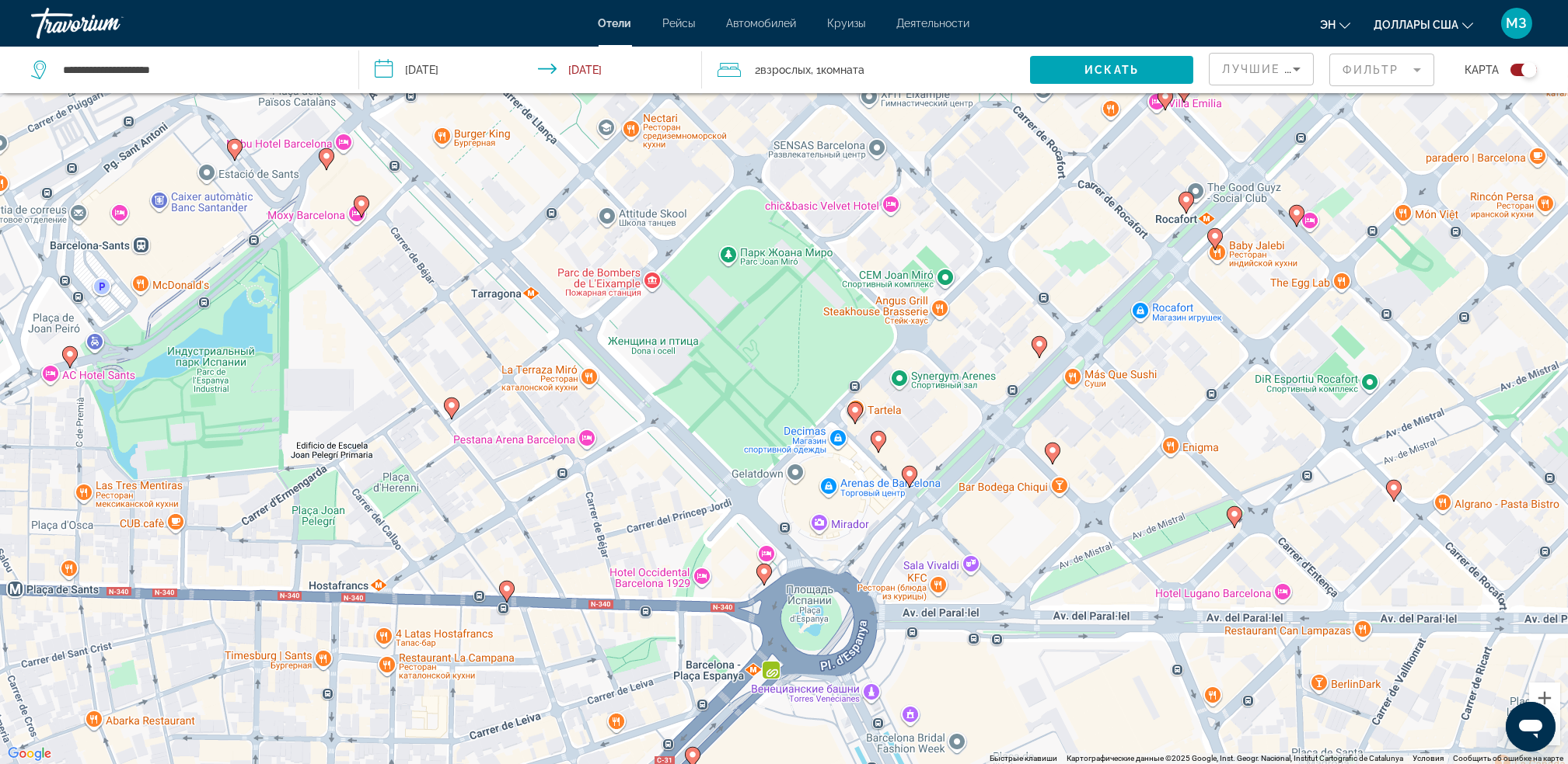
click at [507, 594] on image "Основное содержание" at bounding box center [506, 588] width 9 height 9
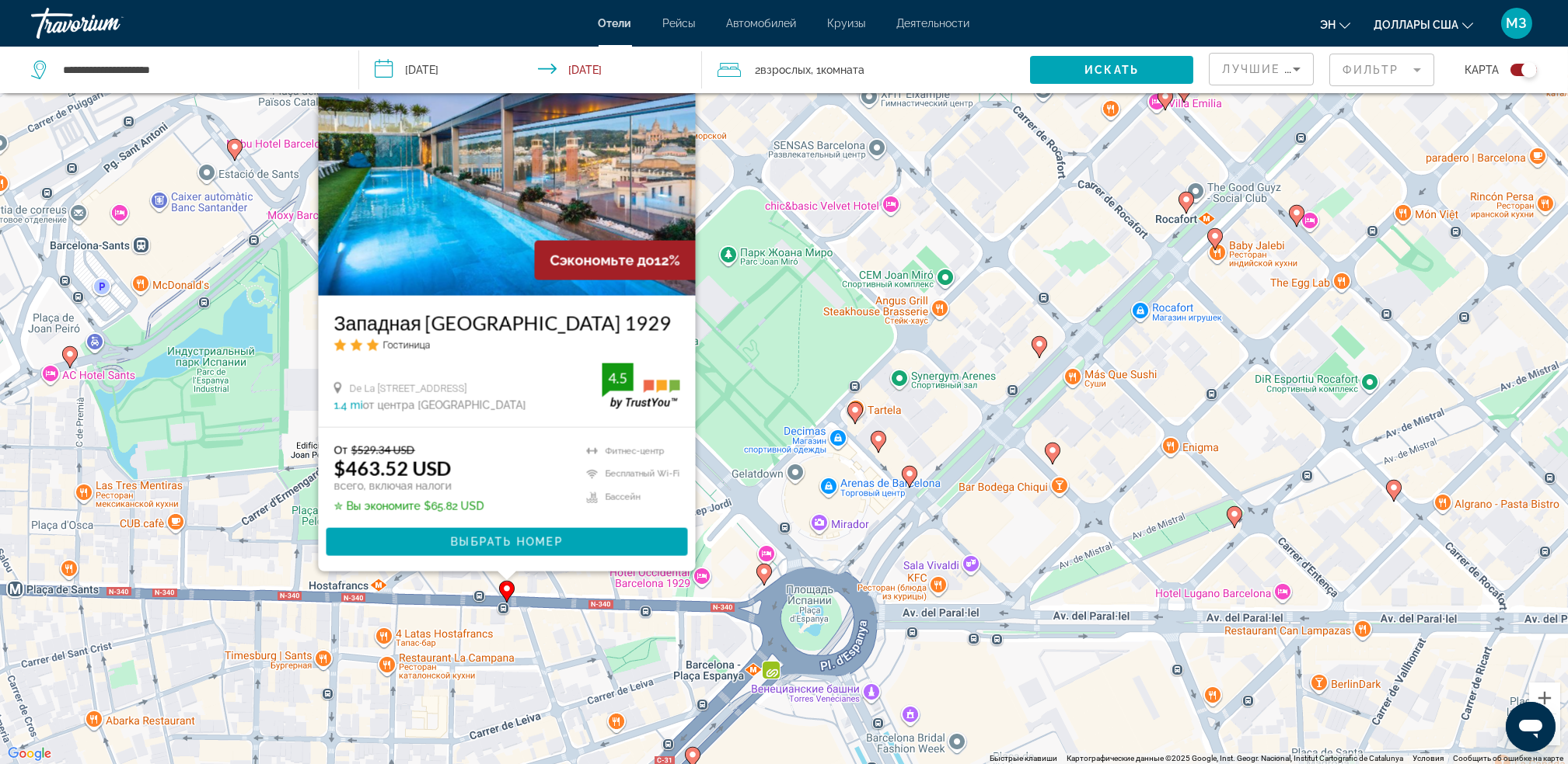
click at [494, 320] on h3 "Западная [GEOGRAPHIC_DATA] 1929" at bounding box center [506, 323] width 346 height 24
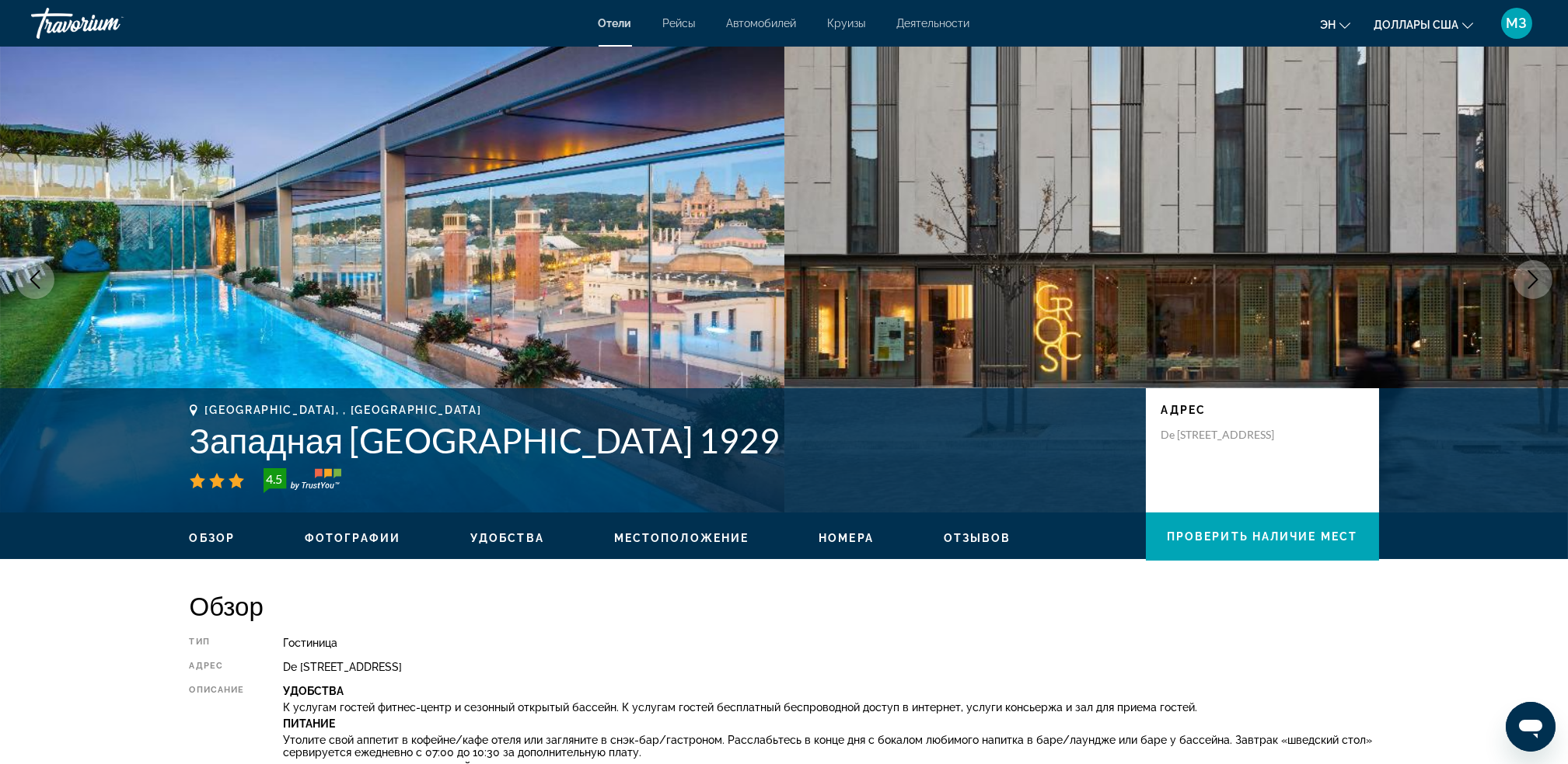
click at [1526, 281] on icon "Следующее изображение" at bounding box center [1532, 279] width 19 height 19
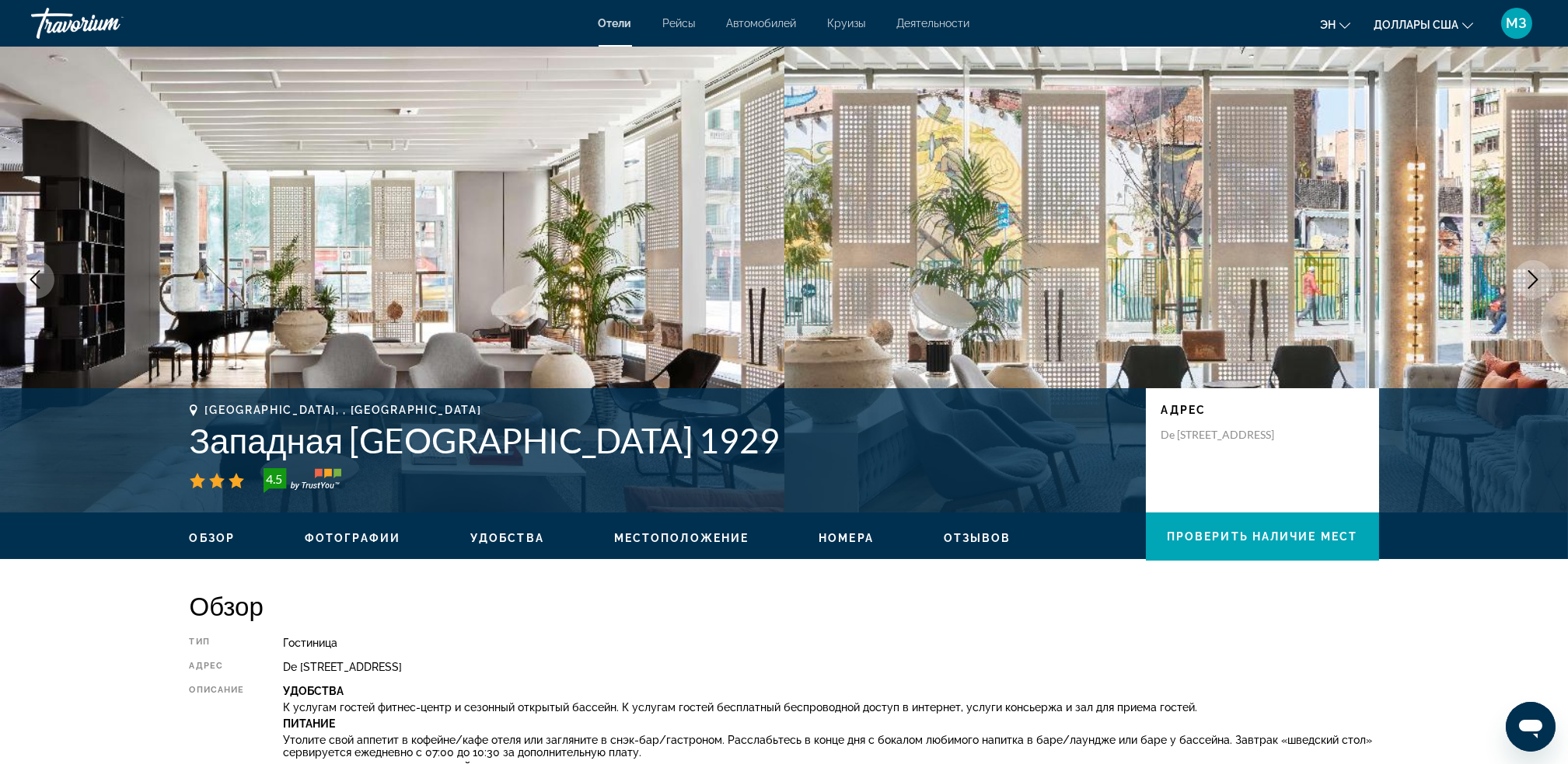
click at [25, 280] on icon "Предыдущее изображение" at bounding box center [34, 279] width 19 height 19
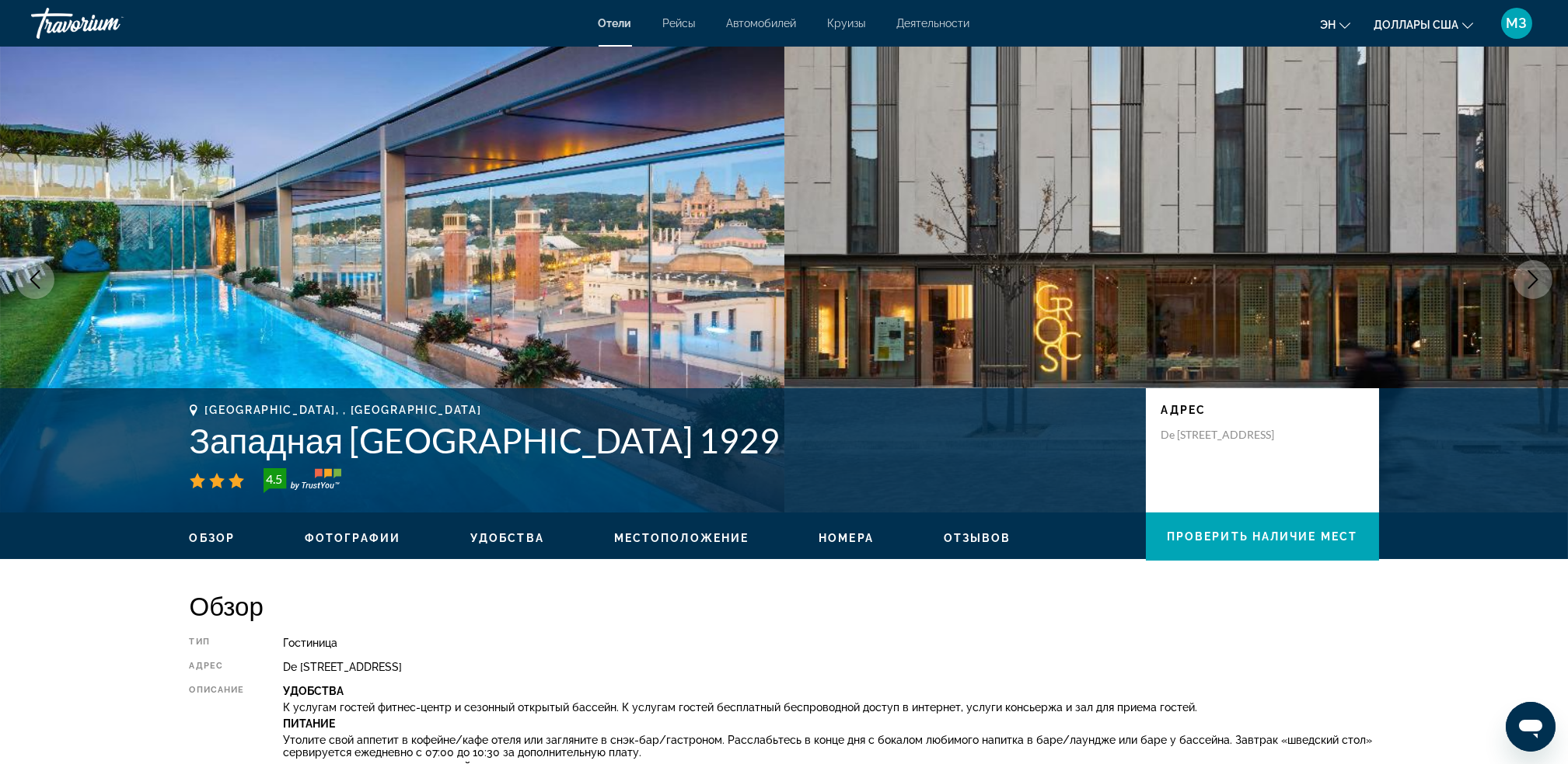
click at [1539, 275] on icon "Следующее изображение" at bounding box center [1532, 279] width 19 height 19
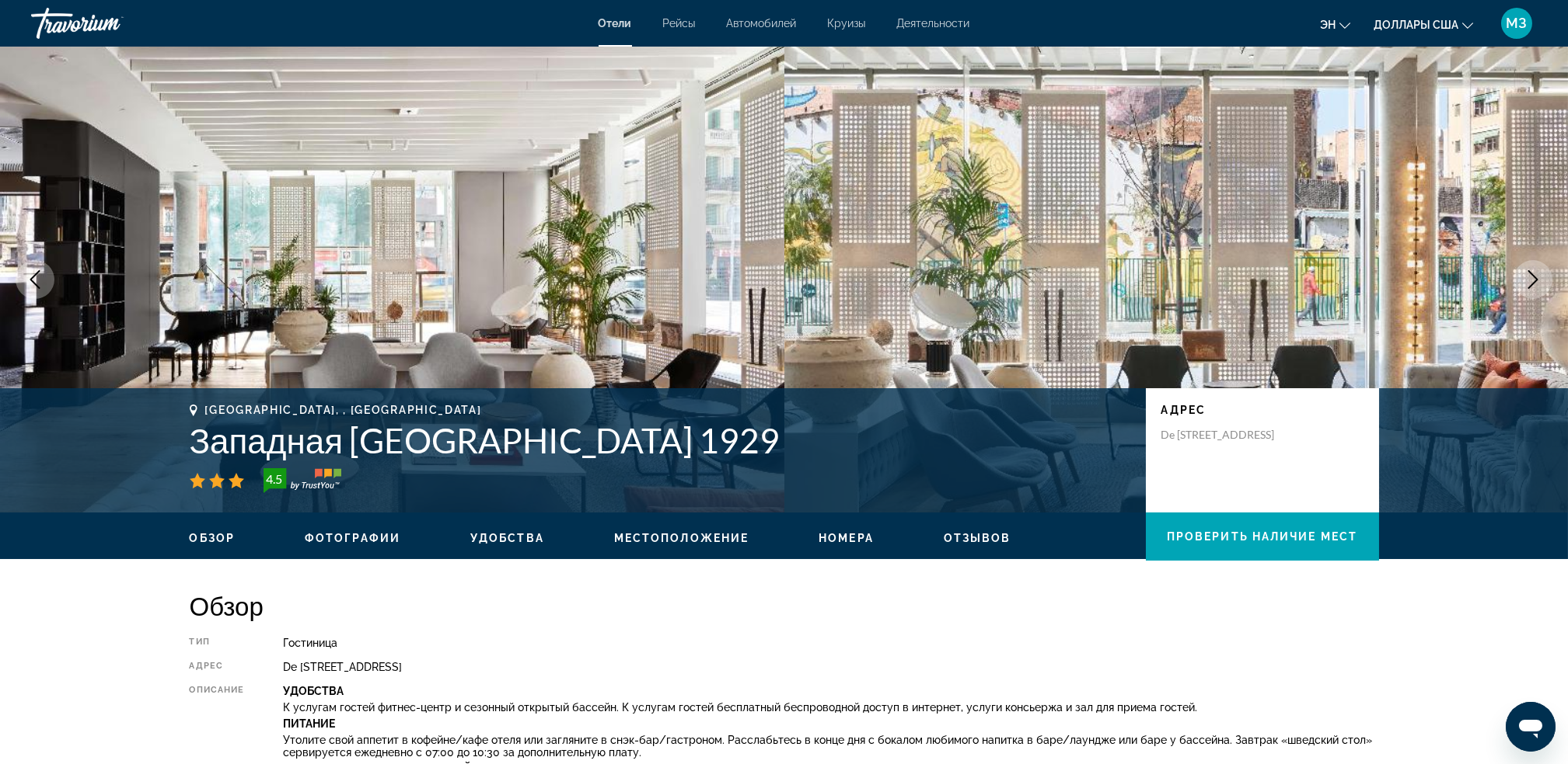
click at [1539, 275] on icon "Следующее изображение" at bounding box center [1532, 279] width 19 height 19
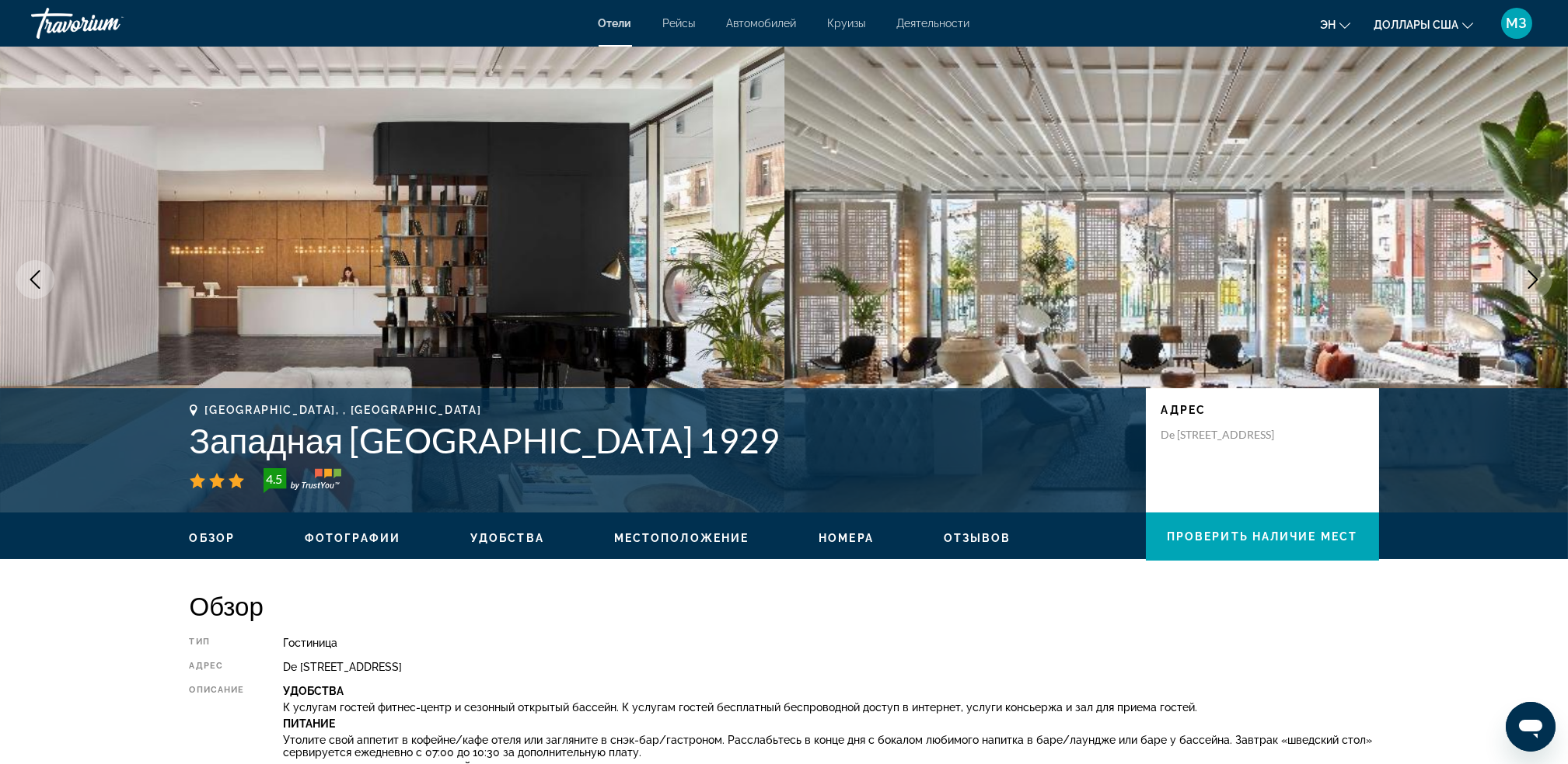
click at [1539, 275] on icon "Следующее изображение" at bounding box center [1532, 279] width 19 height 19
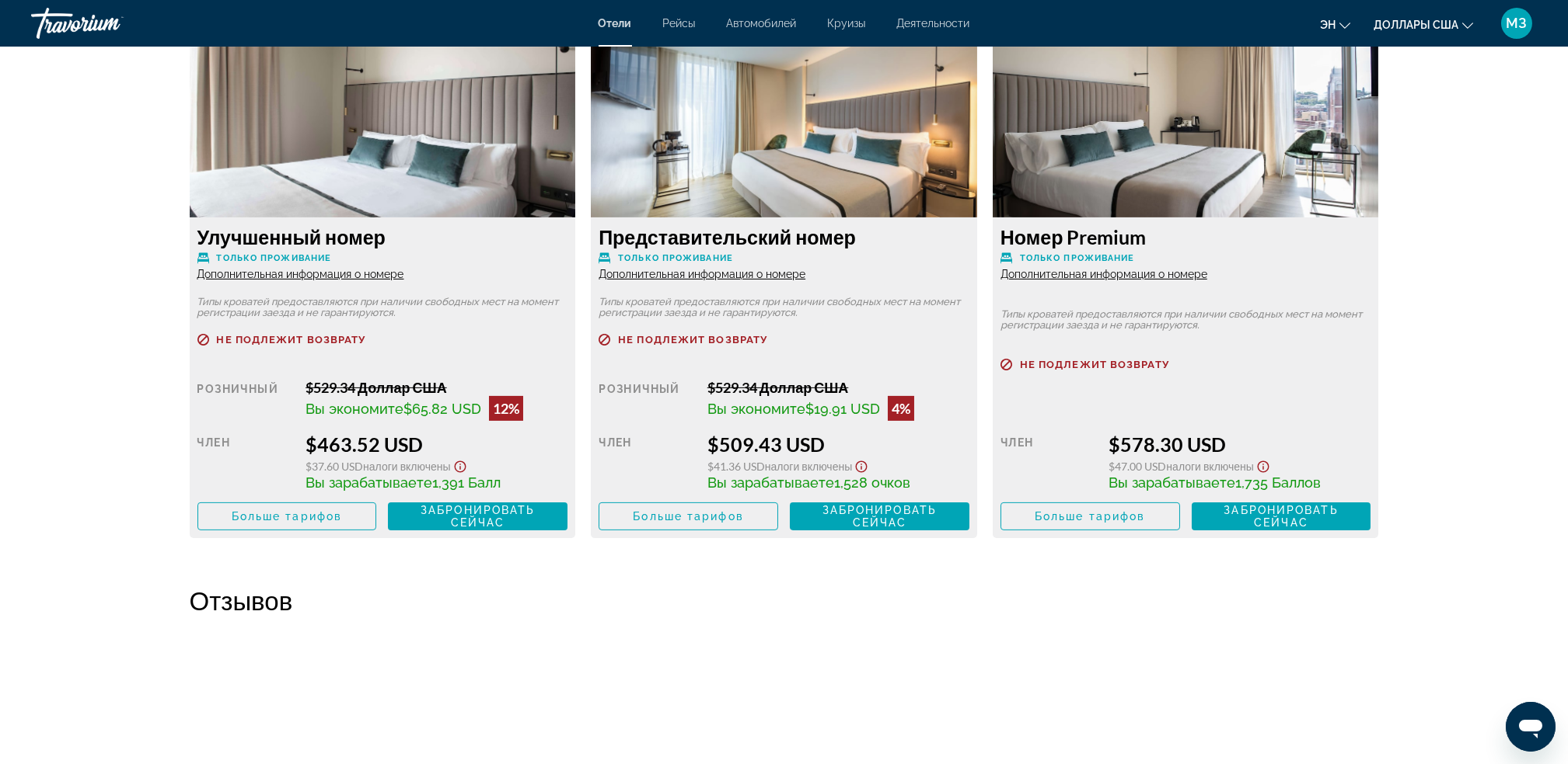
scroll to position [2171, 0]
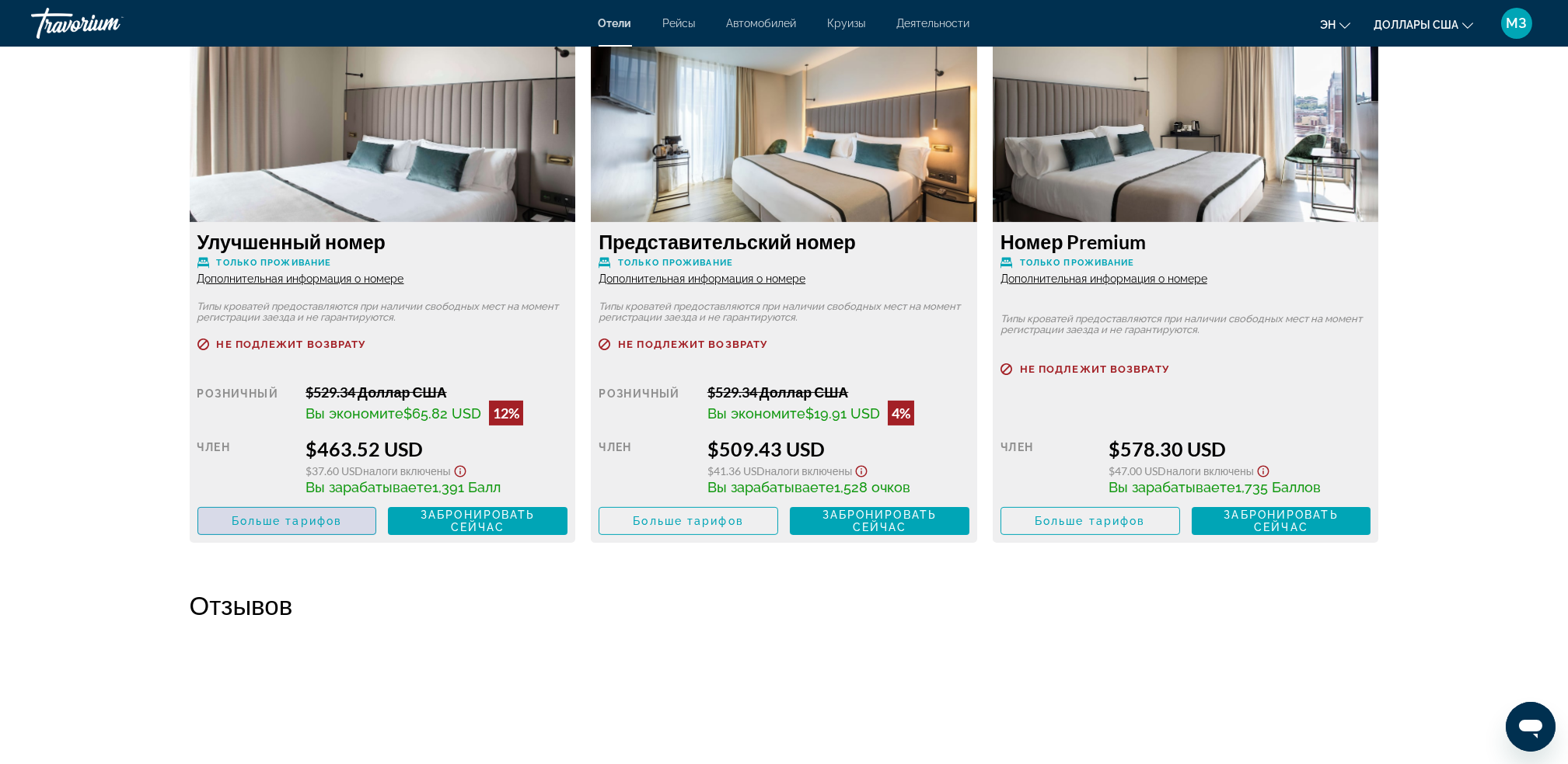
click at [327, 519] on span "Больше тарифов" at bounding box center [286, 520] width 110 height 12
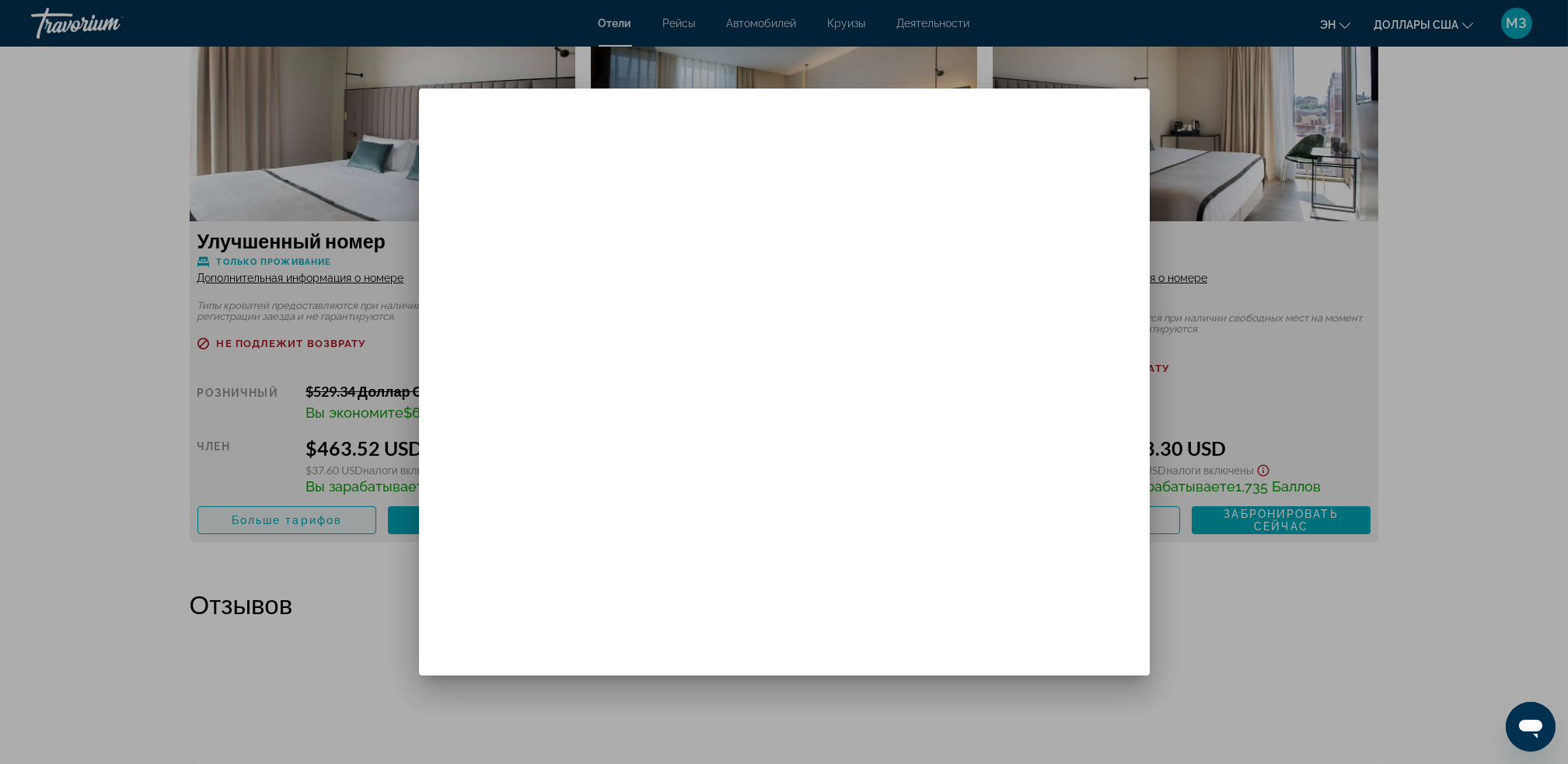
scroll to position [0, 0]
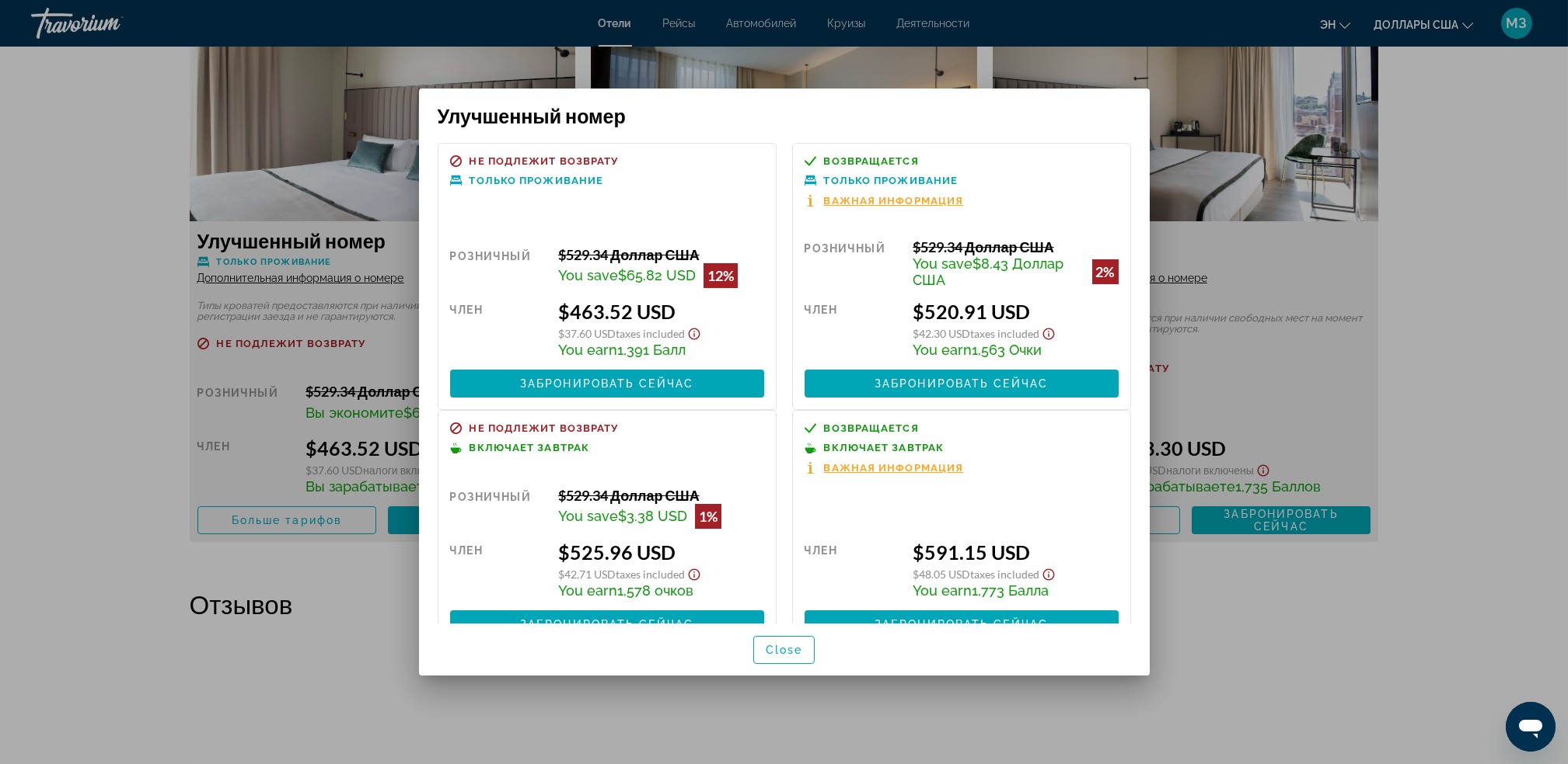
click at [1487, 248] on div at bounding box center [784, 382] width 1568 height 764
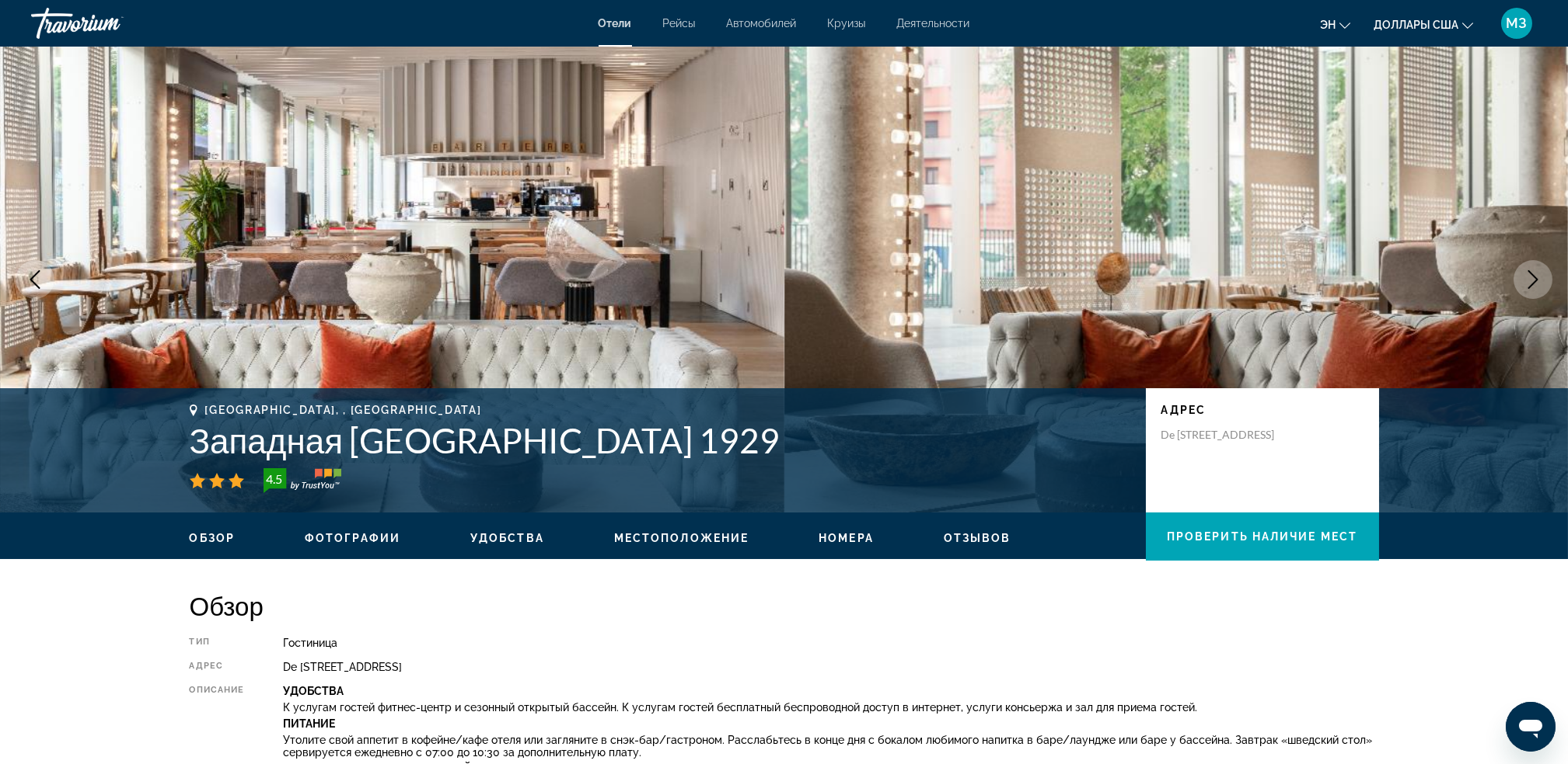
scroll to position [2171, 0]
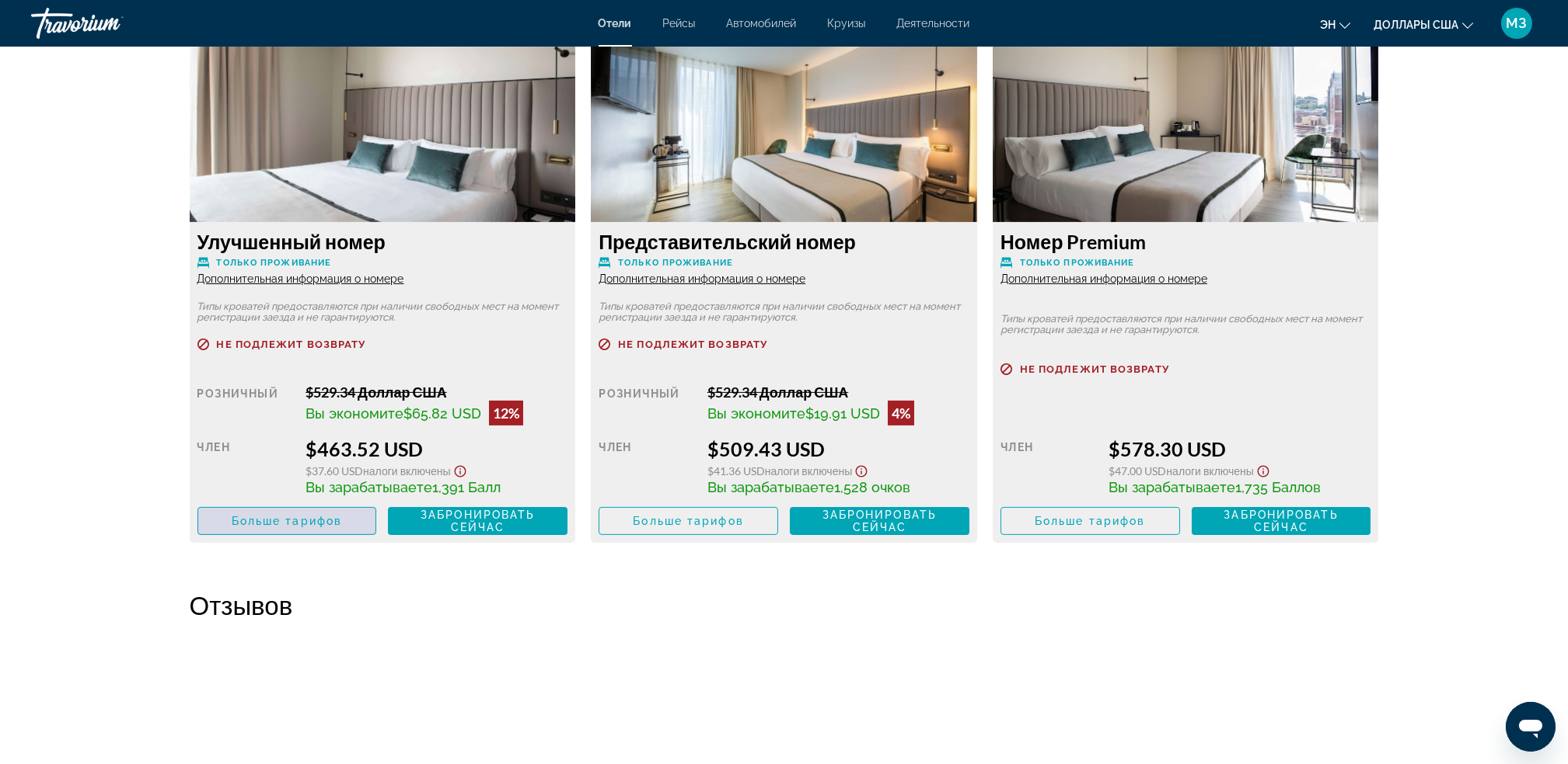
click at [302, 520] on span "Больше тарифов" at bounding box center [286, 520] width 110 height 12
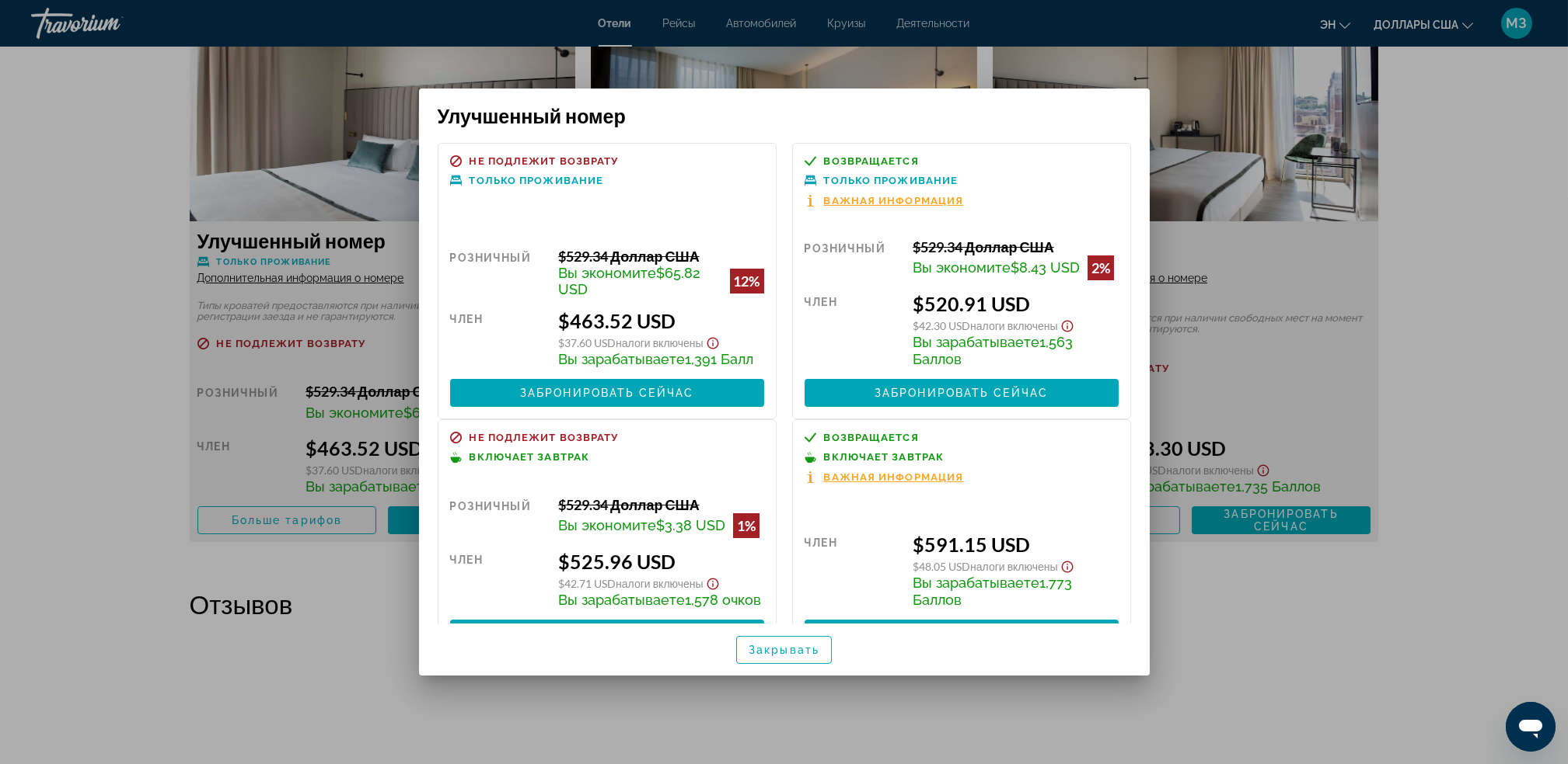
click at [1509, 224] on div at bounding box center [784, 382] width 1568 height 764
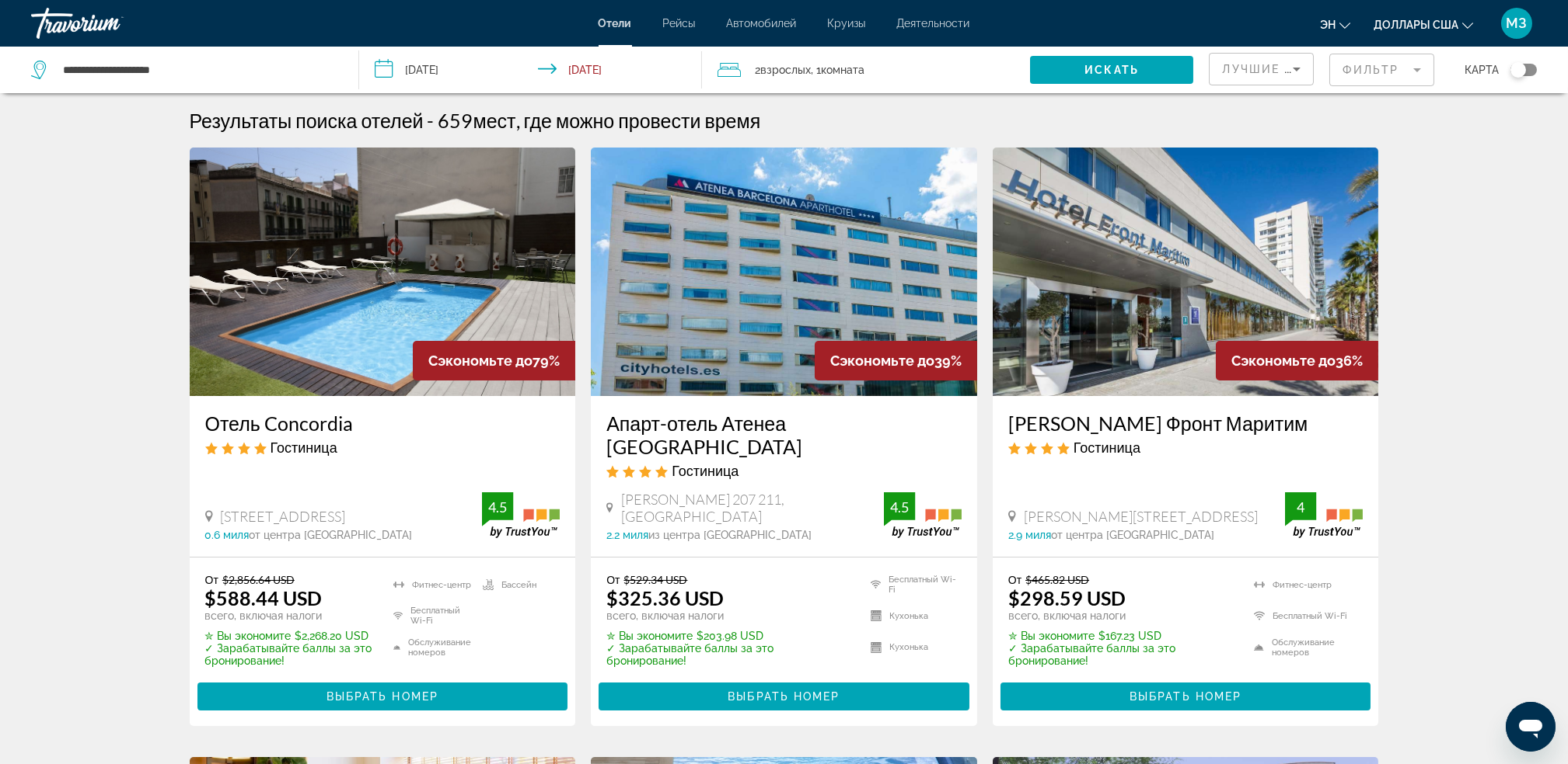
click at [1526, 63] on button "Переключить карту" at bounding box center [1517, 69] width 38 height 14
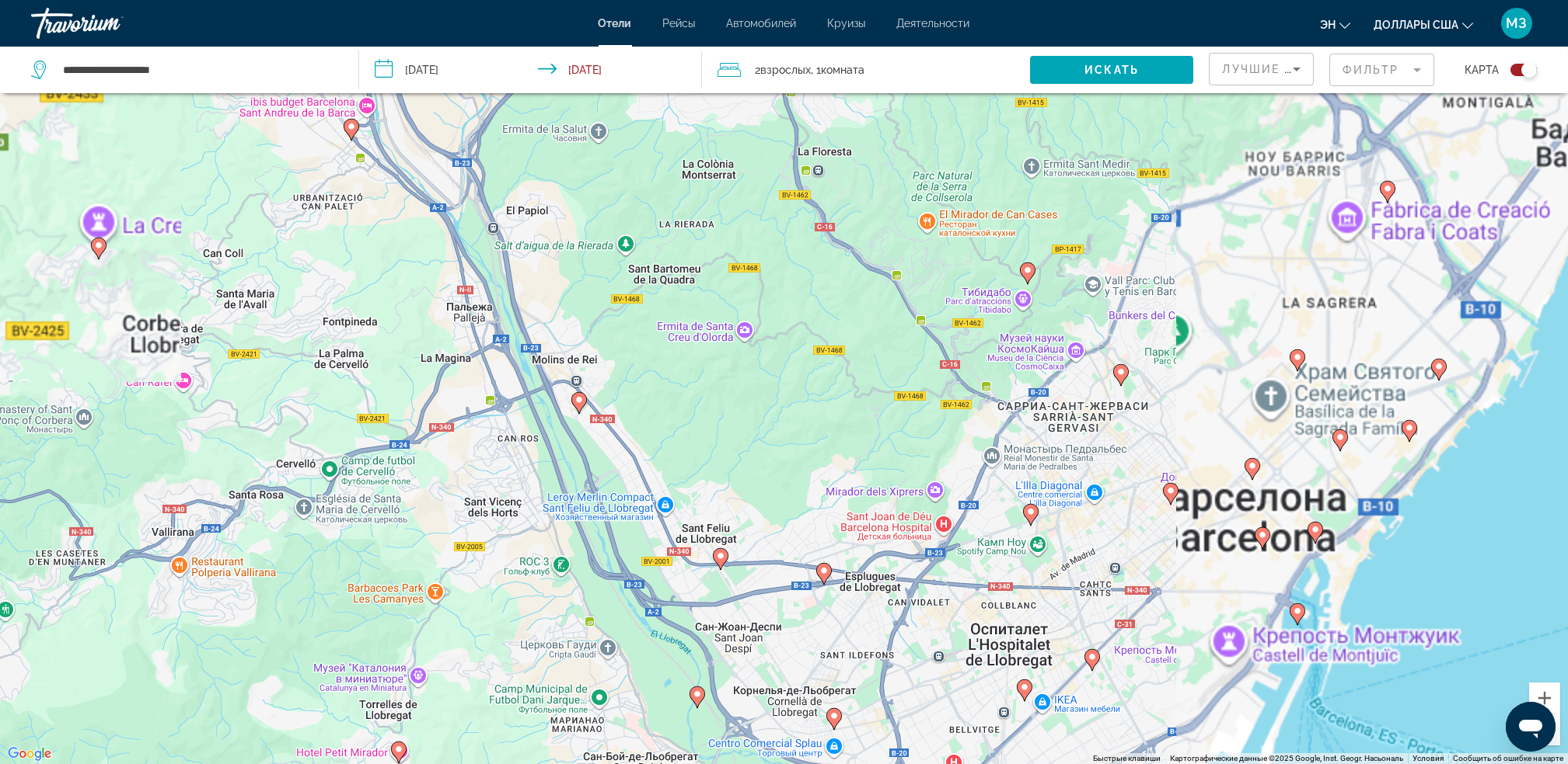
drag, startPoint x: 1241, startPoint y: 440, endPoint x: 1029, endPoint y: 383, distance: 219.5
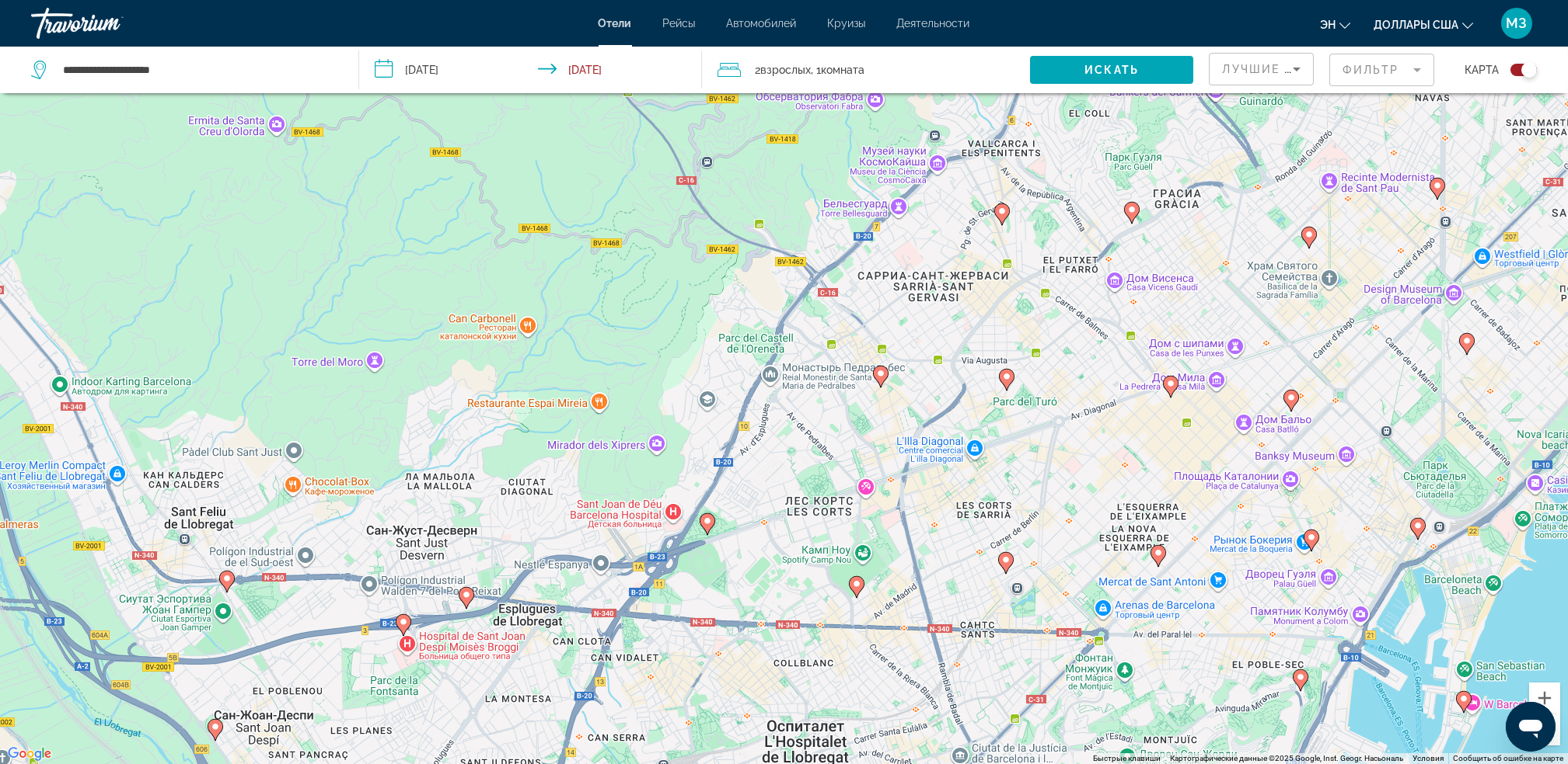
drag, startPoint x: 1011, startPoint y: 504, endPoint x: 1042, endPoint y: 270, distance: 236.0
click at [1042, 270] on div "Чтобы активировать перетаскивание с помощью клавиатуры, нажмите Alt + Ввод. Пос…" at bounding box center [784, 382] width 1568 height 764
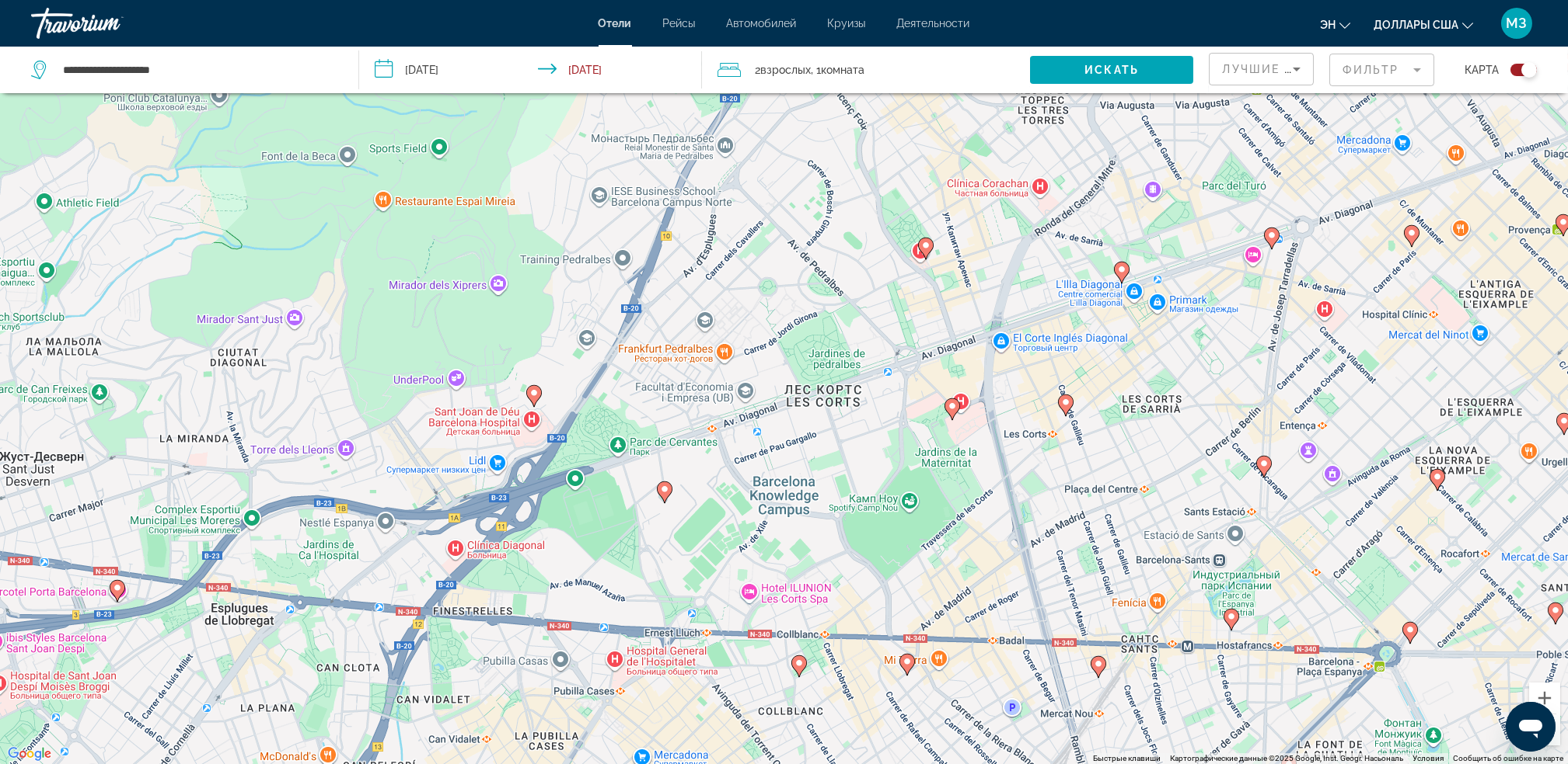
drag, startPoint x: 847, startPoint y: 573, endPoint x: 865, endPoint y: 399, distance: 174.9
click at [865, 399] on div "Чтобы активировать перетаскивание с помощью клавиатуры, нажмите Alt + Ввод. Пос…" at bounding box center [784, 382] width 1568 height 764
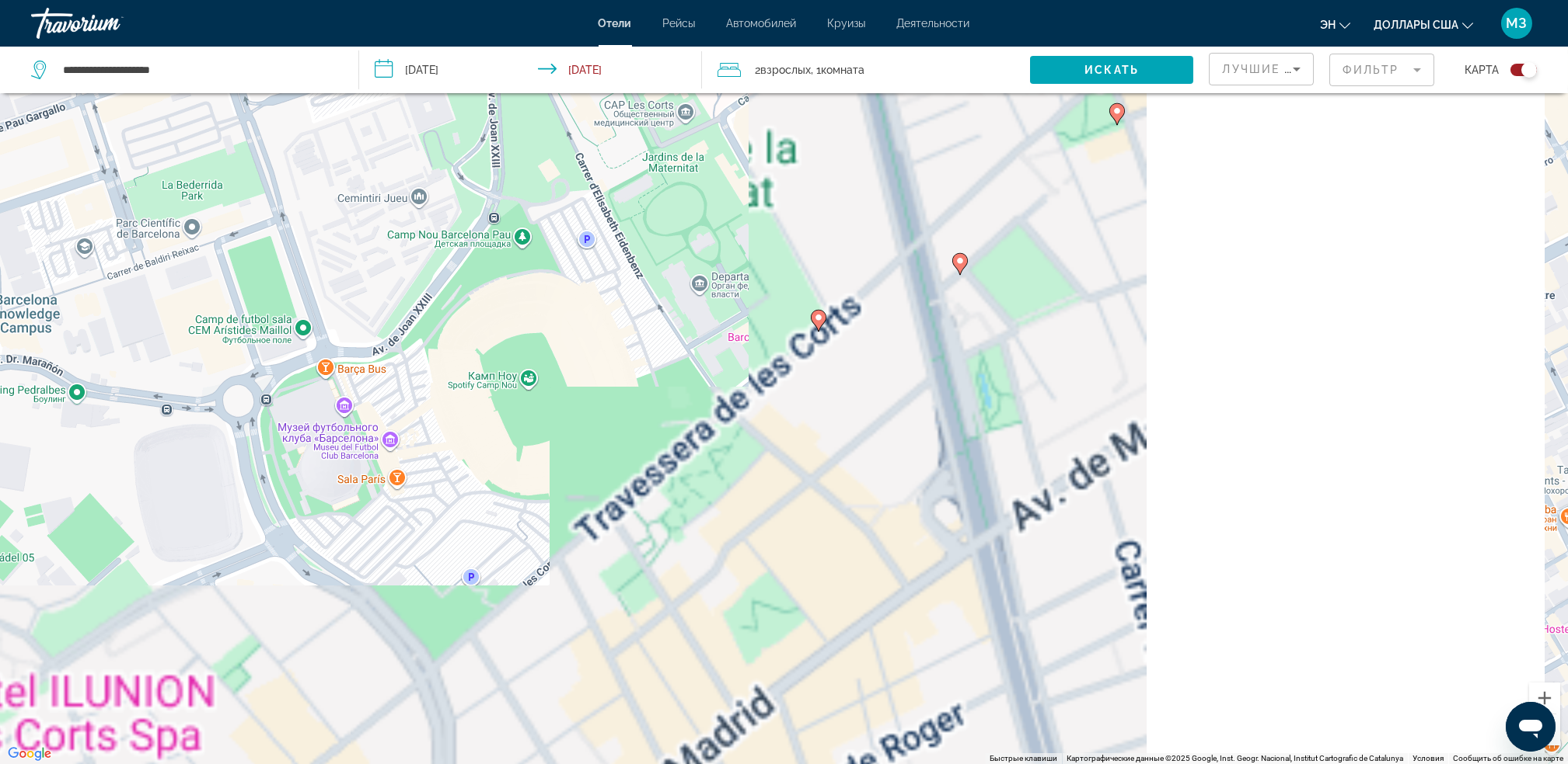
drag, startPoint x: 1350, startPoint y: 493, endPoint x: 781, endPoint y: 355, distance: 585.5
click at [781, 355] on div "Чтобы активировать перетаскивание с помощью клавиатуры, нажмите Alt + Ввод. Пос…" at bounding box center [784, 382] width 1568 height 764
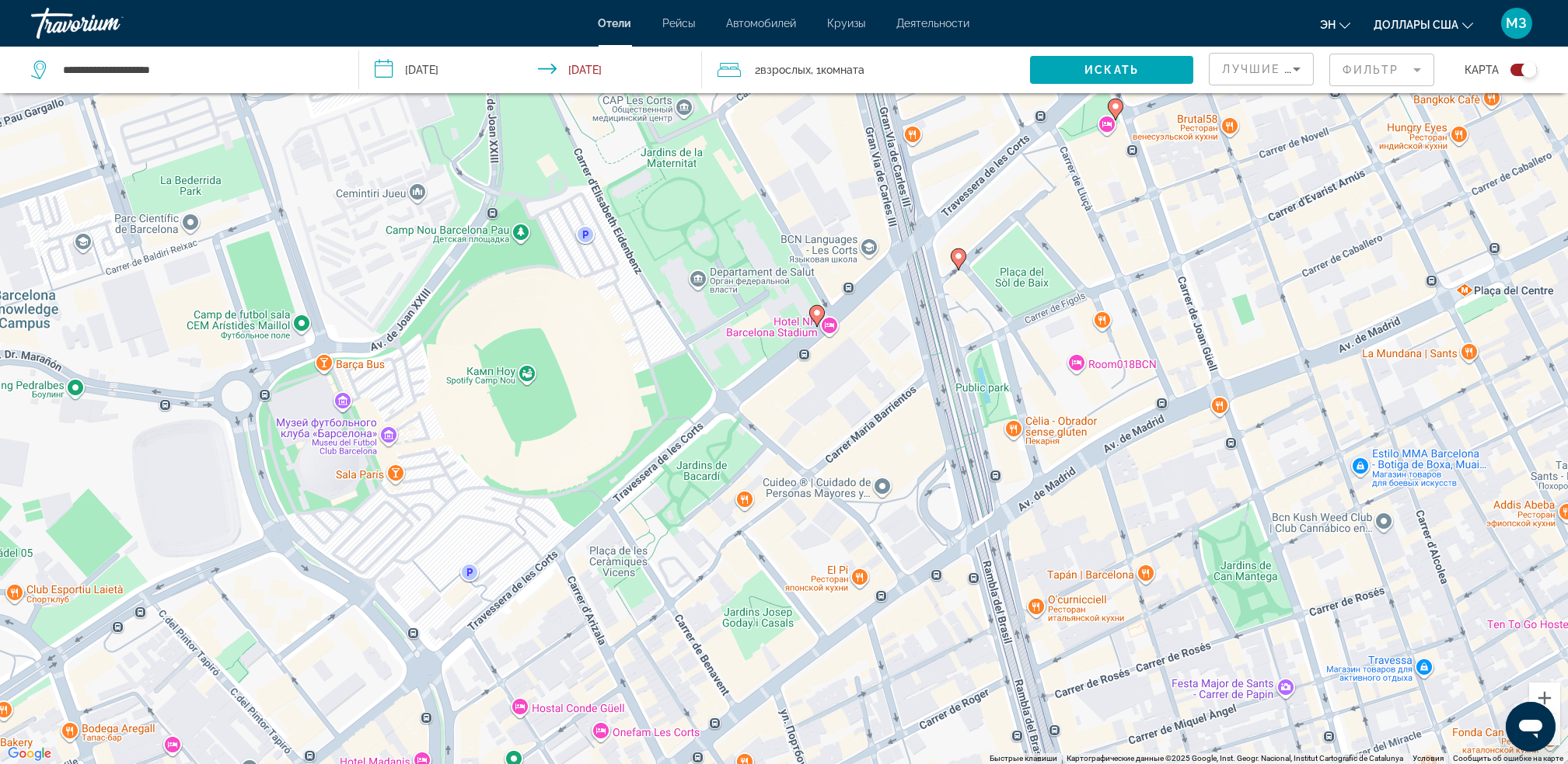
click at [822, 310] on icon "Основное содержание" at bounding box center [816, 316] width 14 height 20
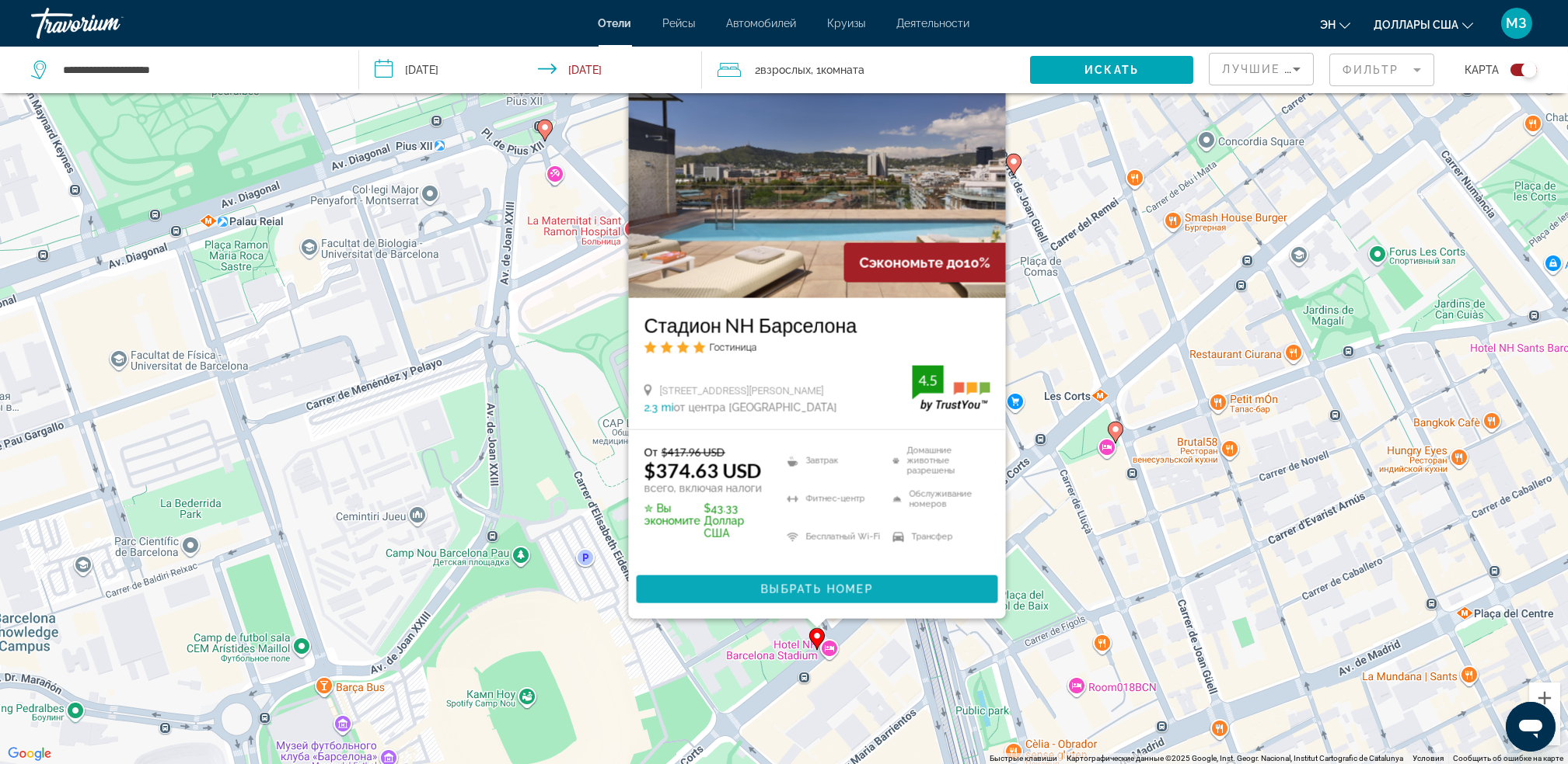
click at [761, 591] on span "Выбрать номер" at bounding box center [816, 589] width 112 height 12
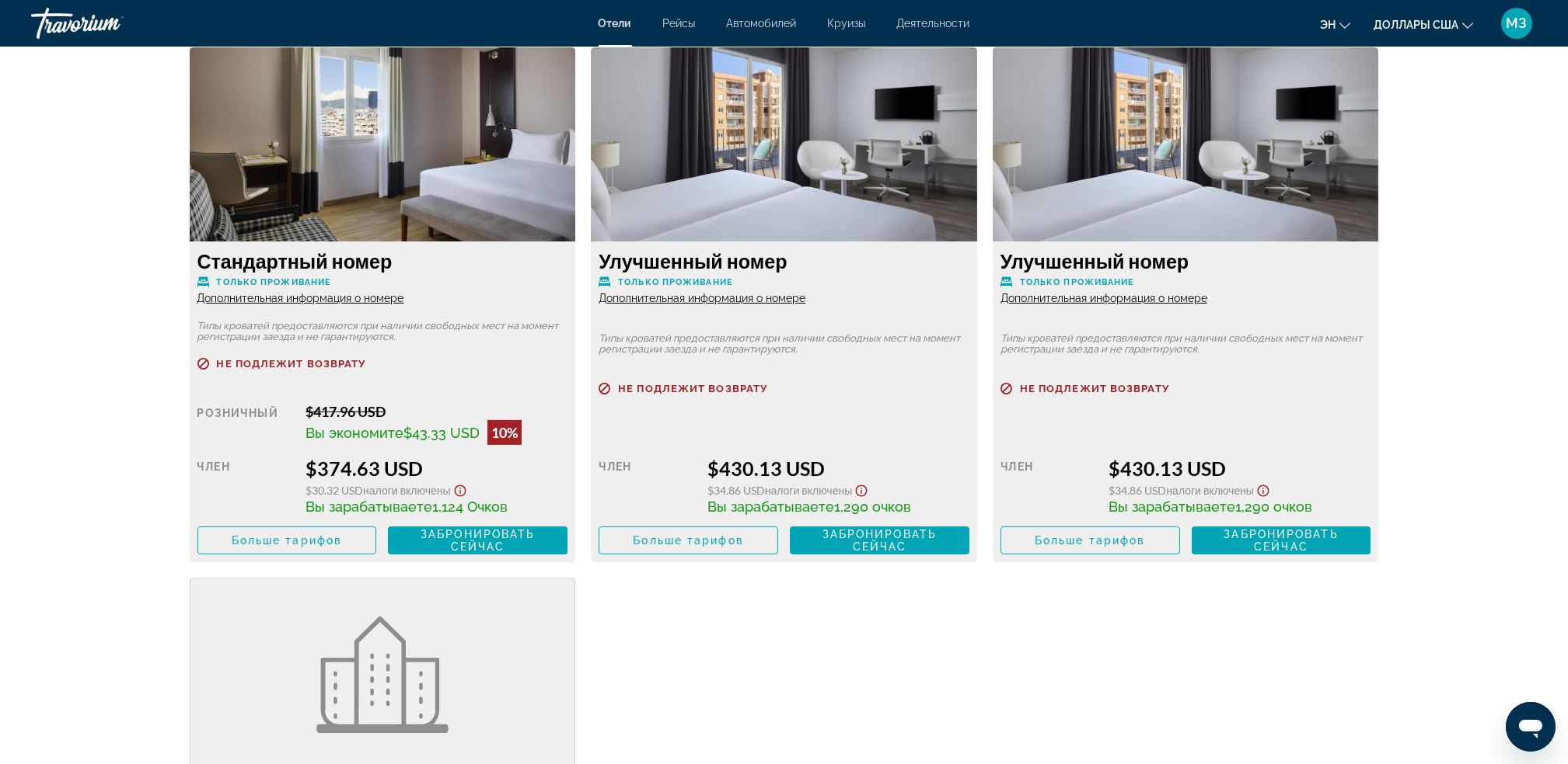
scroll to position [2147, 0]
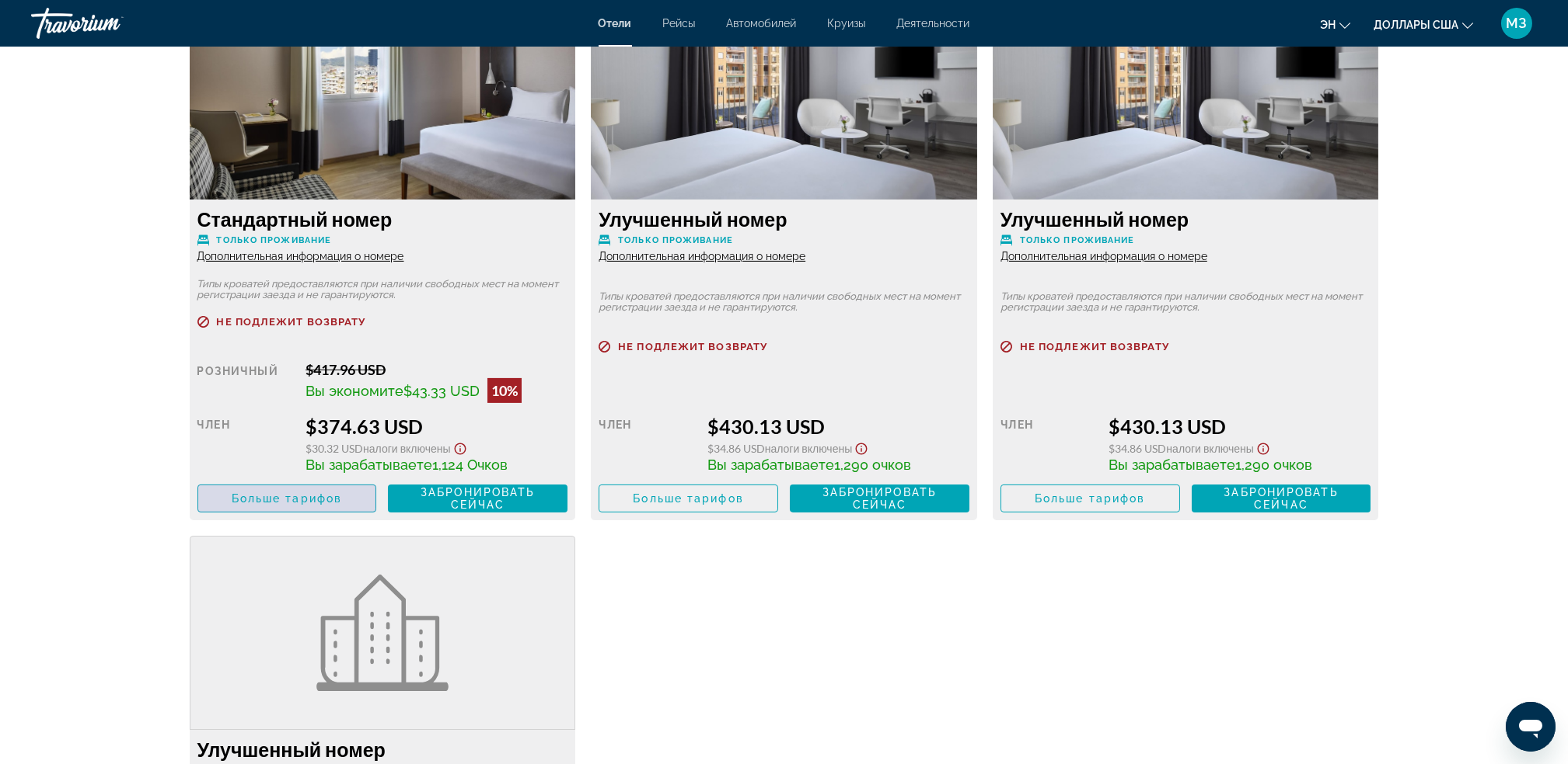
click at [281, 503] on span "Больше тарифов" at bounding box center [286, 498] width 110 height 12
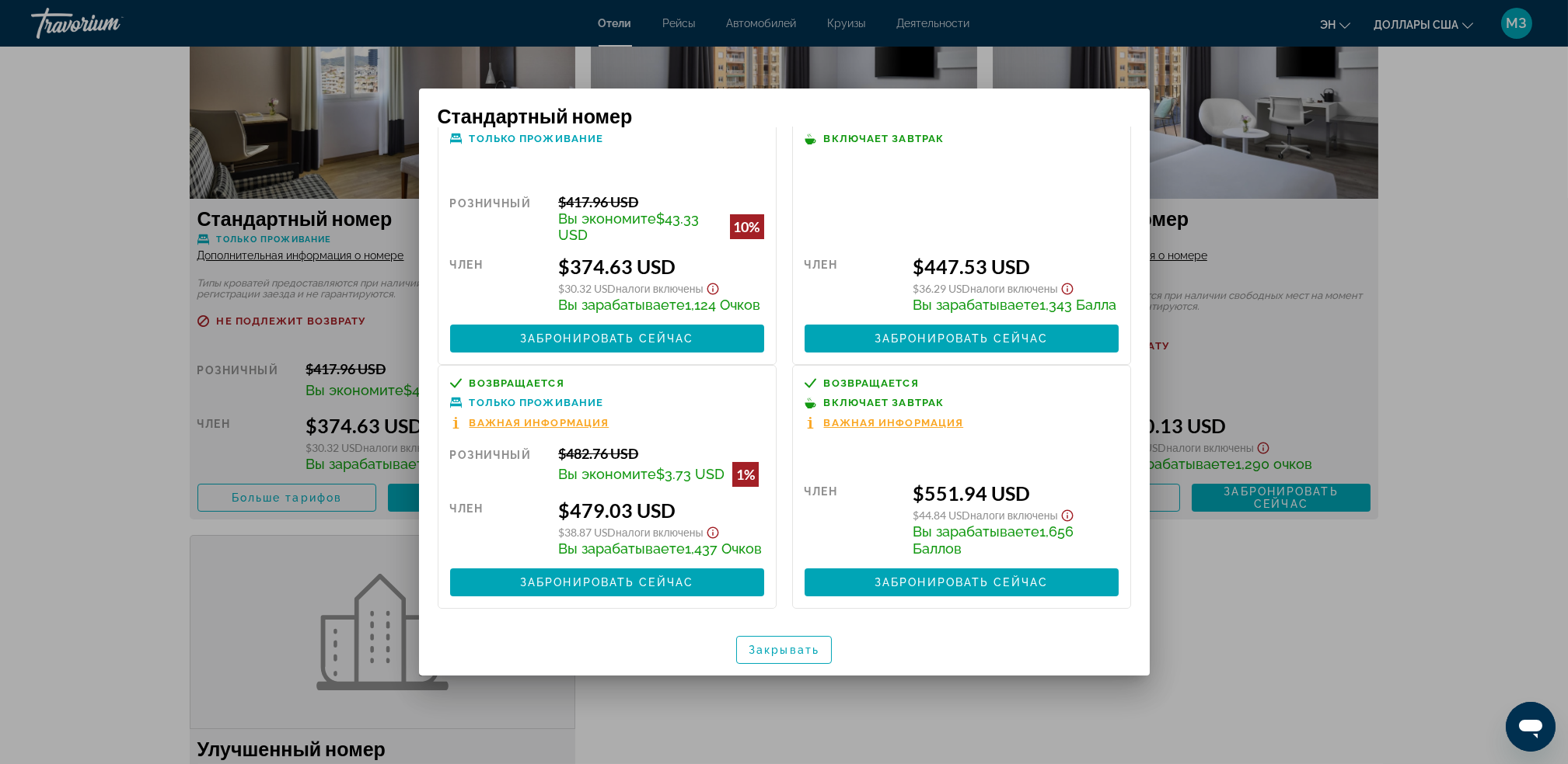
scroll to position [0, 0]
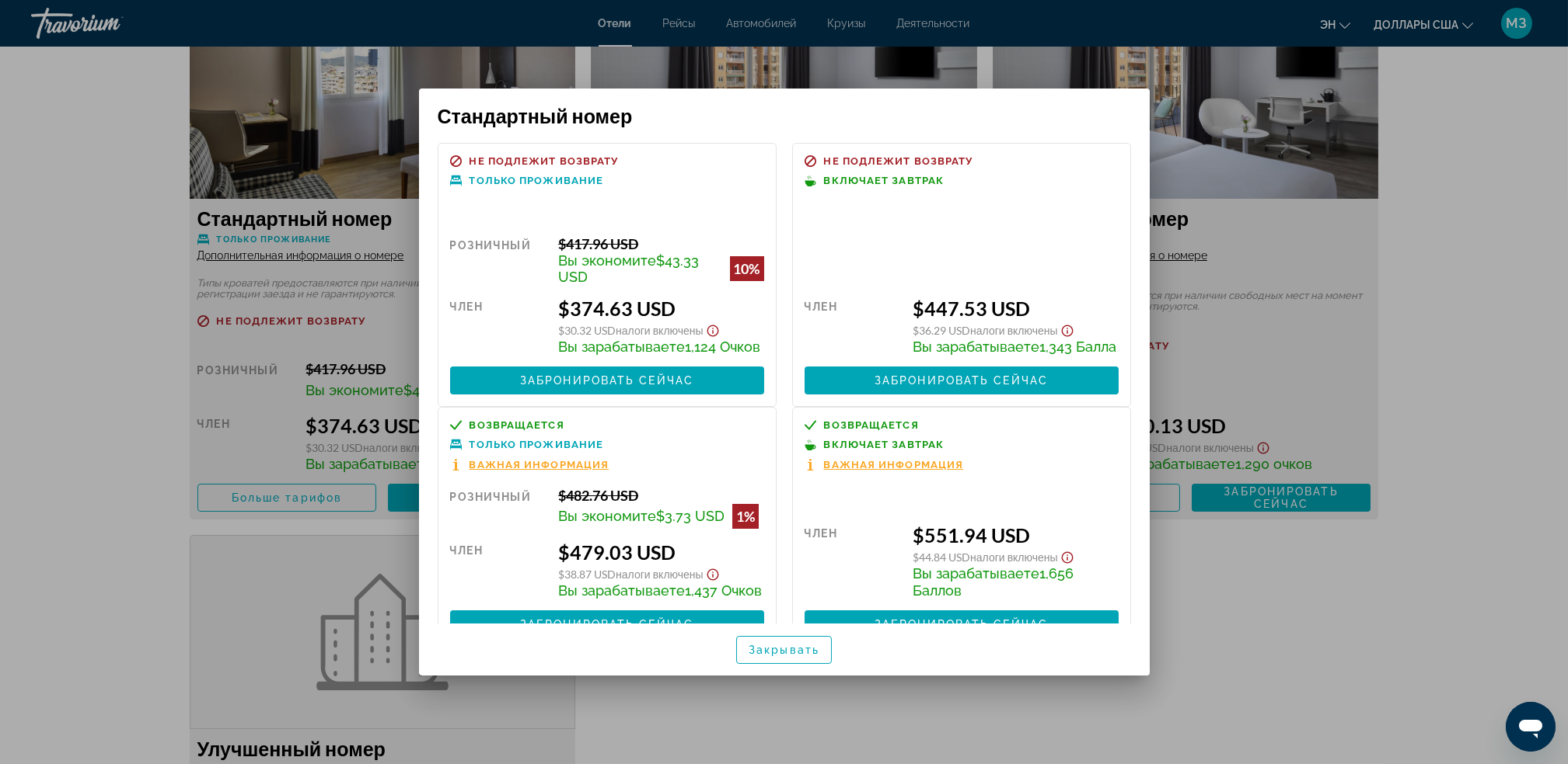
click at [1505, 346] on div at bounding box center [784, 382] width 1568 height 764
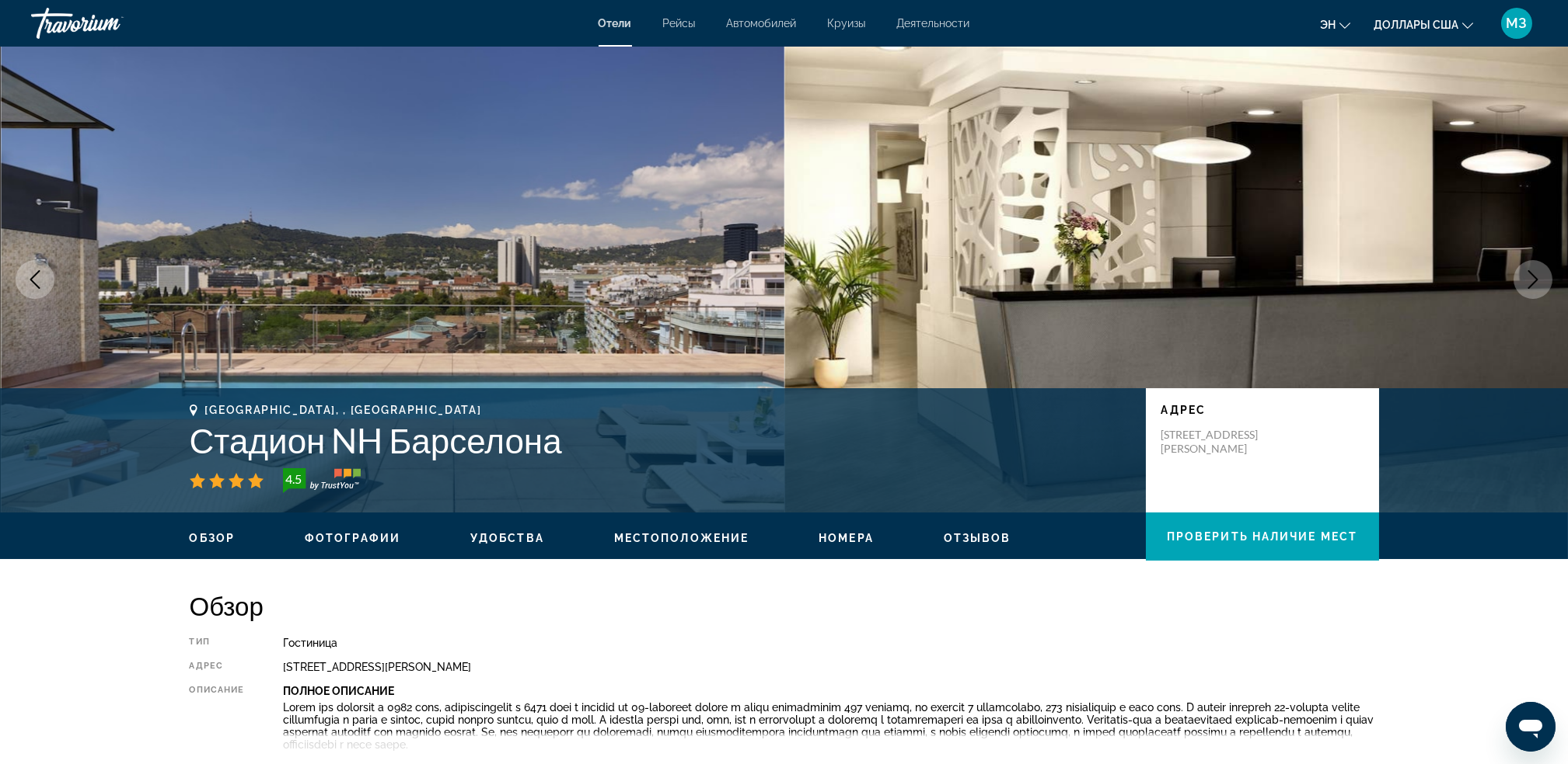
click at [1526, 283] on icon "Следующее изображение" at bounding box center [1532, 279] width 19 height 19
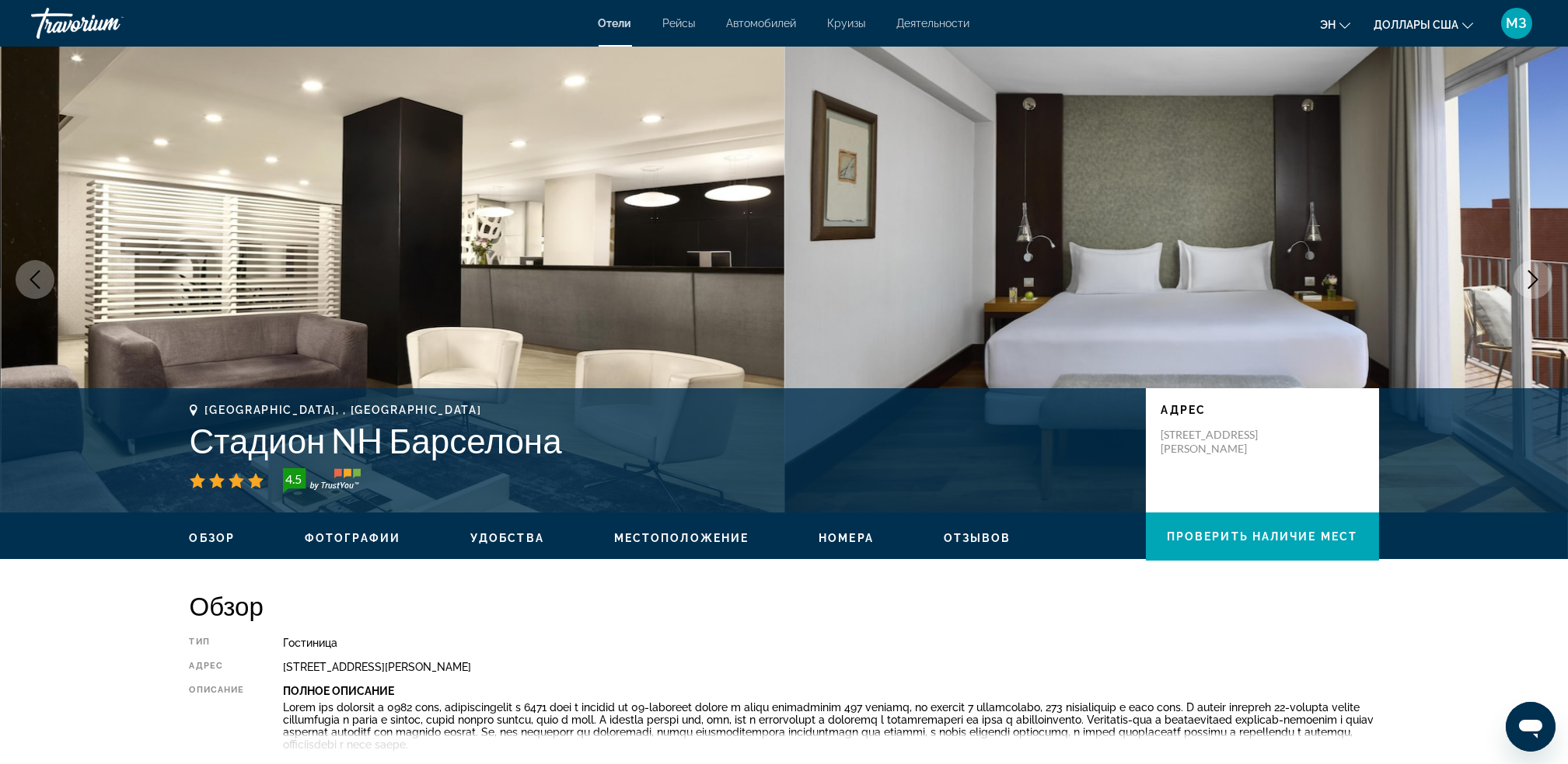
click at [1526, 283] on icon "Следующее изображение" at bounding box center [1532, 279] width 19 height 19
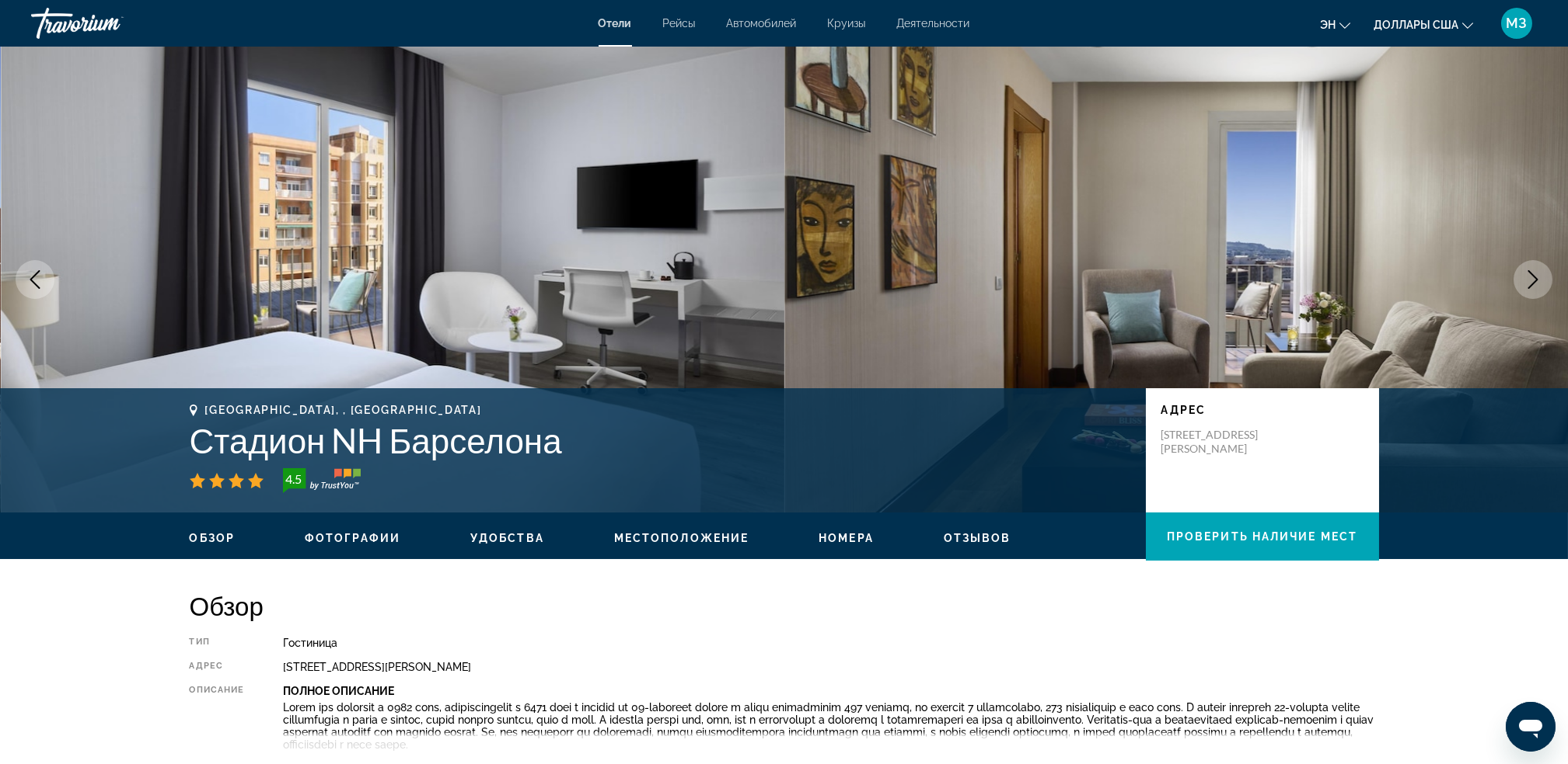
click at [1526, 283] on icon "Следующее изображение" at bounding box center [1532, 279] width 19 height 19
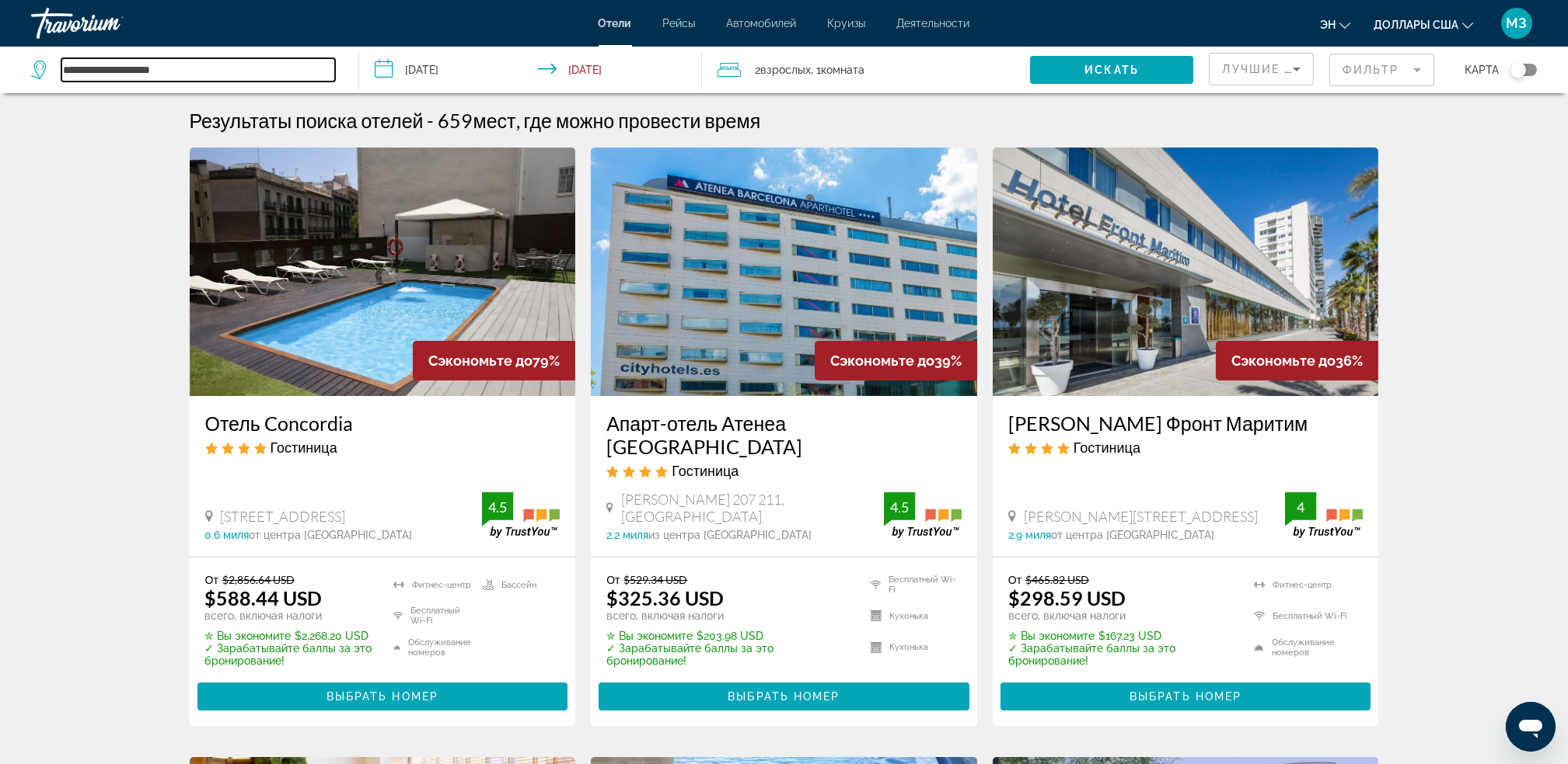
click at [321, 67] on input "**********" at bounding box center [198, 70] width 274 height 24
type input "*"
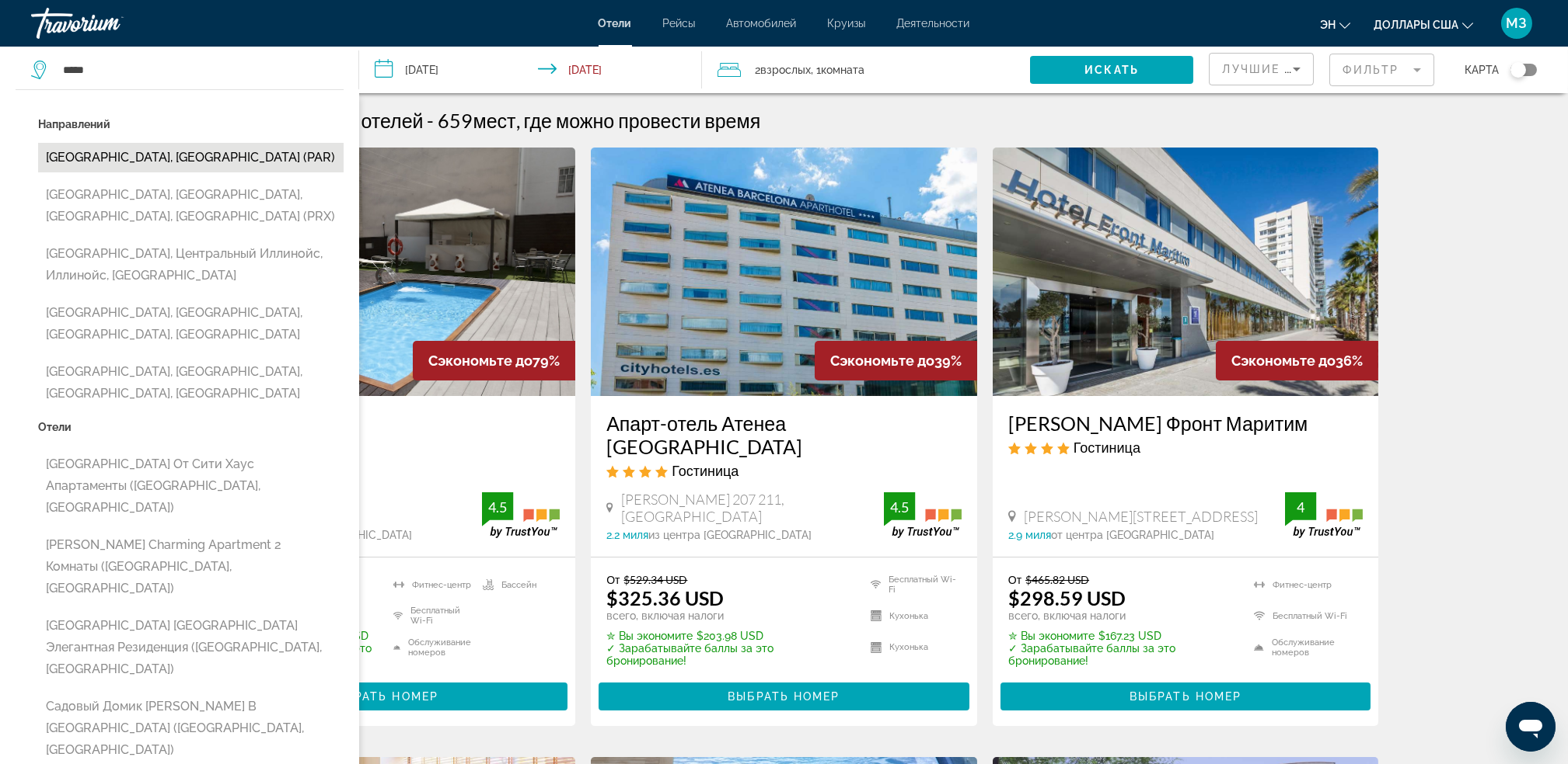
click at [125, 154] on button "[GEOGRAPHIC_DATA], [GEOGRAPHIC_DATA] (PAR)" at bounding box center [191, 157] width 306 height 29
type input "**********"
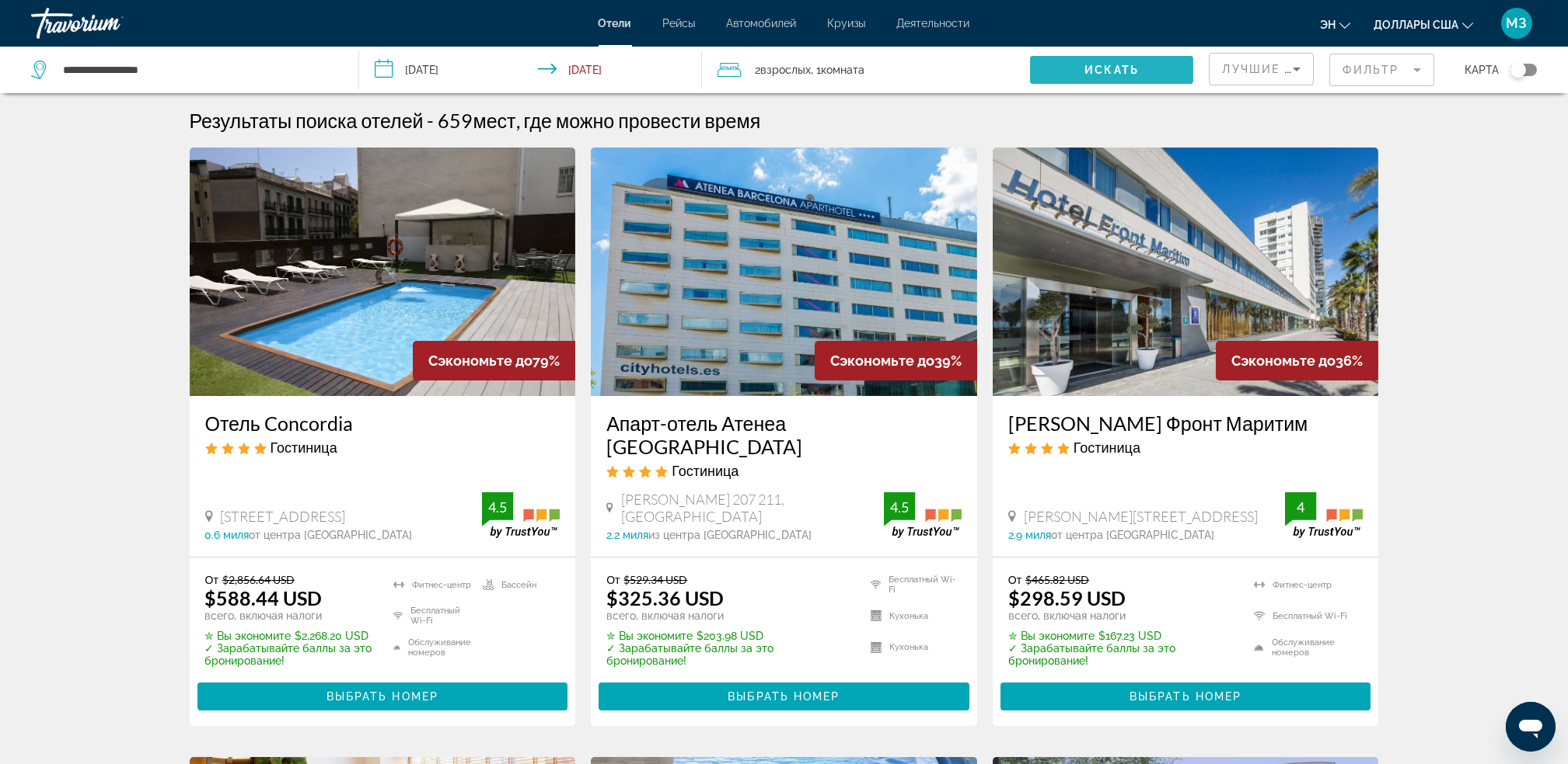
click at [1134, 75] on span "Искать" at bounding box center [1111, 69] width 55 height 12
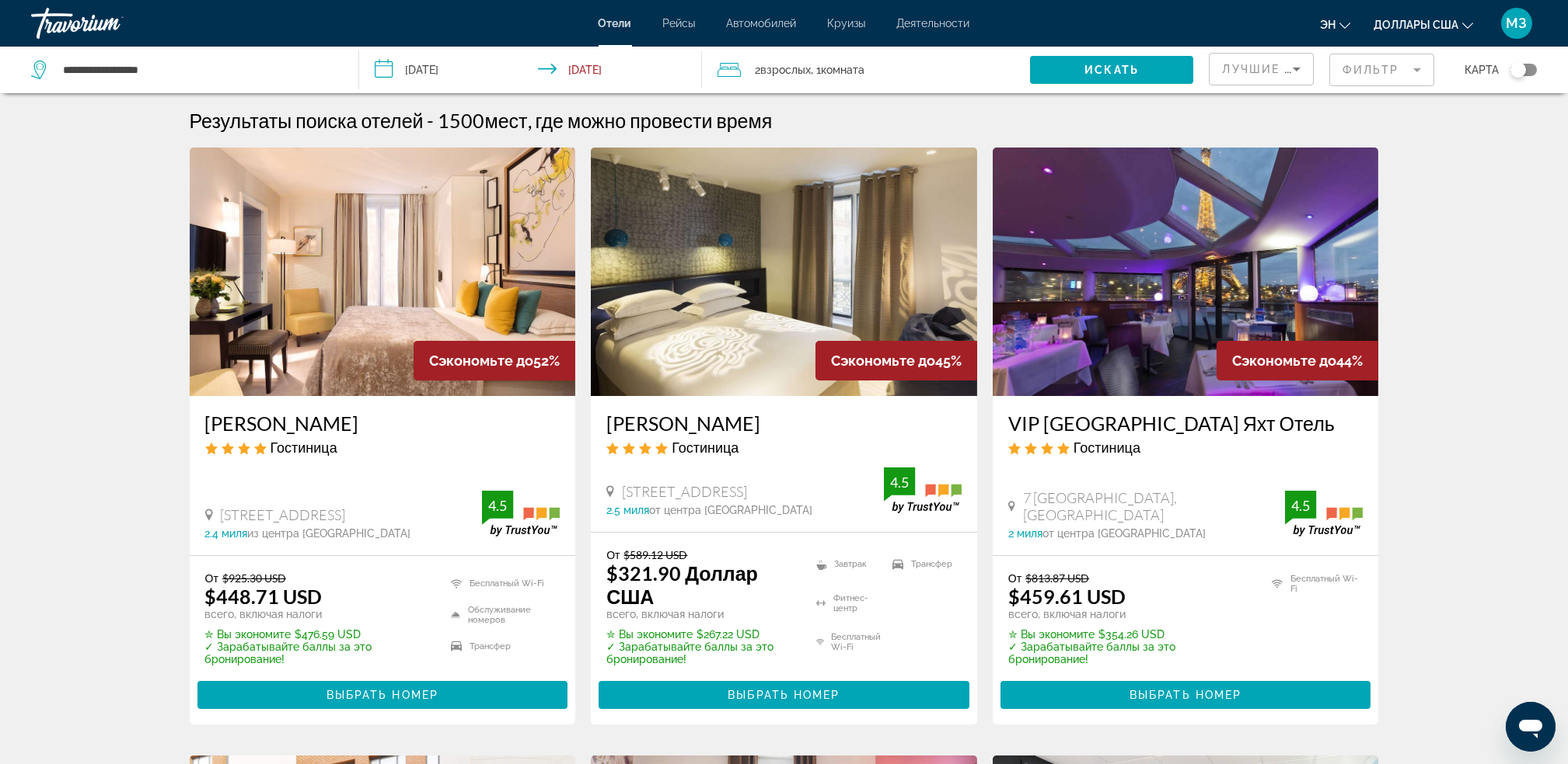
click at [1528, 64] on div "Переключить карту" at bounding box center [1523, 69] width 26 height 12
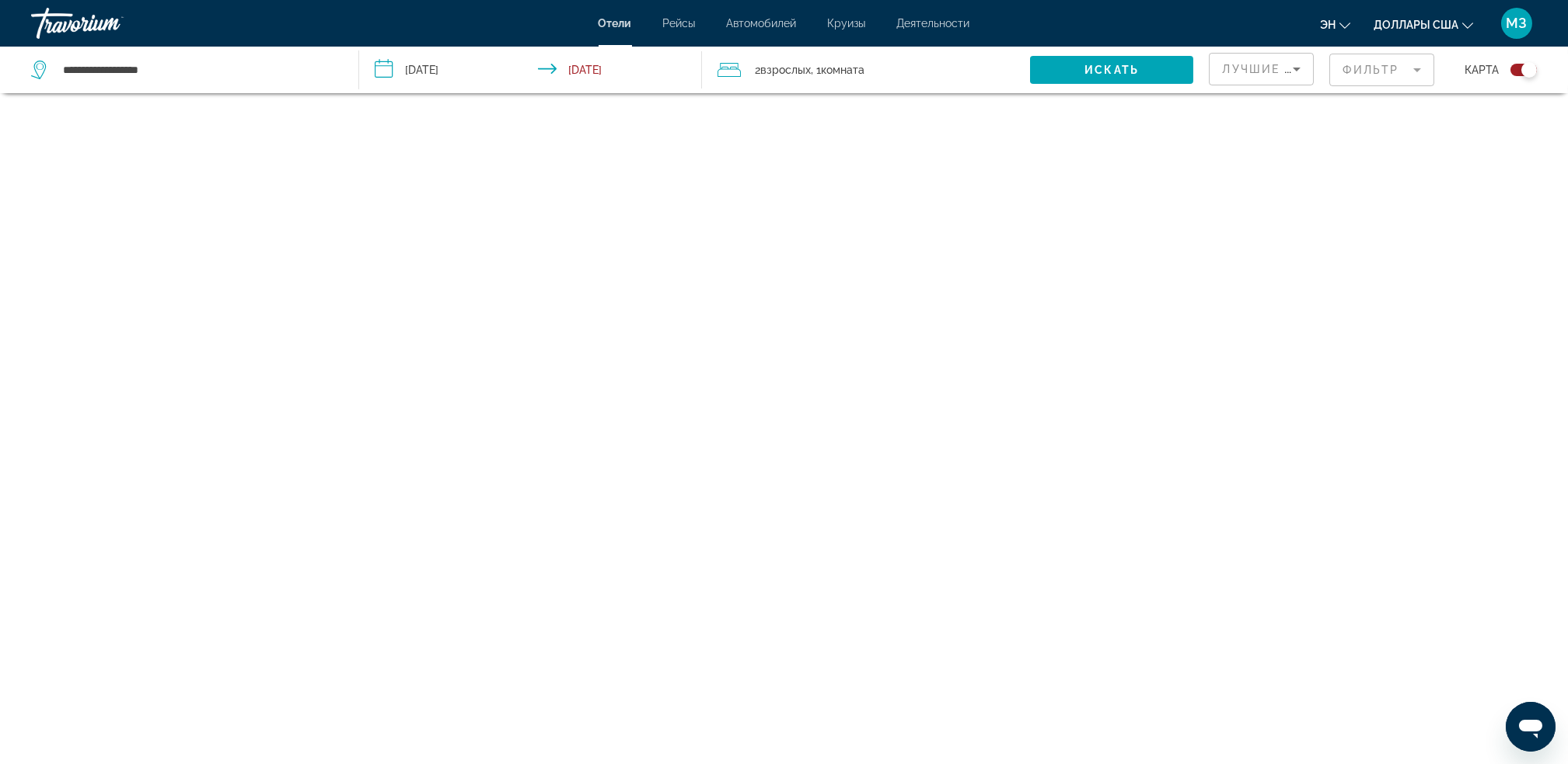
scroll to position [93, 0]
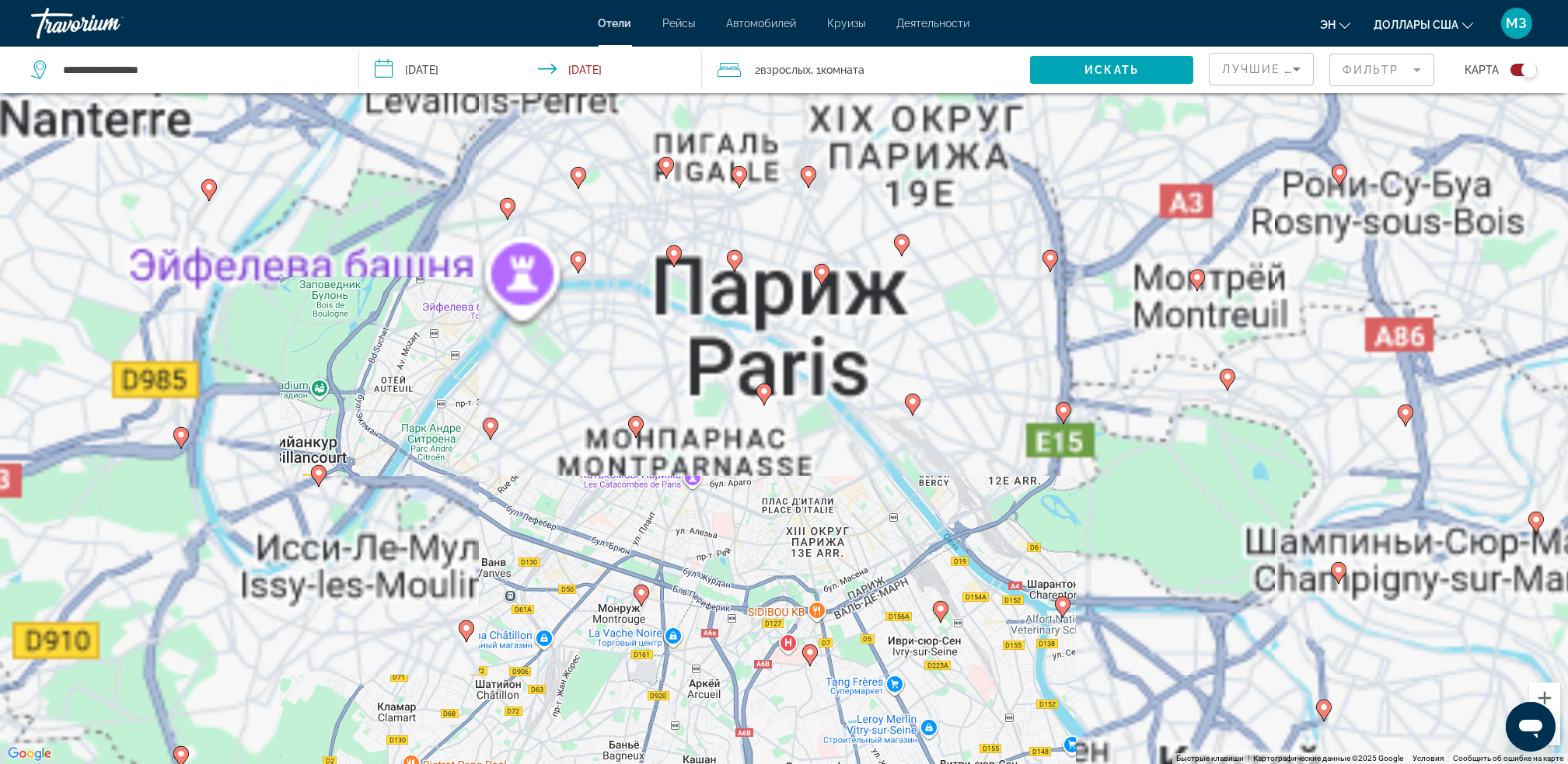
drag, startPoint x: 781, startPoint y: 310, endPoint x: 788, endPoint y: 699, distance: 389.1
click at [788, 699] on div "Чтобы активировать перетаскивание с помощью клавиатуры, нажмите Alt + Ввод. Пос…" at bounding box center [784, 382] width 1568 height 764
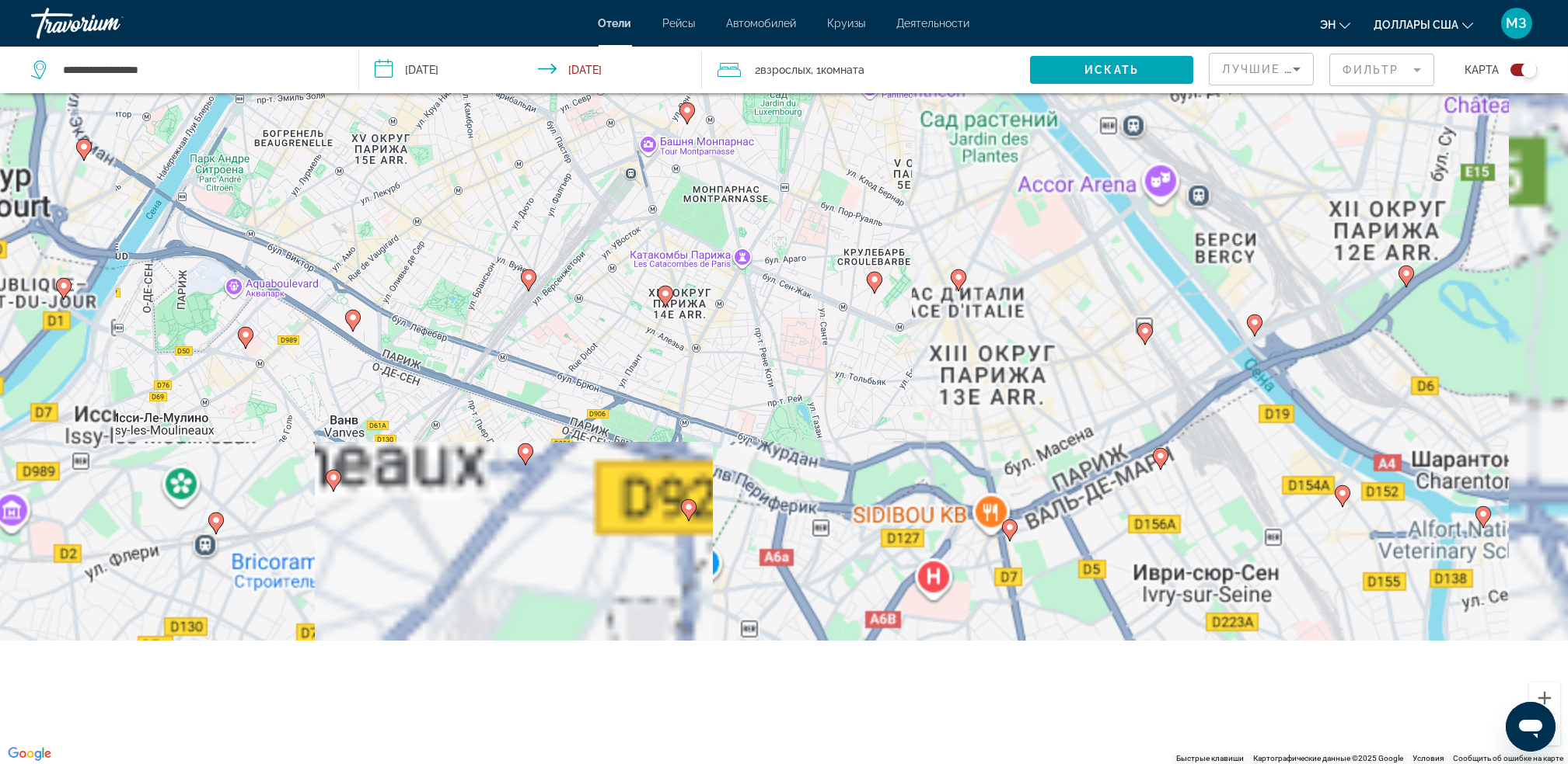
drag, startPoint x: 955, startPoint y: 497, endPoint x: 839, endPoint y: 241, distance: 281.1
click at [839, 241] on div "Чтобы активировать перетаскивание с помощью клавиатуры, нажмите Alt + Ввод. Пос…" at bounding box center [784, 382] width 1568 height 764
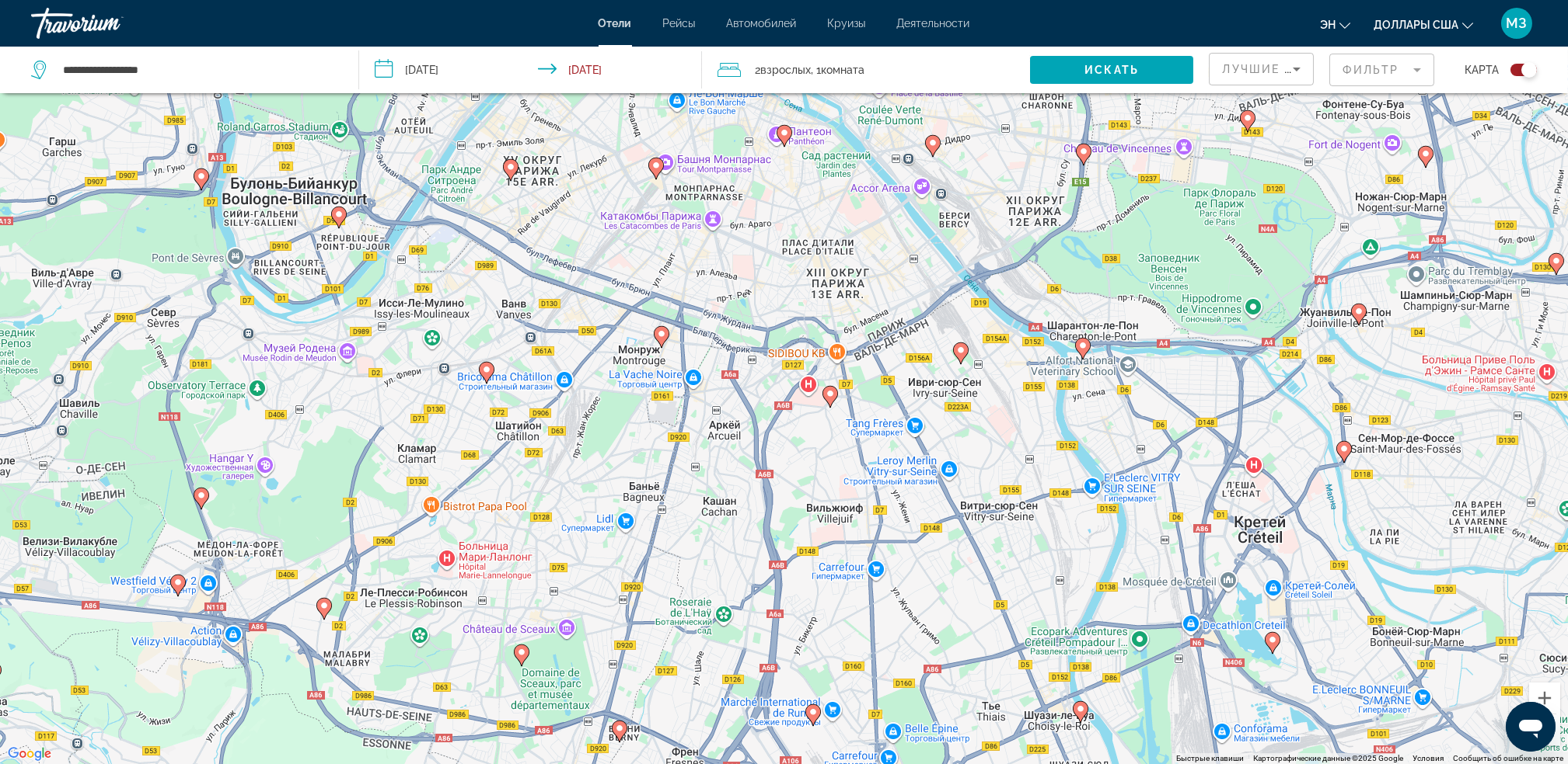
drag, startPoint x: 1113, startPoint y: 476, endPoint x: 1026, endPoint y: 396, distance: 118.2
click at [1026, 396] on div "Чтобы активировать перетаскивание с помощью клавиатуры, нажмите Alt + Ввод. Пос…" at bounding box center [784, 382] width 1568 height 764
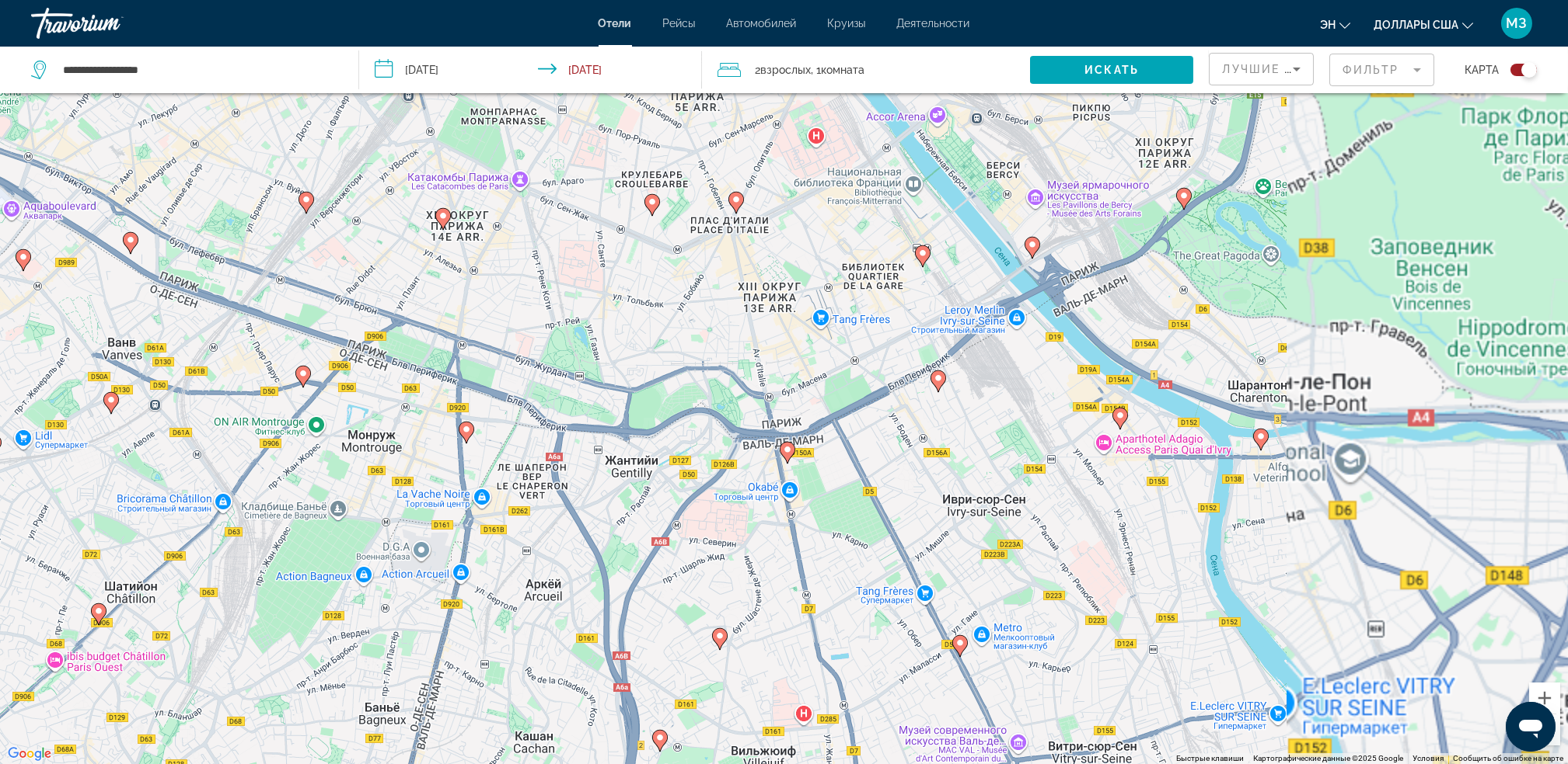
drag, startPoint x: 796, startPoint y: 248, endPoint x: 666, endPoint y: 302, distance: 140.8
click at [666, 302] on div "Чтобы активировать перетаскивание с помощью клавиатуры, нажмите Alt + Ввод. Пос…" at bounding box center [784, 382] width 1568 height 764
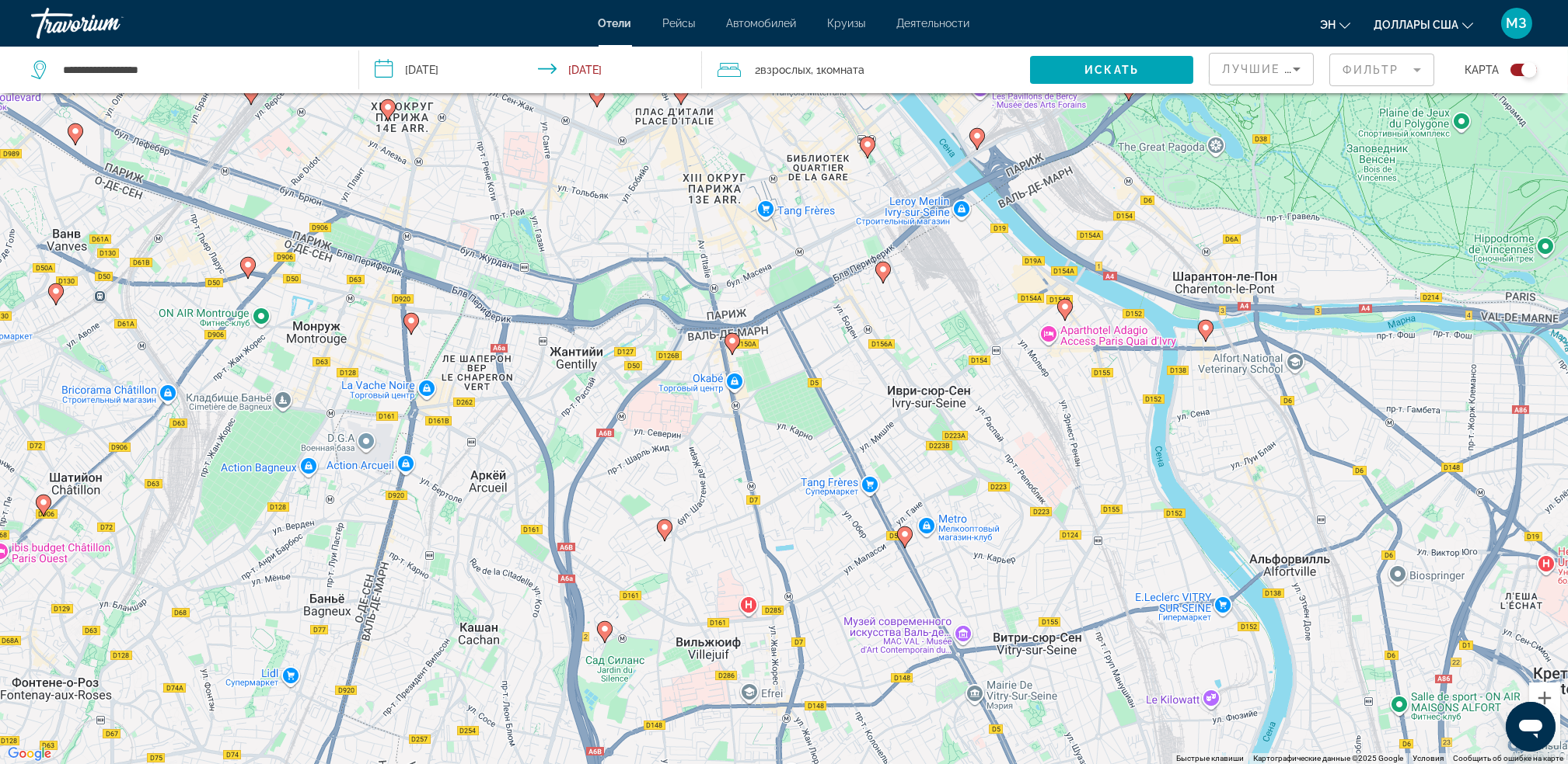
drag, startPoint x: 1159, startPoint y: 534, endPoint x: 1109, endPoint y: 431, distance: 114.5
click at [1109, 431] on div "Чтобы активировать перетаскивание с помощью клавиатуры, нажмите Alt + Ввод. Пос…" at bounding box center [784, 382] width 1568 height 764
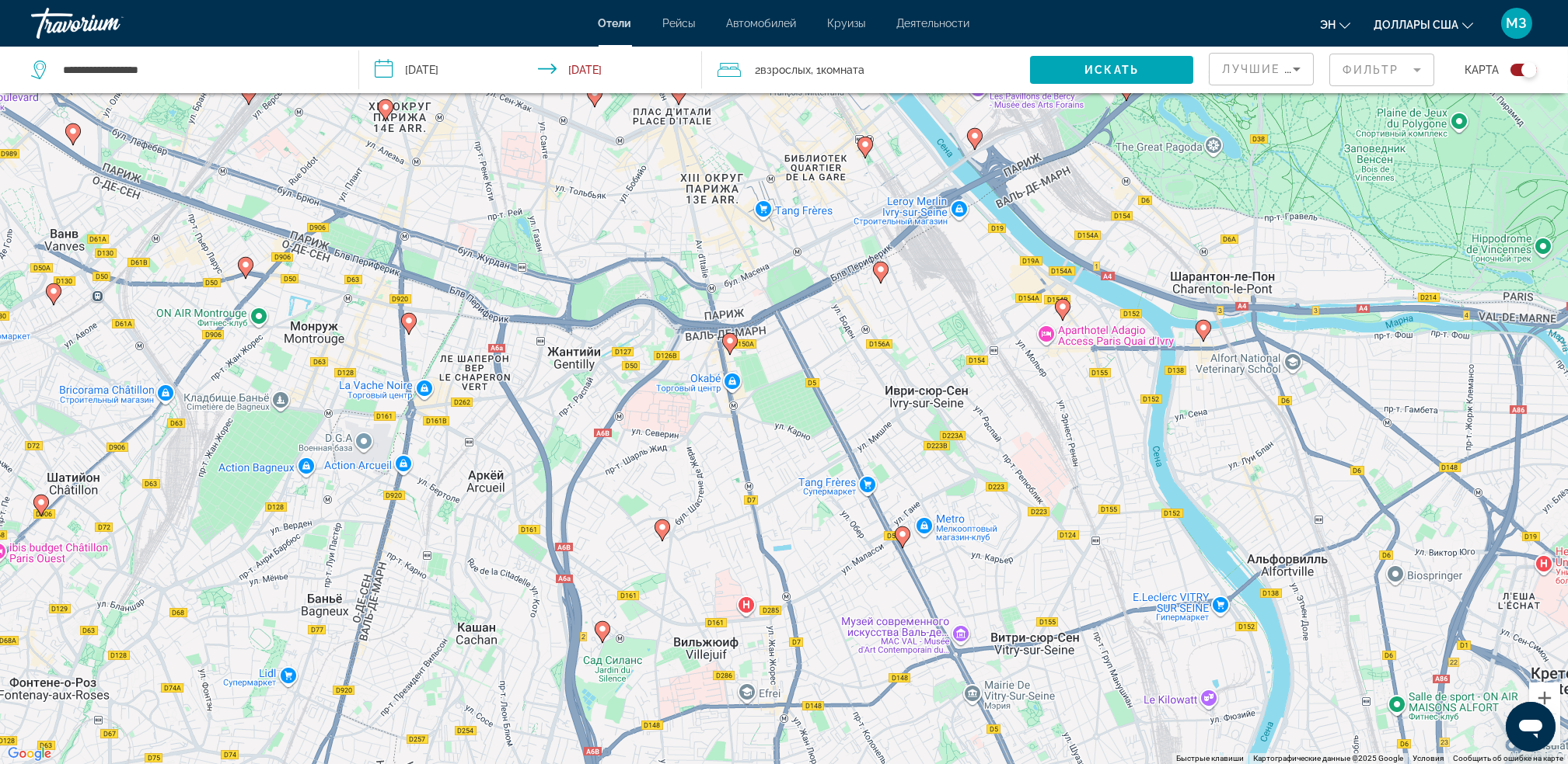
click at [879, 270] on image "Основное содержание" at bounding box center [880, 269] width 9 height 9
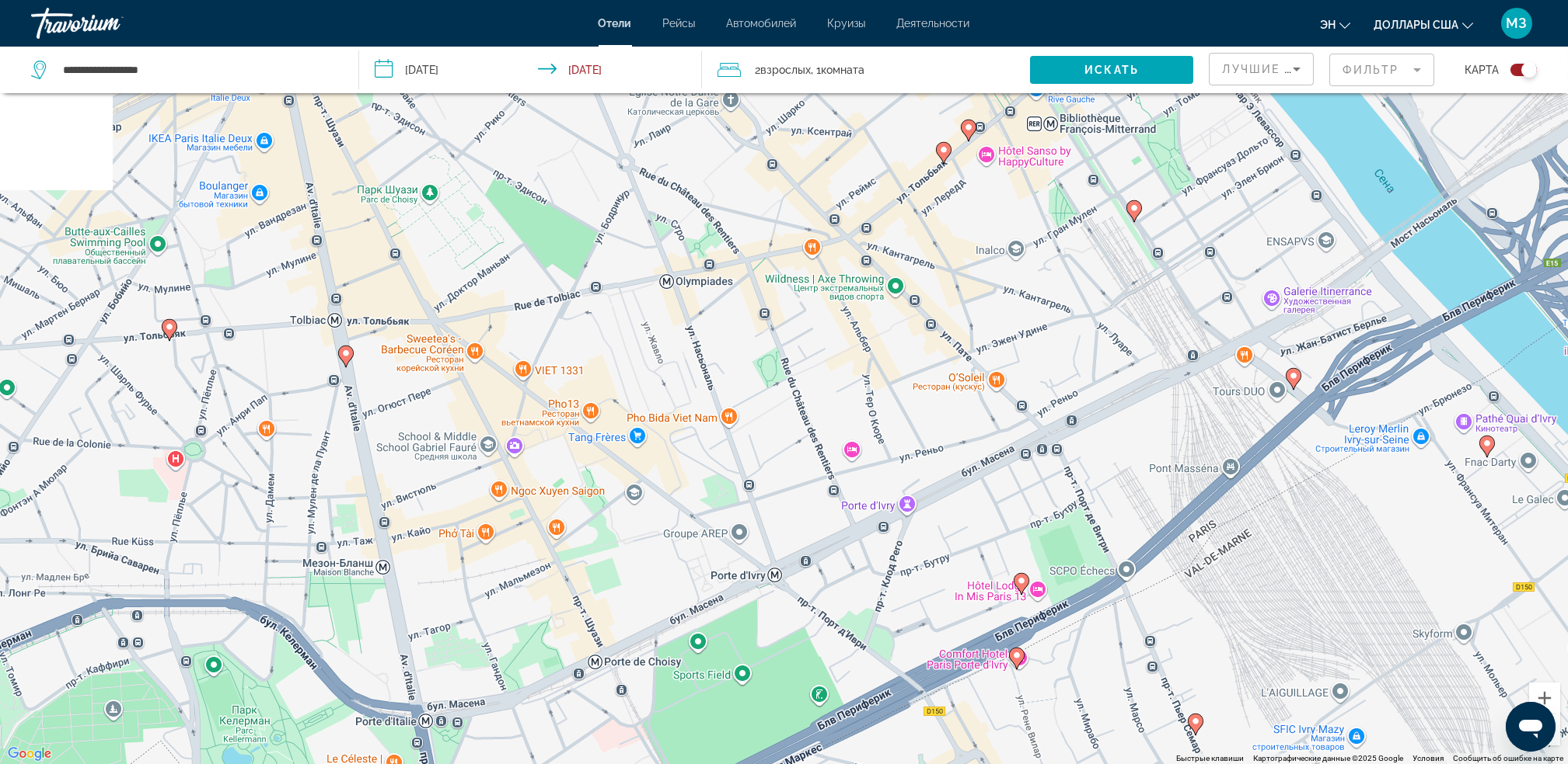
drag, startPoint x: 725, startPoint y: 462, endPoint x: 1057, endPoint y: 782, distance: 461.1
click at [1057, 671] on html "**********" at bounding box center [784, 289] width 1568 height 764
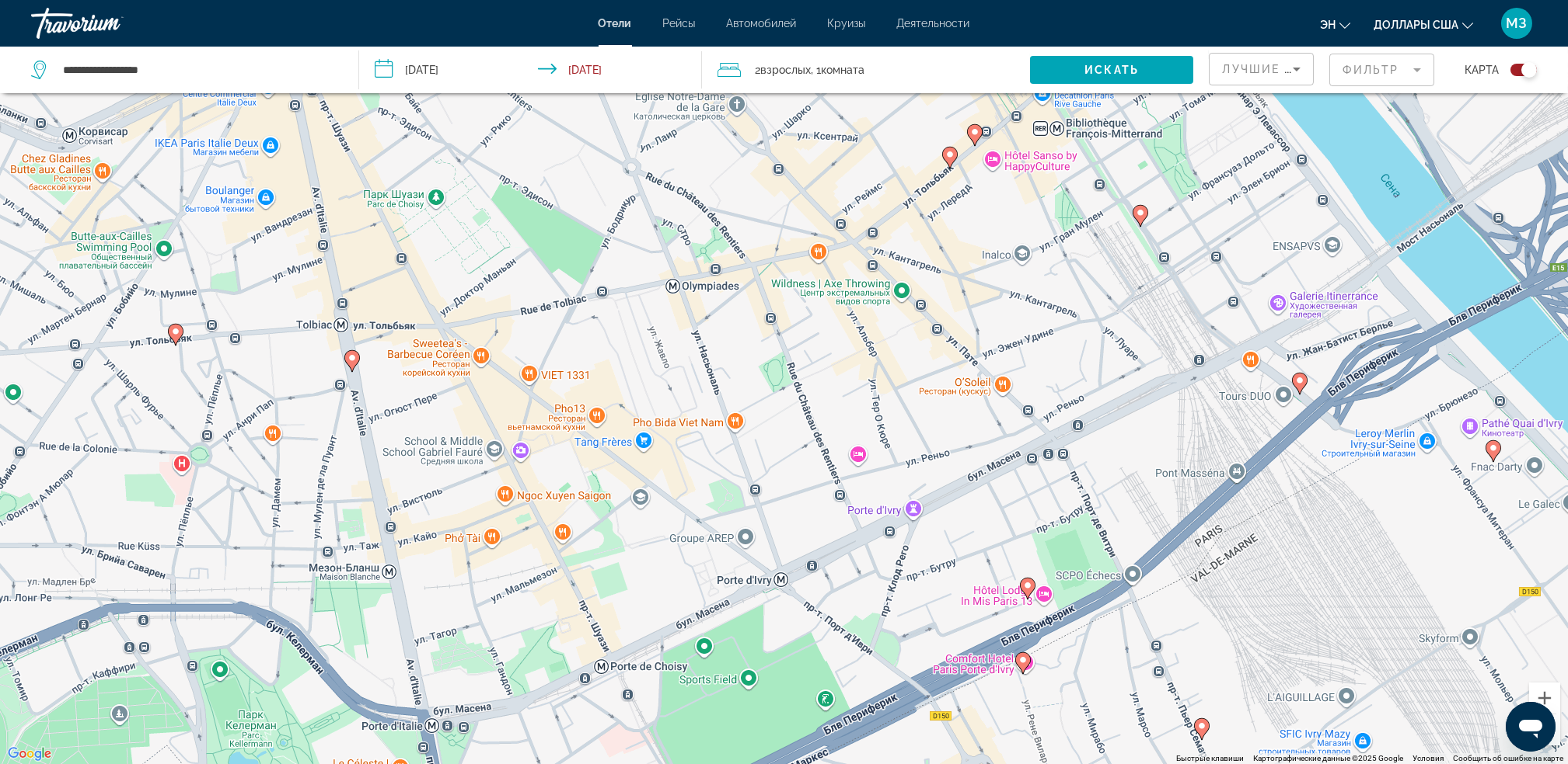
click at [1139, 222] on icon "Основное содержание" at bounding box center [1139, 216] width 14 height 20
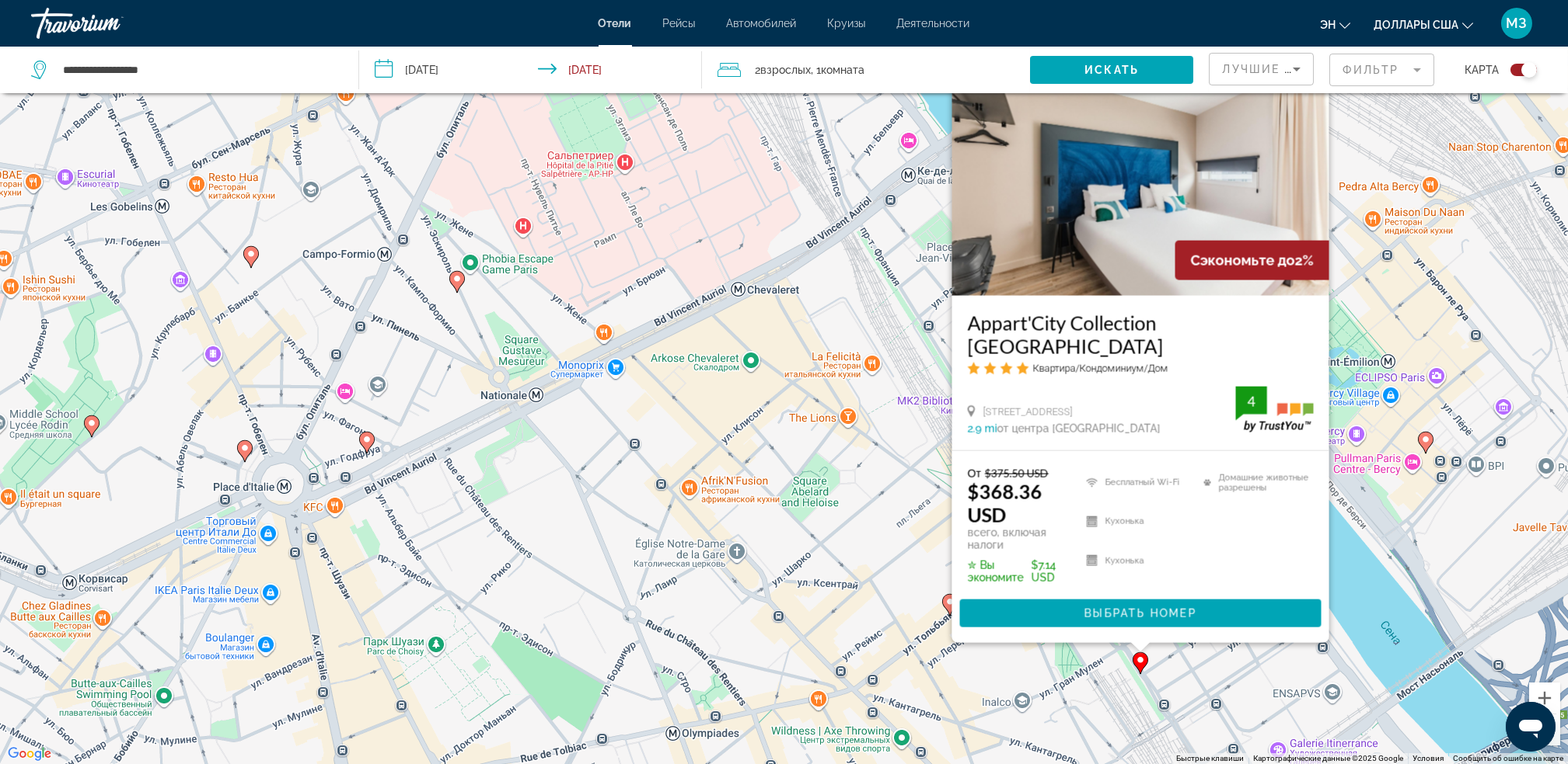
click at [644, 507] on div "Чтобы активировать перетаскивание с помощью клавиатуры, нажмите Alt + Ввод. Пос…" at bounding box center [784, 382] width 1568 height 764
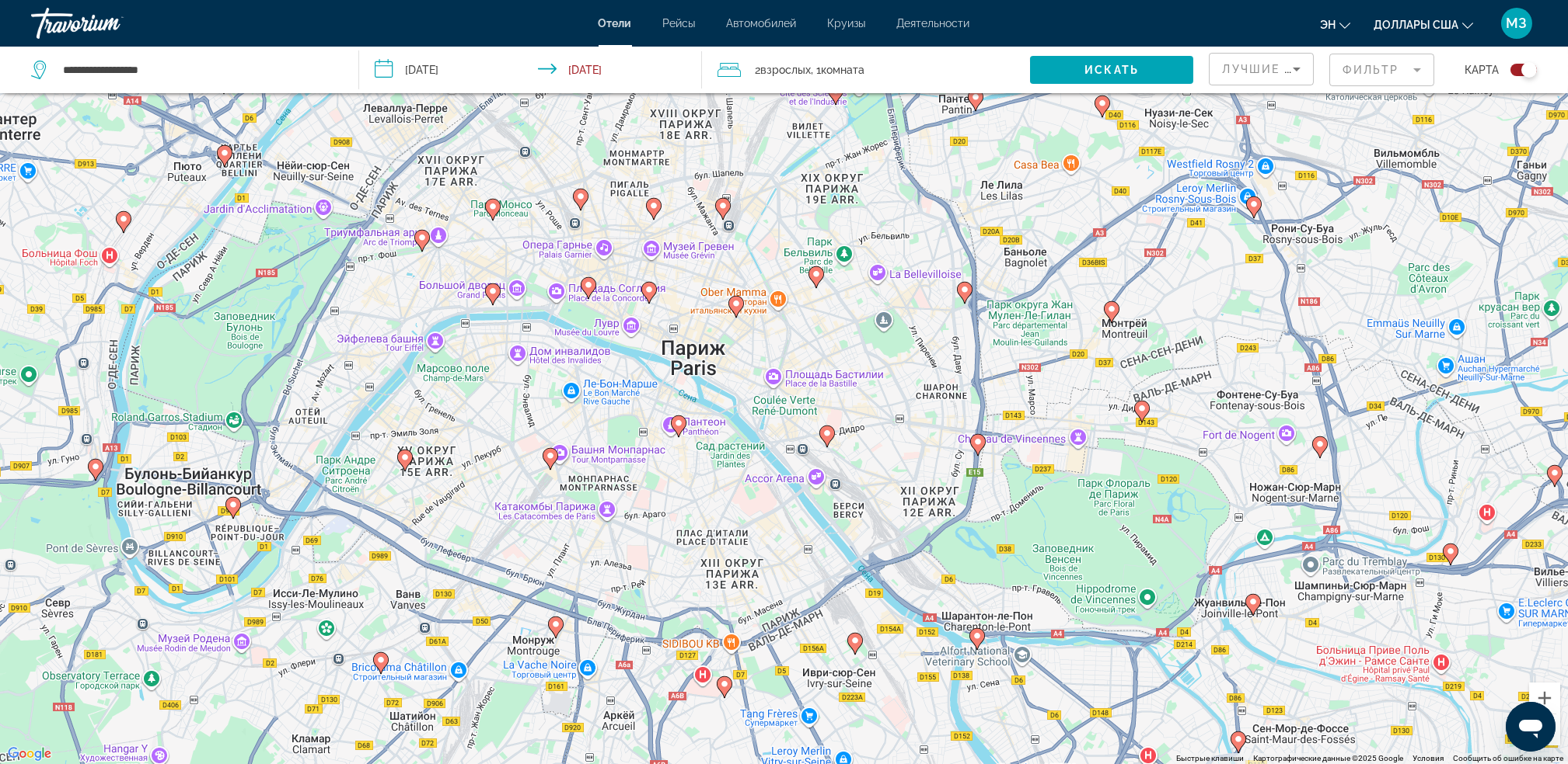
drag, startPoint x: 742, startPoint y: 441, endPoint x: 852, endPoint y: 480, distance: 116.7
click at [852, 480] on div "Чтобы активировать перетаскивание с помощью клавиатуры, нажмите Alt + Ввод. Пос…" at bounding box center [784, 382] width 1568 height 764
